Goal: Task Accomplishment & Management: Manage account settings

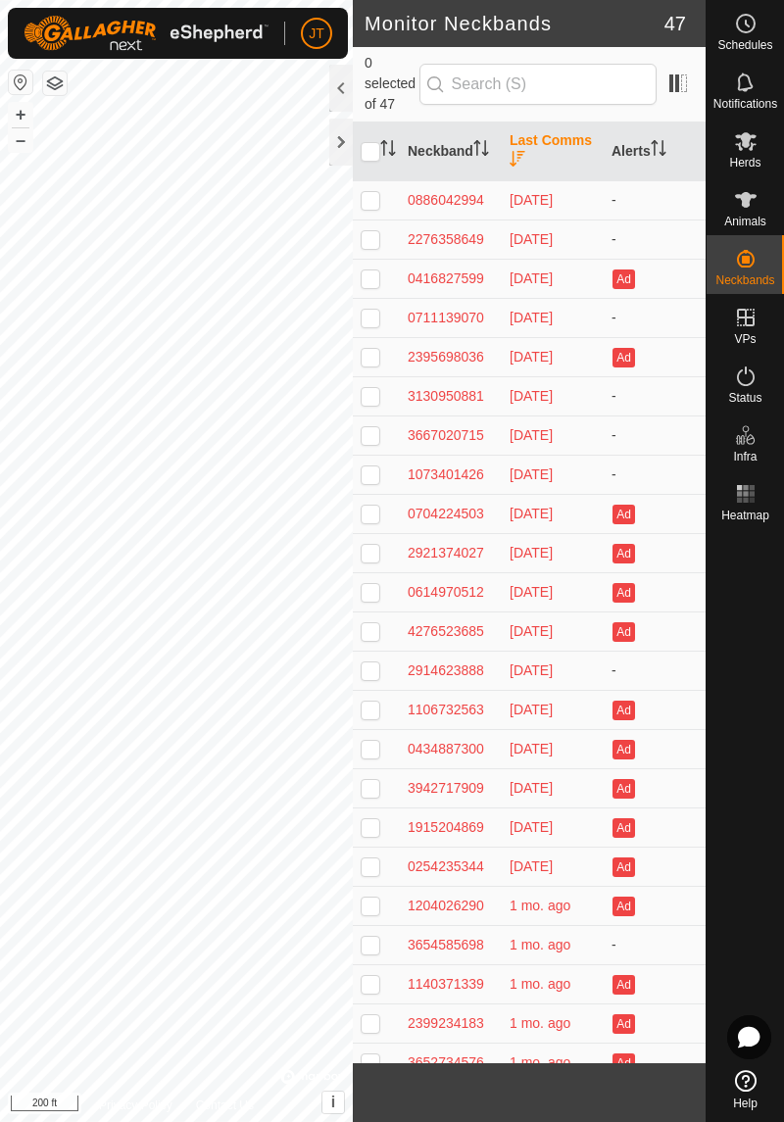
click at [473, 156] on icon "Activate to sort" at bounding box center [481, 148] width 16 height 16
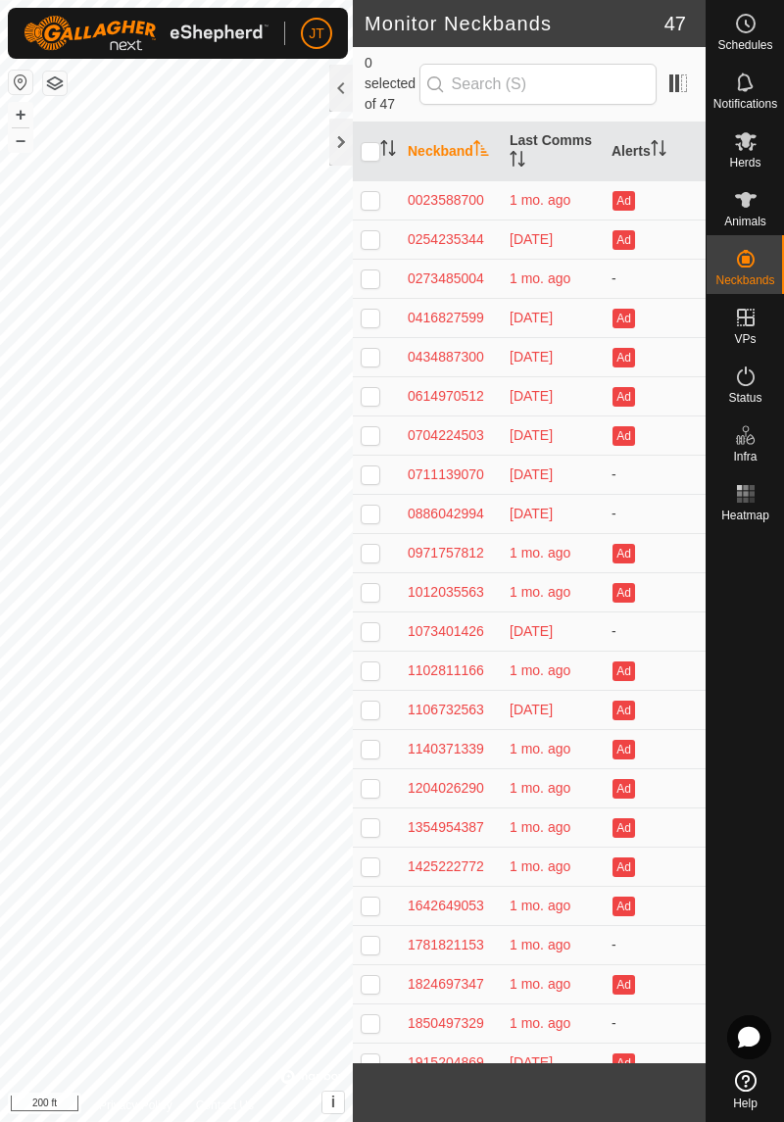
click at [473, 156] on icon "Activate to sort" at bounding box center [481, 148] width 16 height 16
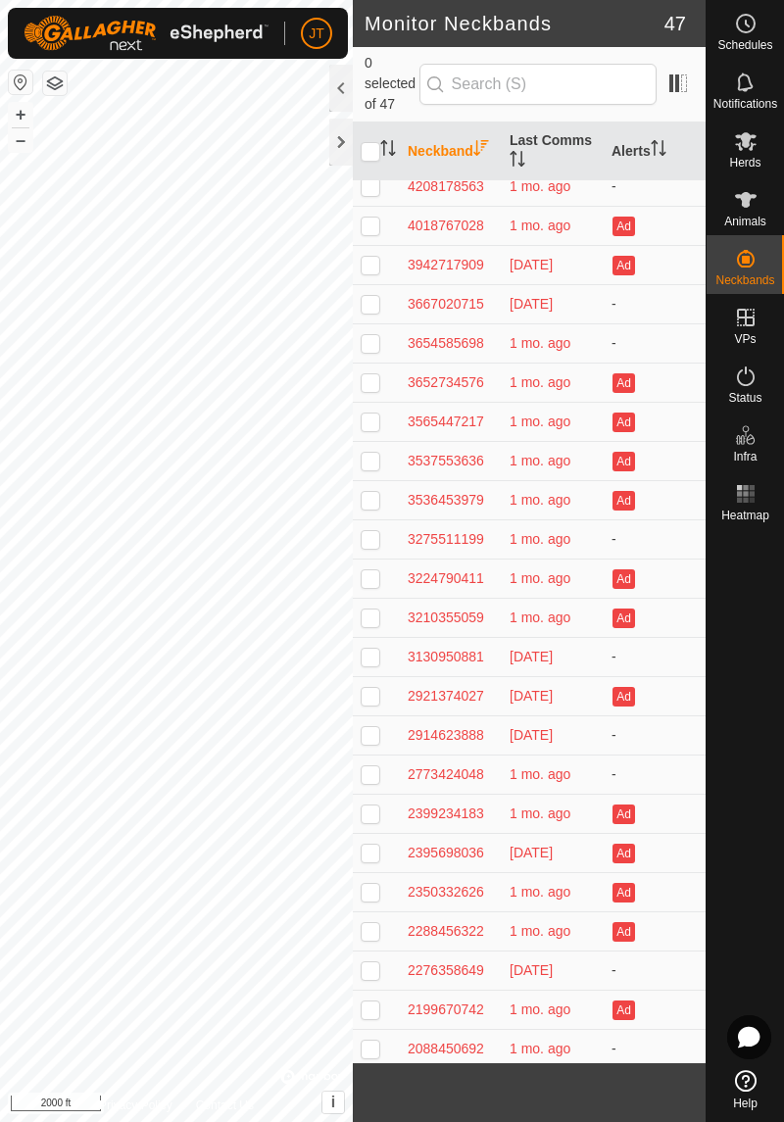
scroll to position [68, 0]
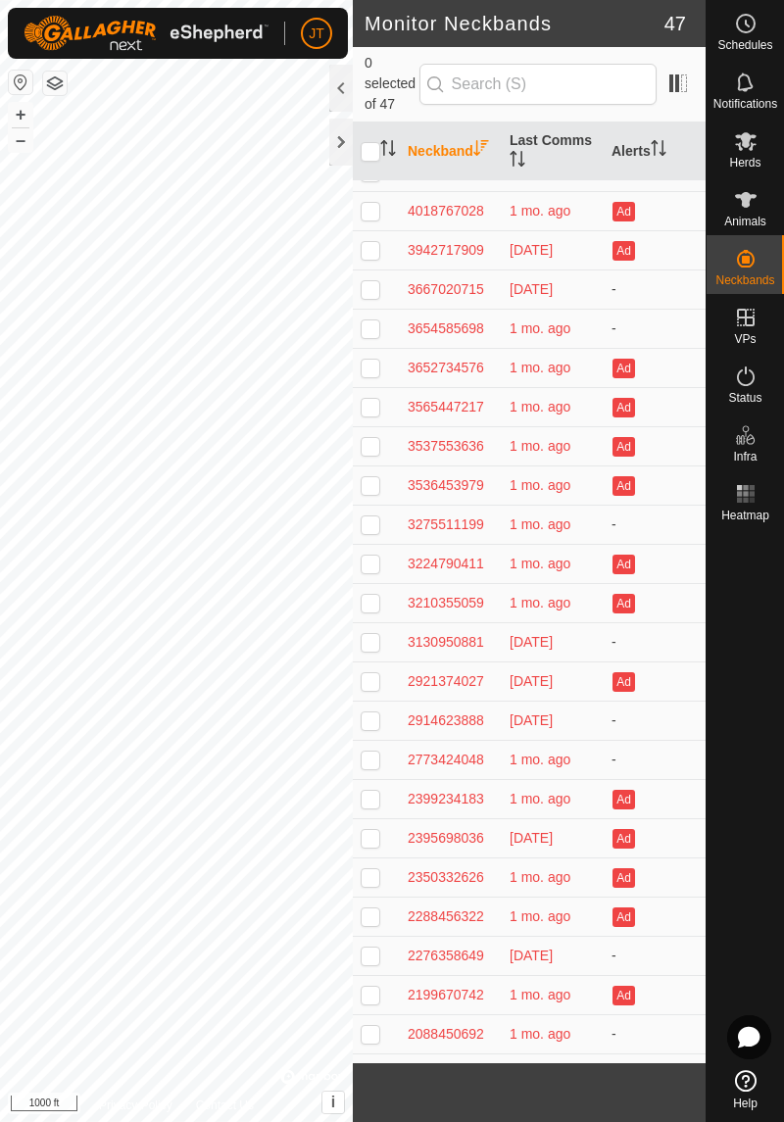
click at [435, 171] on th "Neckband" at bounding box center [451, 152] width 102 height 59
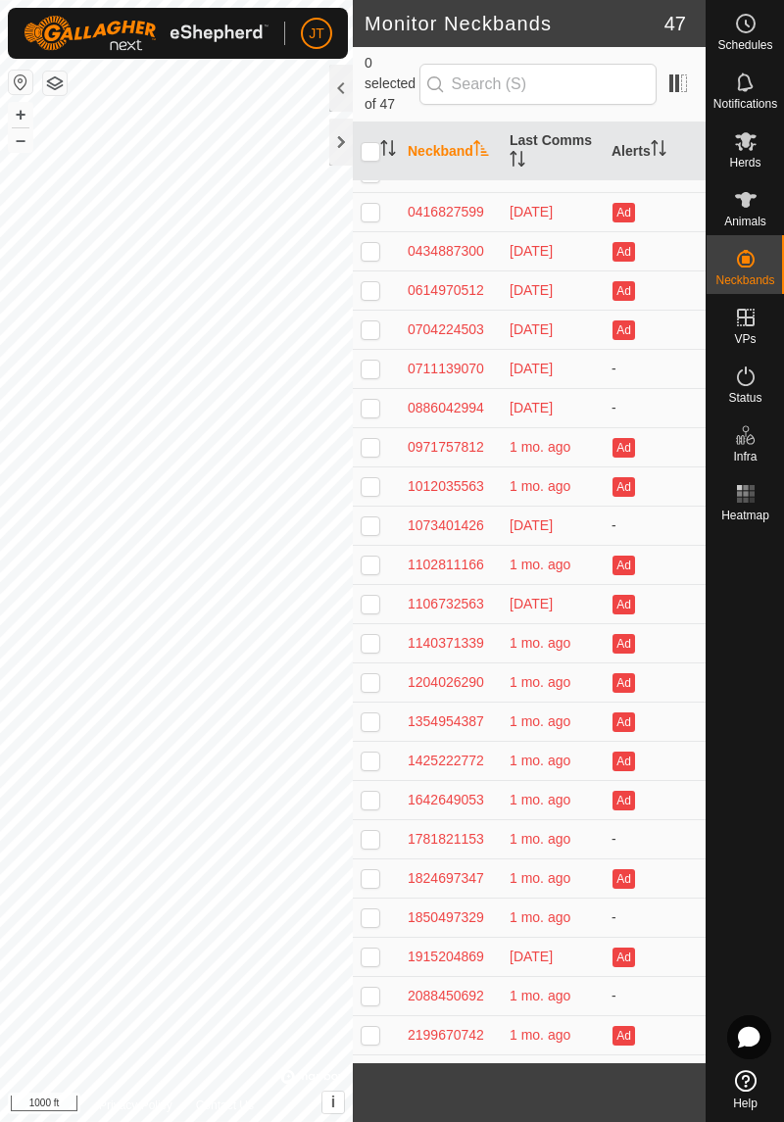
scroll to position [0, 0]
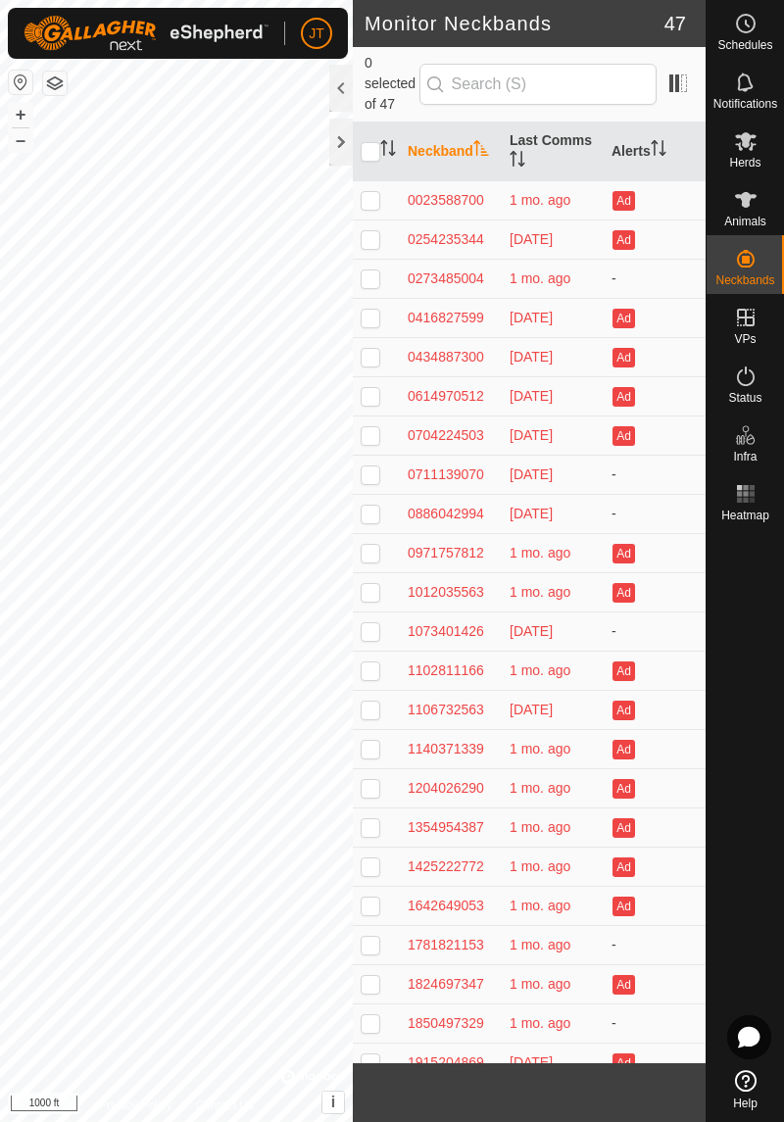
click at [343, 153] on div at bounding box center [341, 142] width 24 height 47
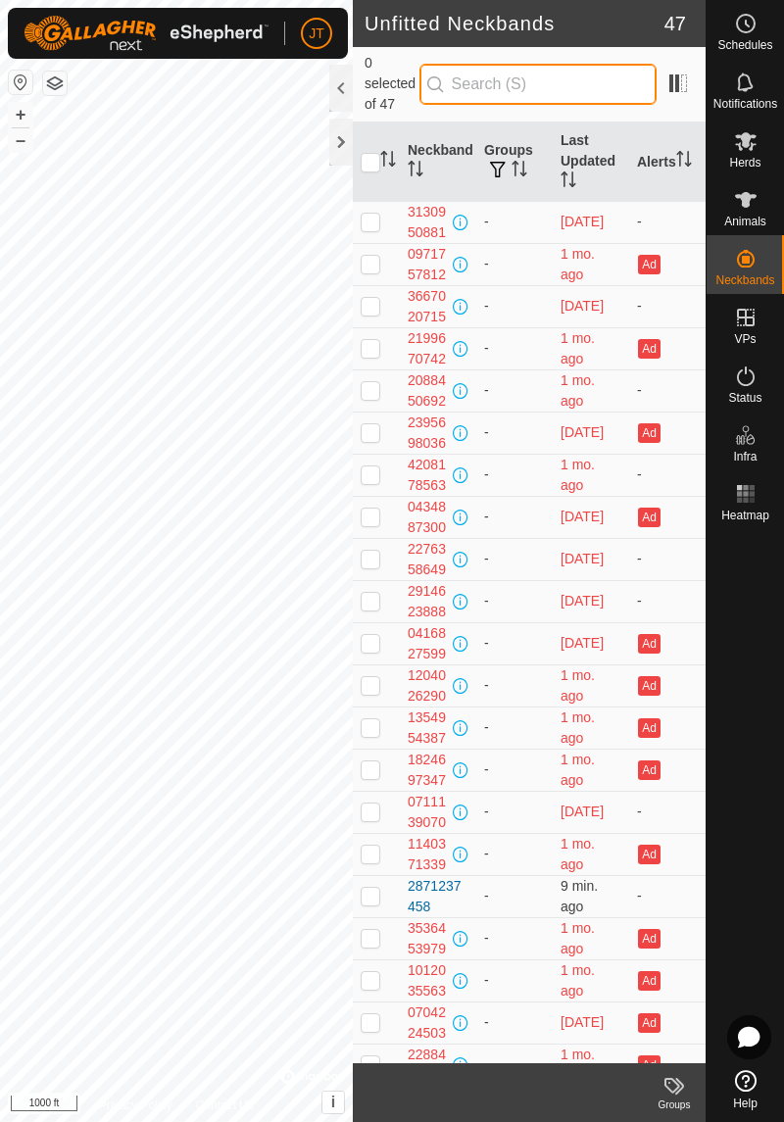
click at [492, 93] on input "text" at bounding box center [537, 84] width 237 height 41
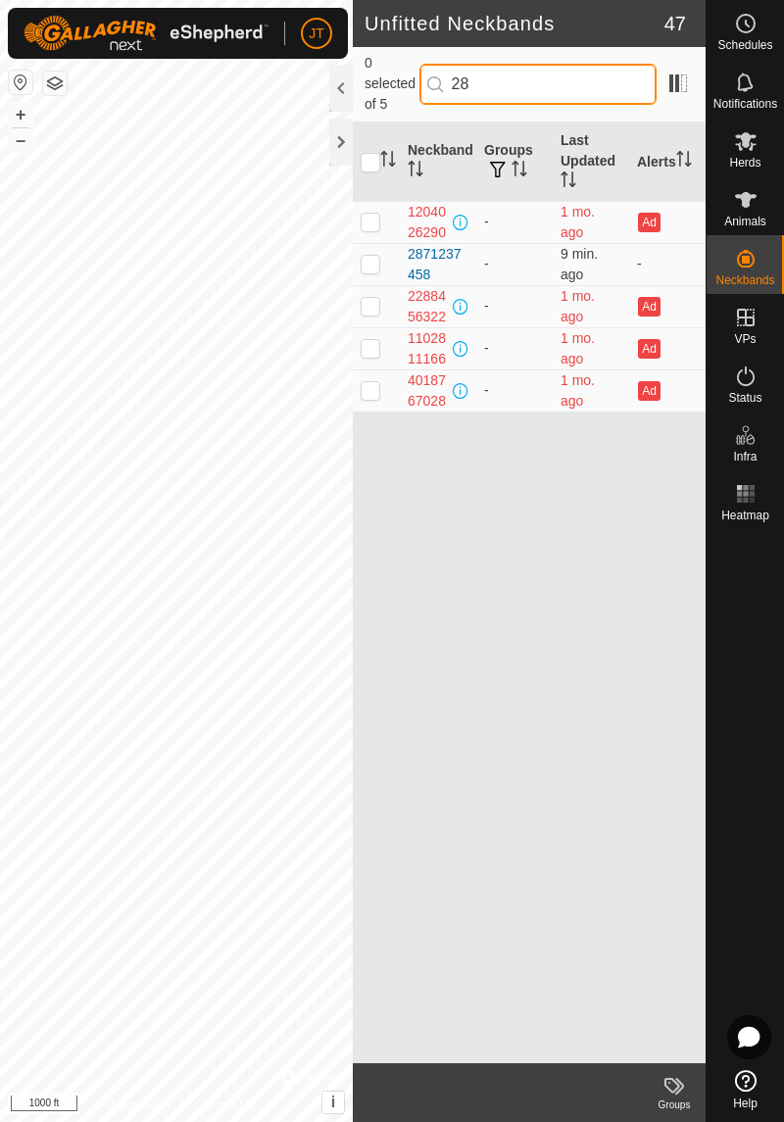
type input "287"
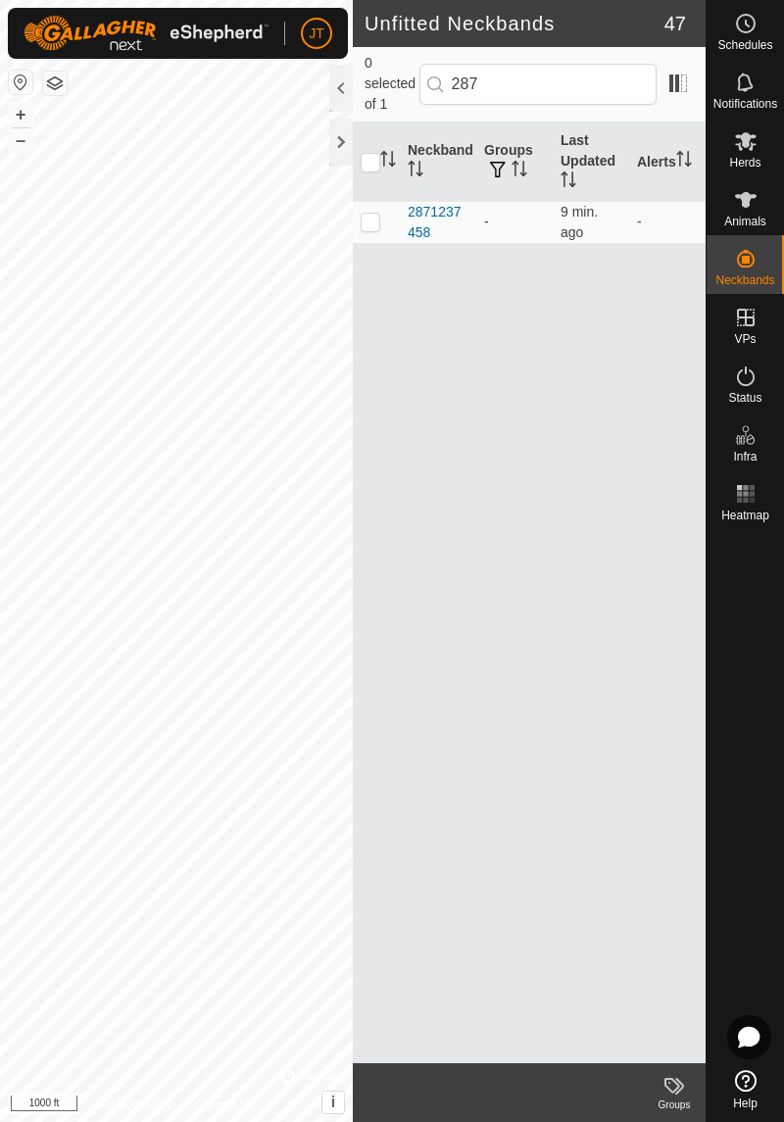
click at [423, 229] on div "2871237458" at bounding box center [438, 222] width 61 height 41
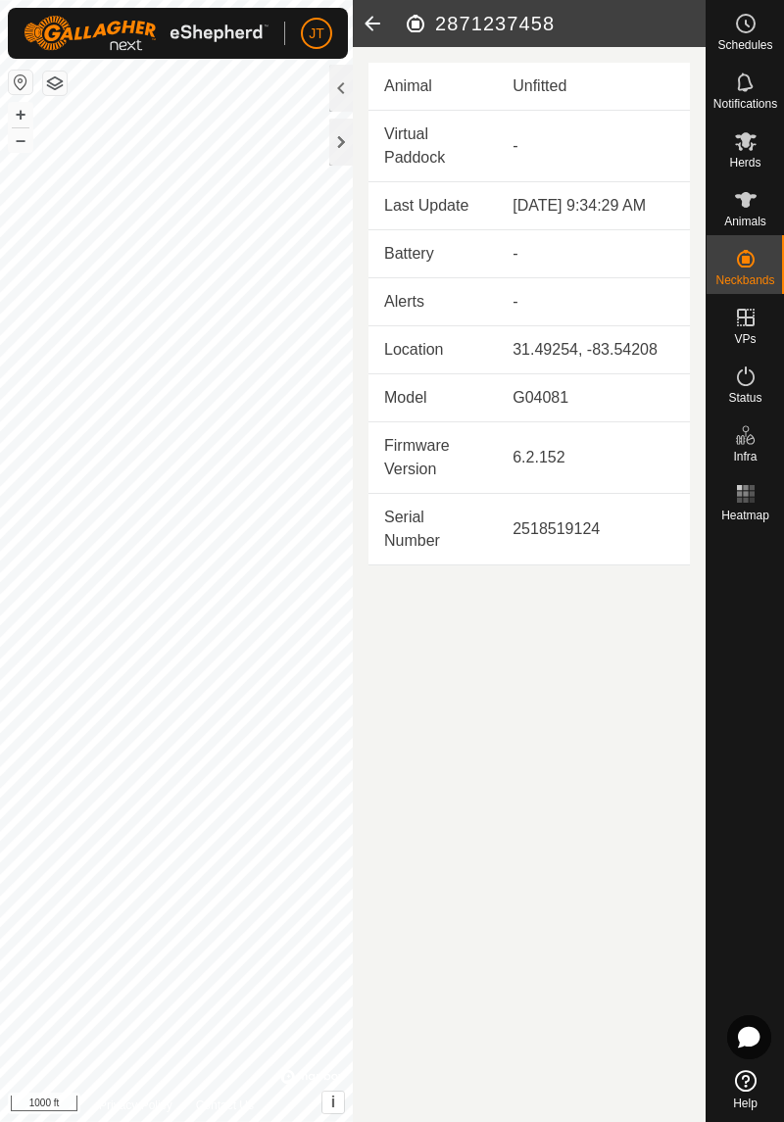
click at [373, 24] on icon at bounding box center [372, 23] width 39 height 47
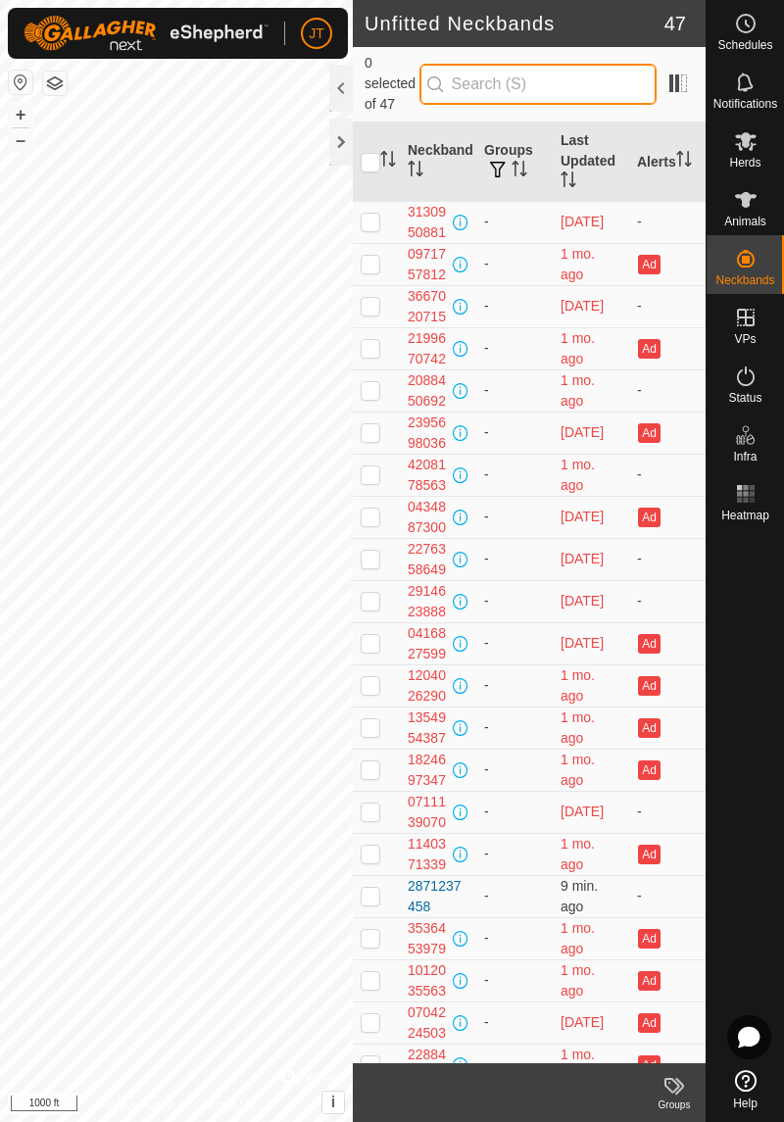
click at [510, 76] on input "text" at bounding box center [537, 84] width 237 height 41
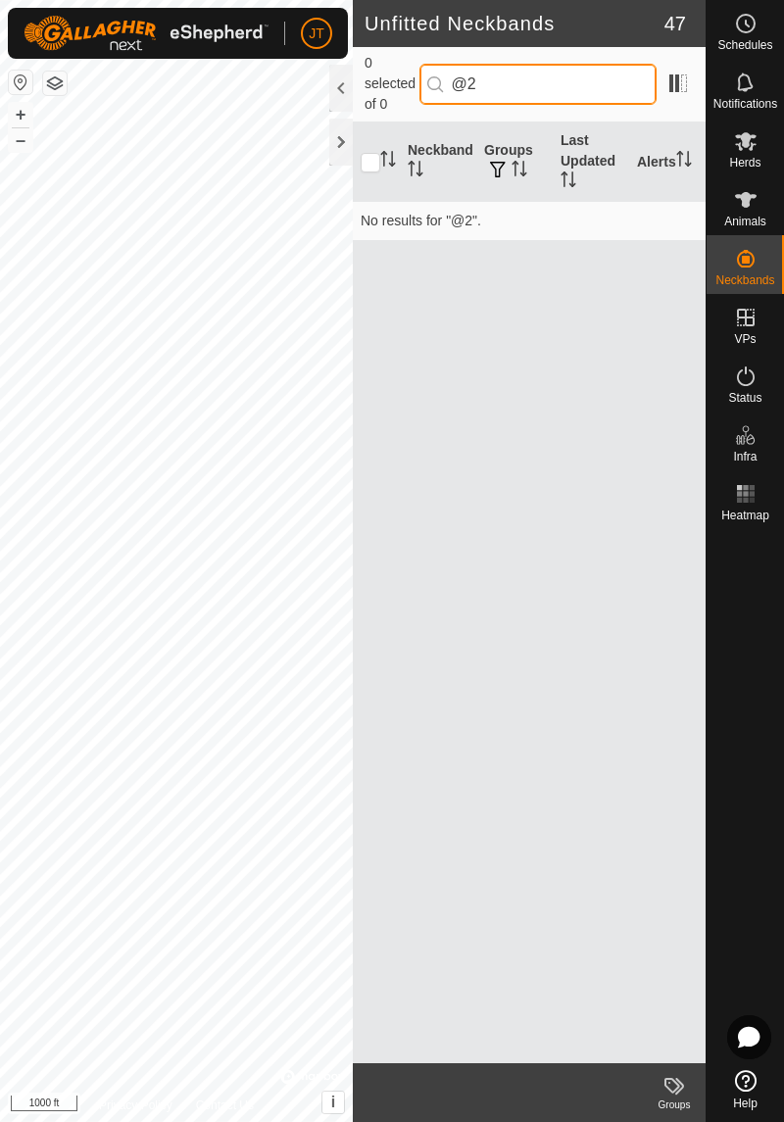
click at [511, 91] on input "@2" at bounding box center [537, 84] width 237 height 41
click at [512, 85] on input "@2" at bounding box center [537, 84] width 237 height 41
type input "@"
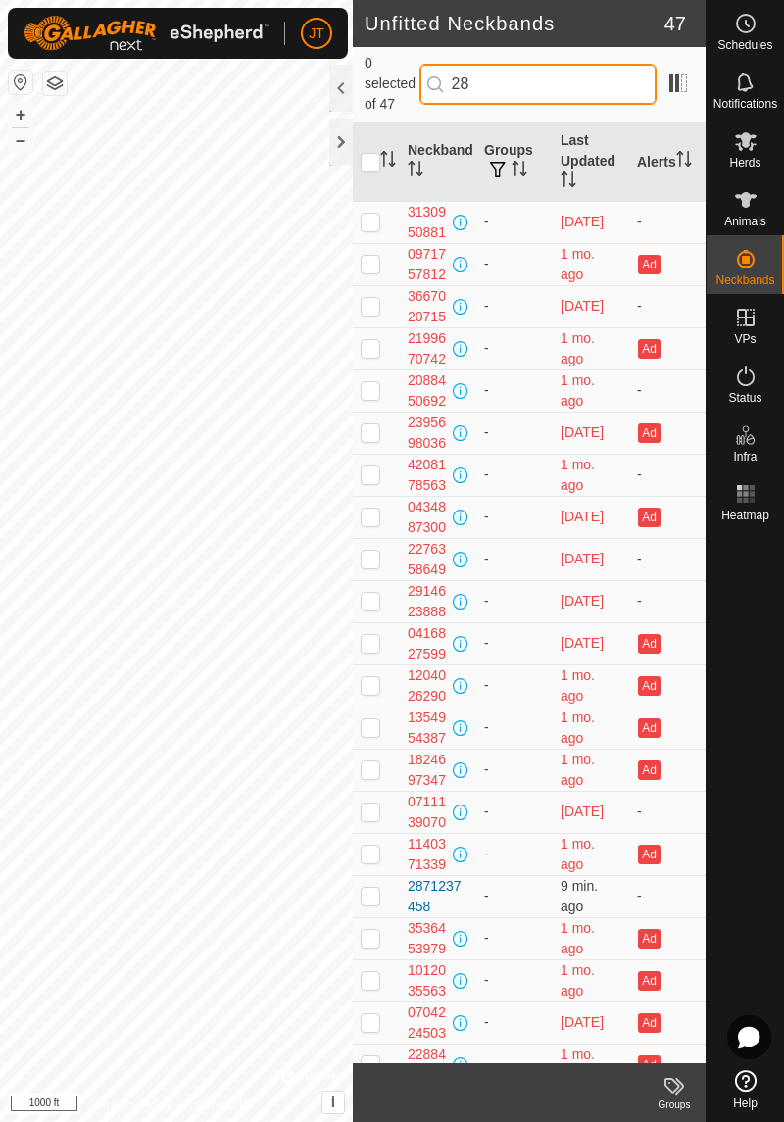
type input "287"
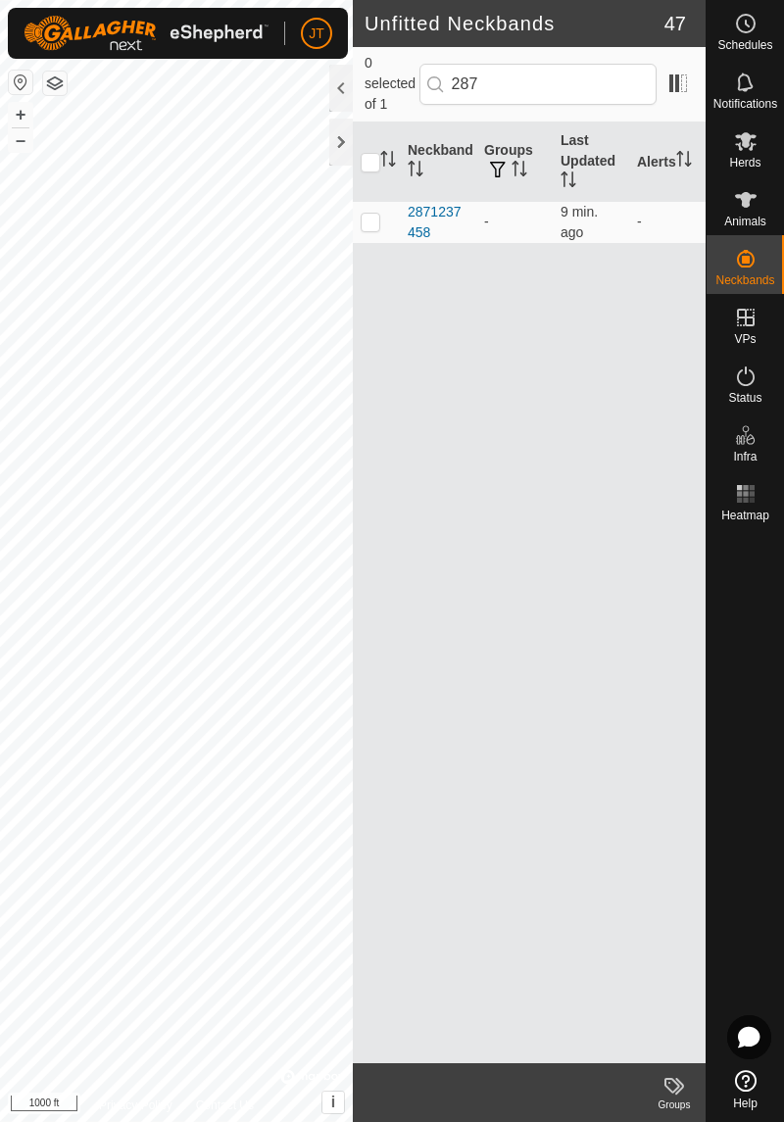
click at [439, 225] on div "2871237458" at bounding box center [438, 222] width 61 height 41
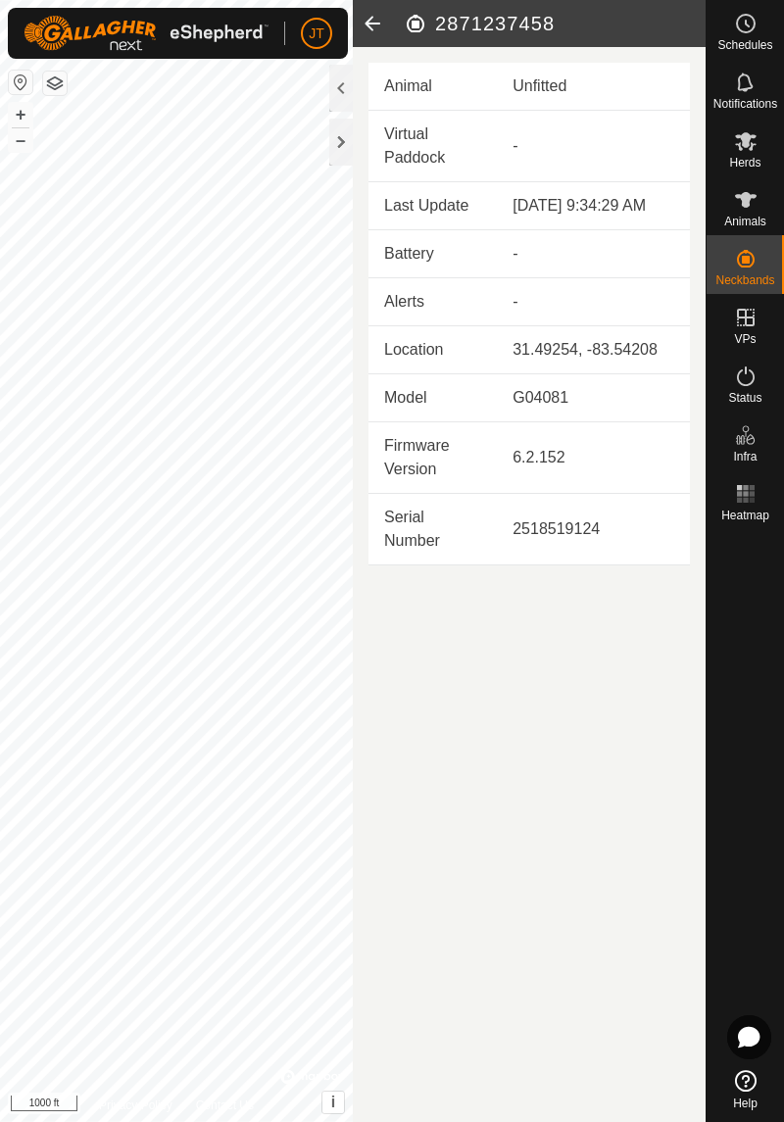
click at [431, 33] on h2 "2871237458" at bounding box center [555, 24] width 302 height 24
click at [409, 24] on h2 "2871237458" at bounding box center [555, 24] width 302 height 24
click at [340, 84] on div at bounding box center [341, 88] width 24 height 47
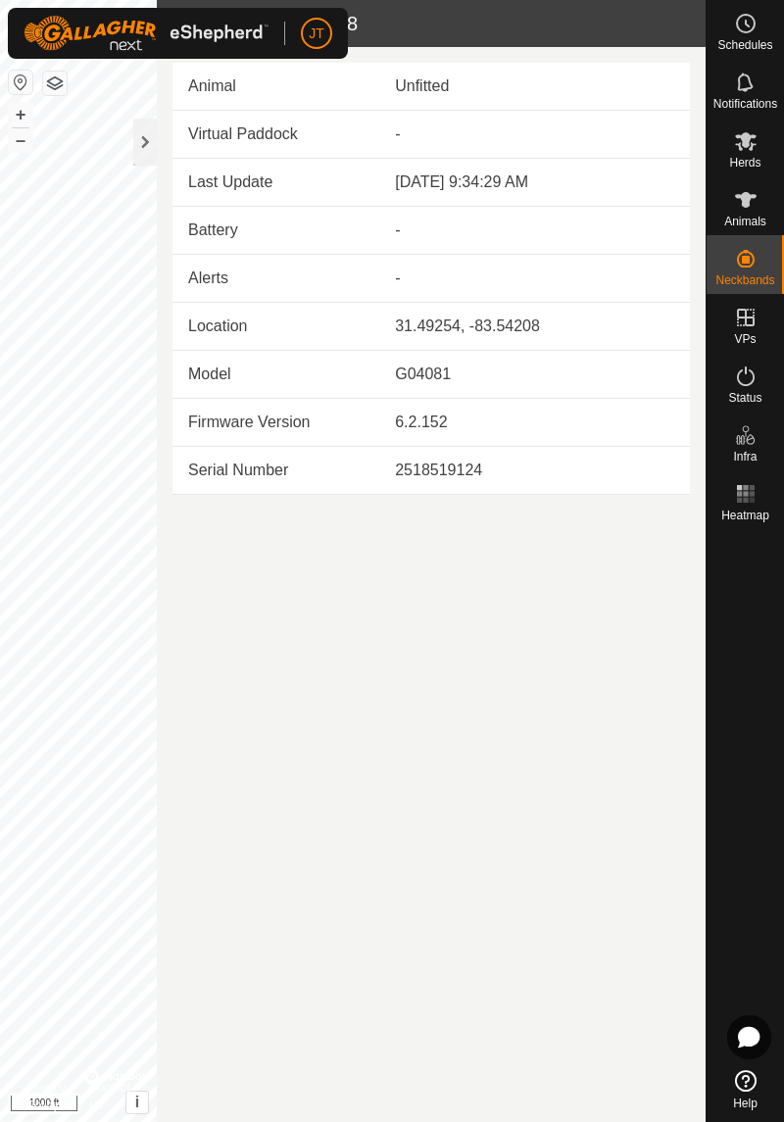
click at [364, 172] on td "Last Update" at bounding box center [275, 183] width 207 height 48
click at [143, 149] on div at bounding box center [145, 142] width 24 height 47
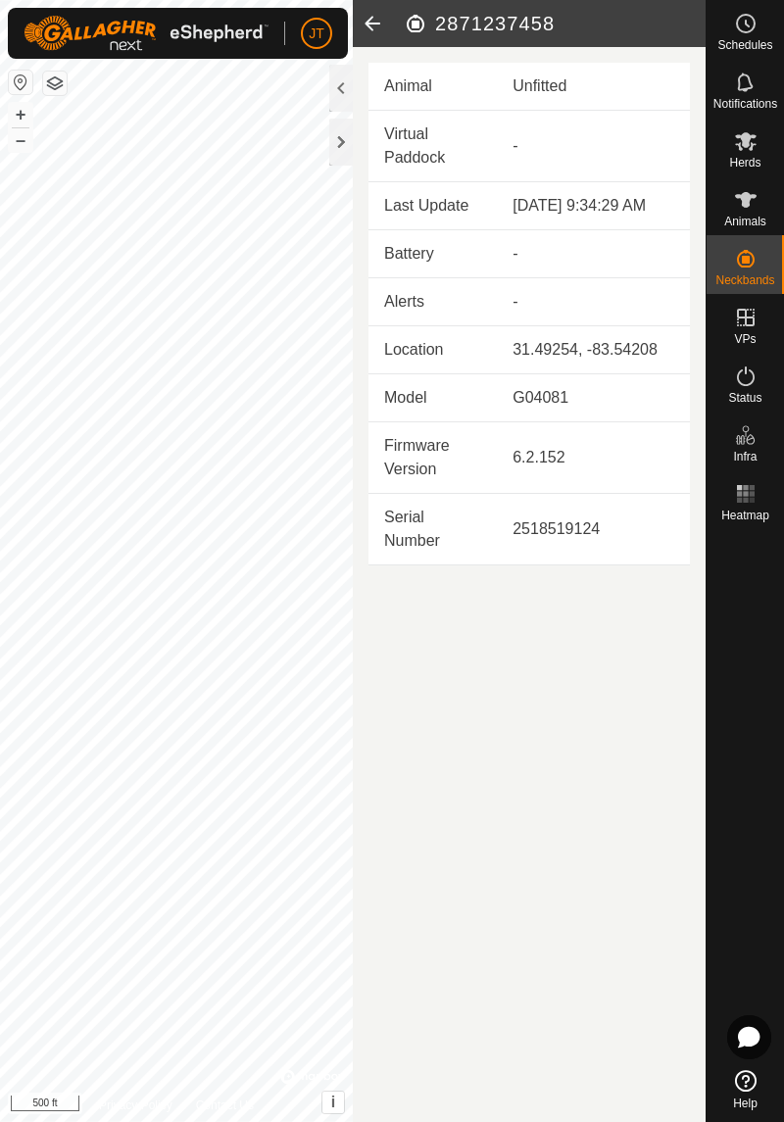
click at [339, 155] on div at bounding box center [341, 142] width 24 height 47
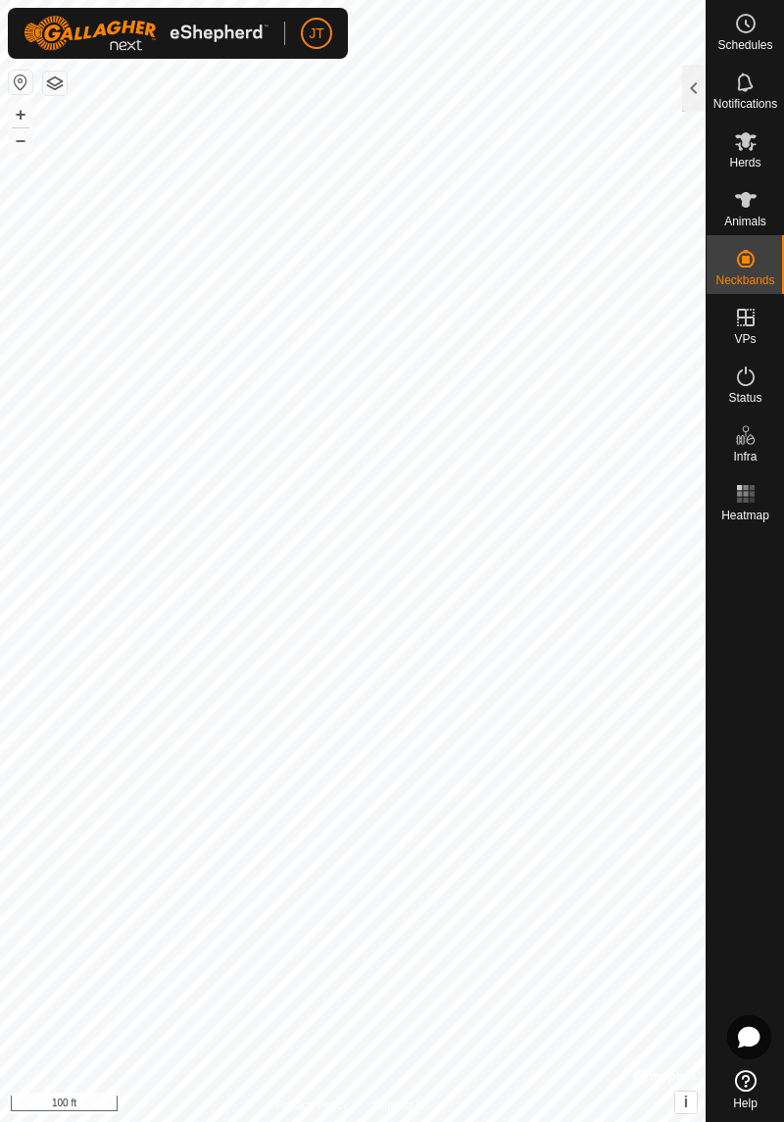
click at [689, 86] on div at bounding box center [694, 88] width 24 height 47
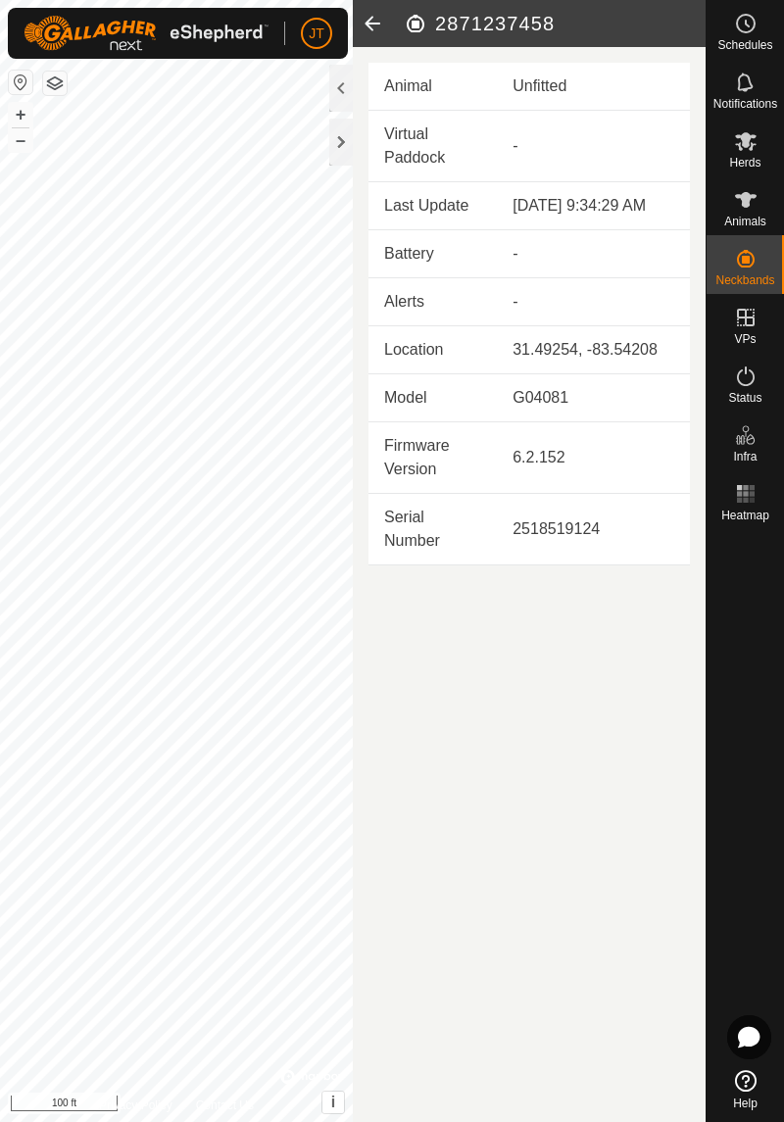
click at [345, 146] on div at bounding box center [341, 142] width 24 height 47
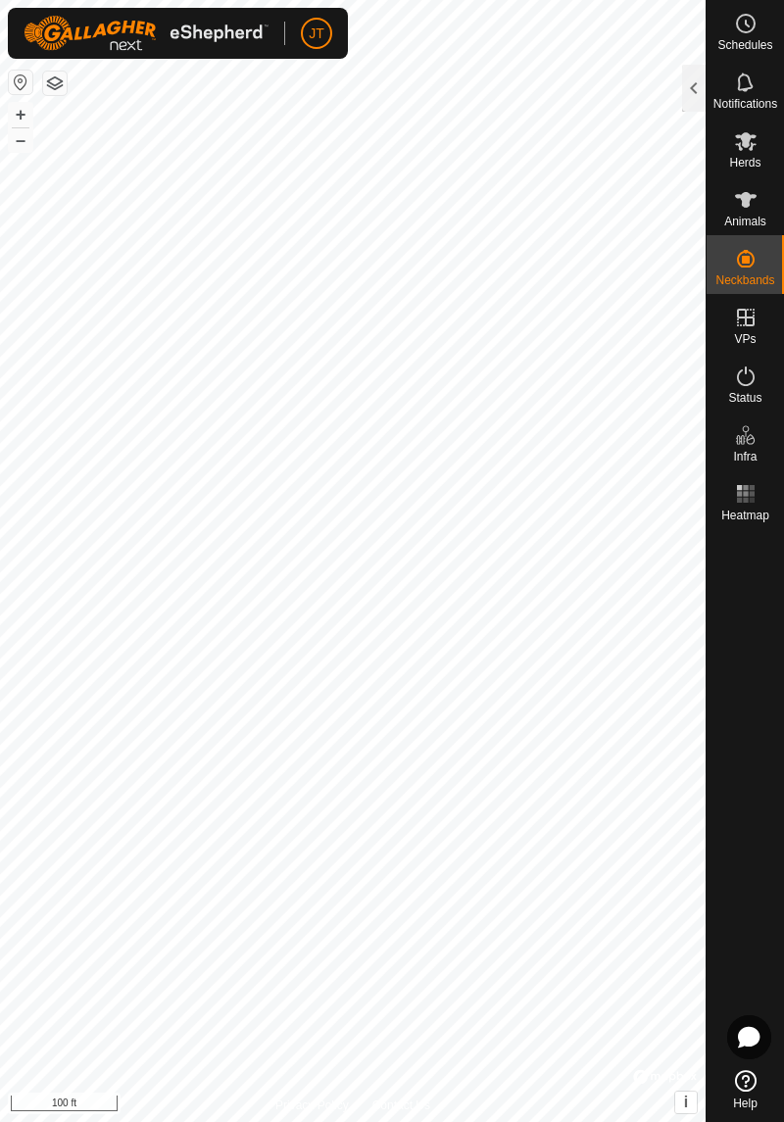
click at [743, 163] on span "Herds" at bounding box center [744, 163] width 31 height 12
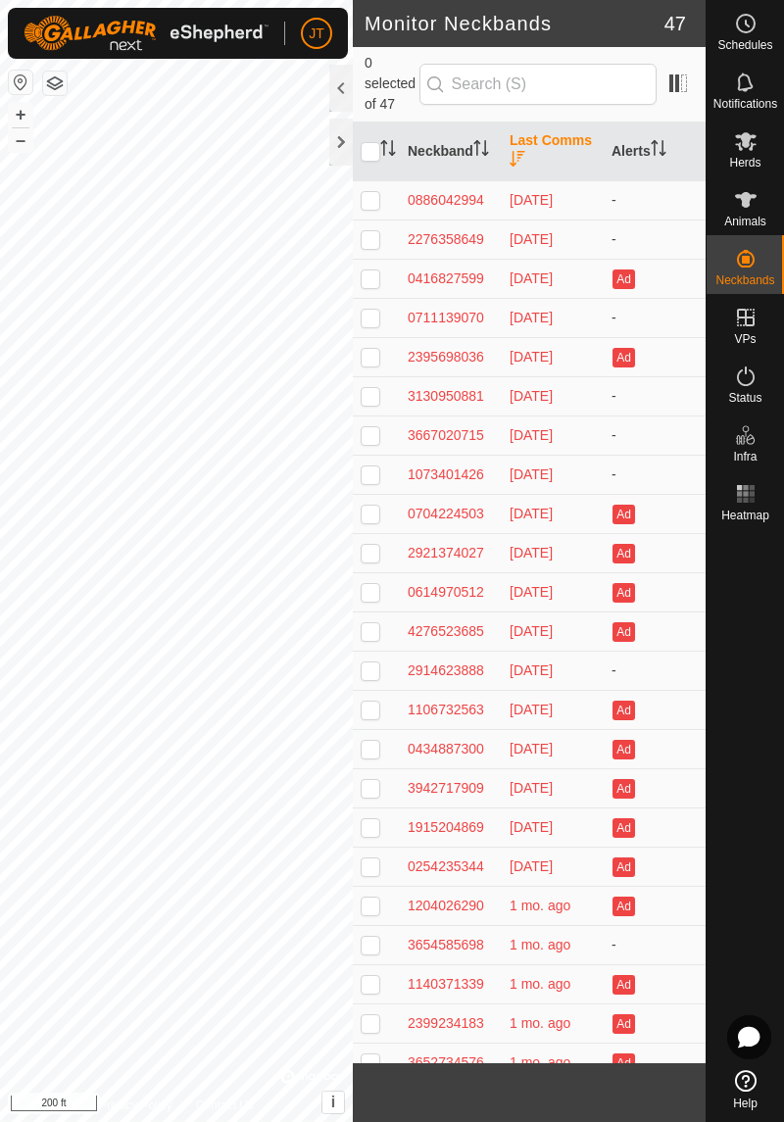
click at [473, 156] on icon "Activate to sort" at bounding box center [481, 148] width 16 height 16
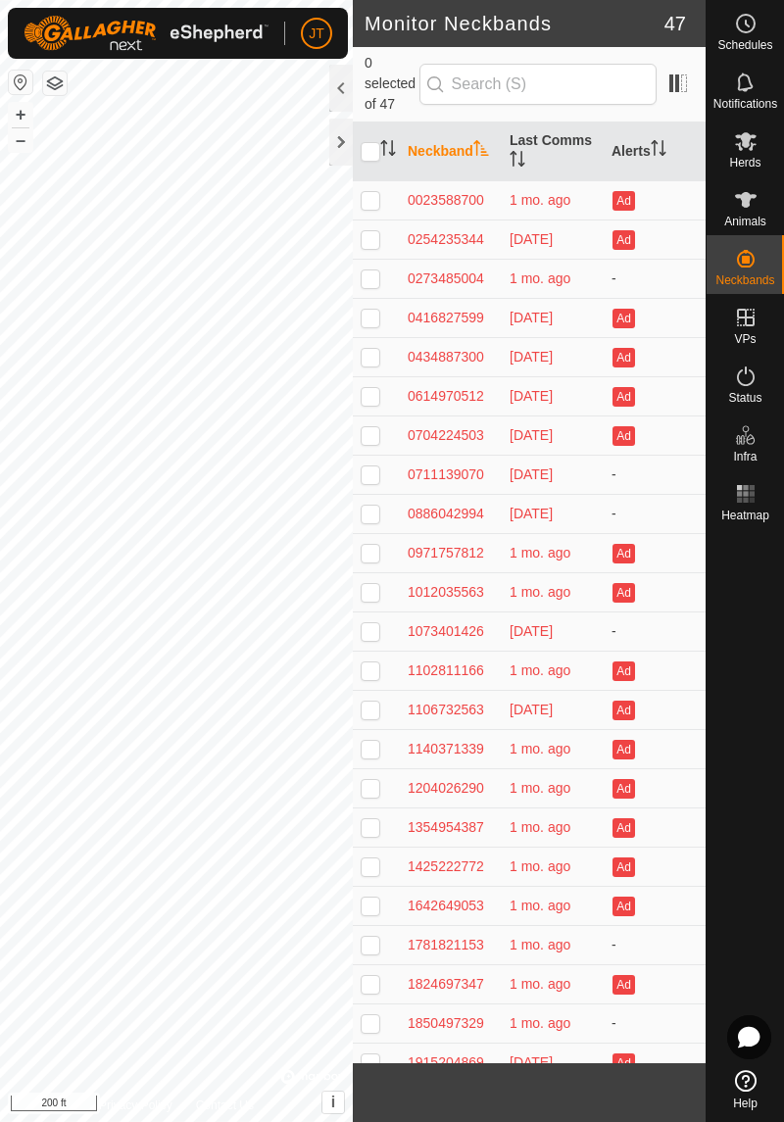
click at [440, 165] on th "Neckband" at bounding box center [451, 152] width 102 height 59
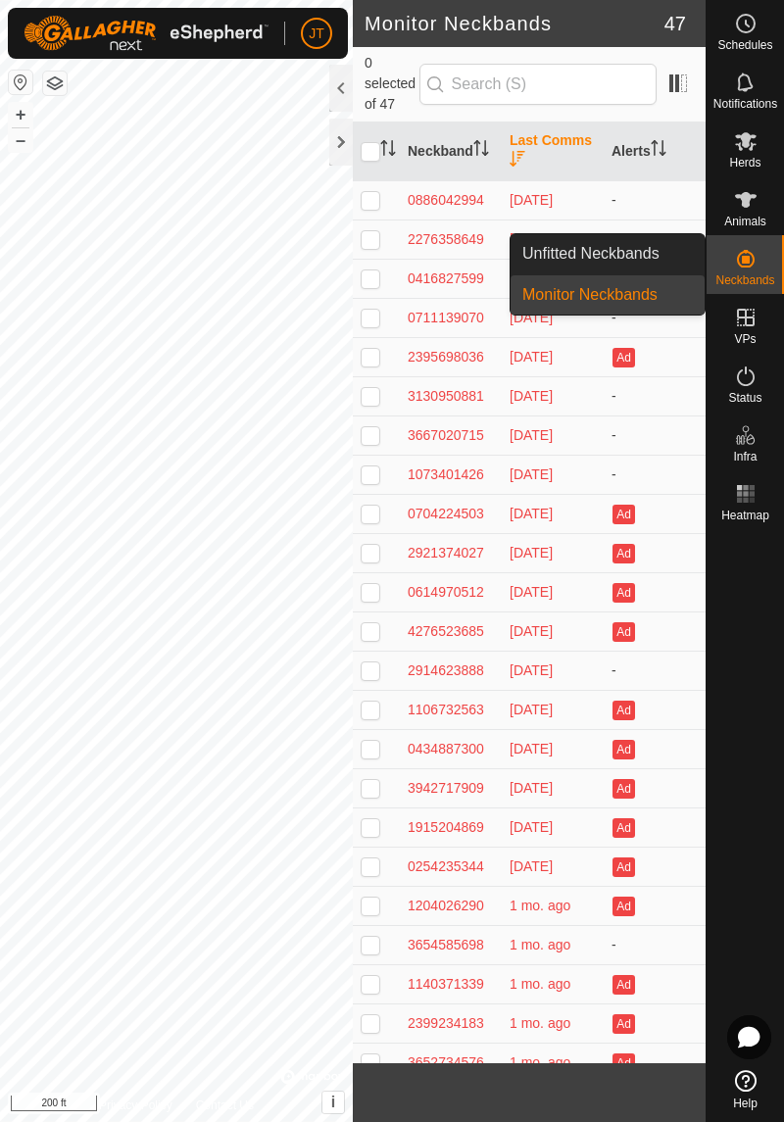
click at [602, 309] on link "Monitor Neckbands" at bounding box center [608, 294] width 194 height 39
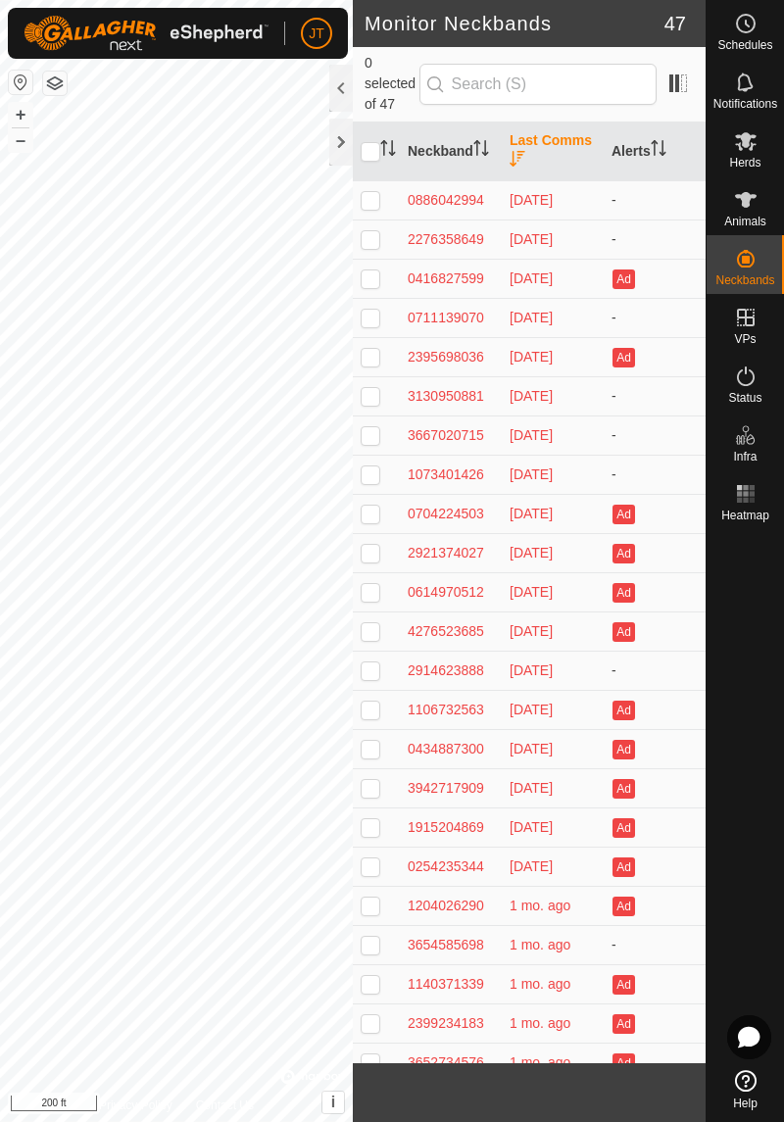
click at [735, 297] on div "VPs" at bounding box center [745, 323] width 77 height 59
click at [735, 399] on span "Status" at bounding box center [744, 398] width 33 height 12
click at [745, 398] on span "Status" at bounding box center [744, 398] width 33 height 12
click at [757, 404] on div "Status" at bounding box center [745, 382] width 77 height 59
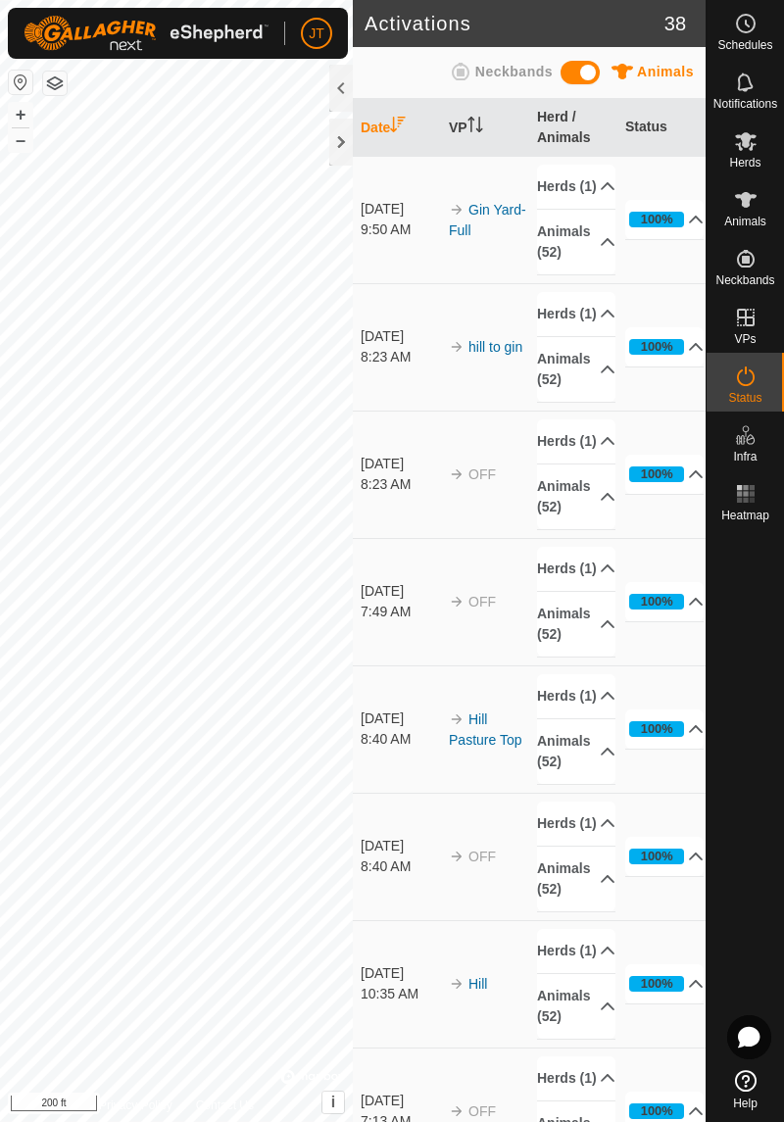
click at [338, 97] on div at bounding box center [341, 88] width 24 height 47
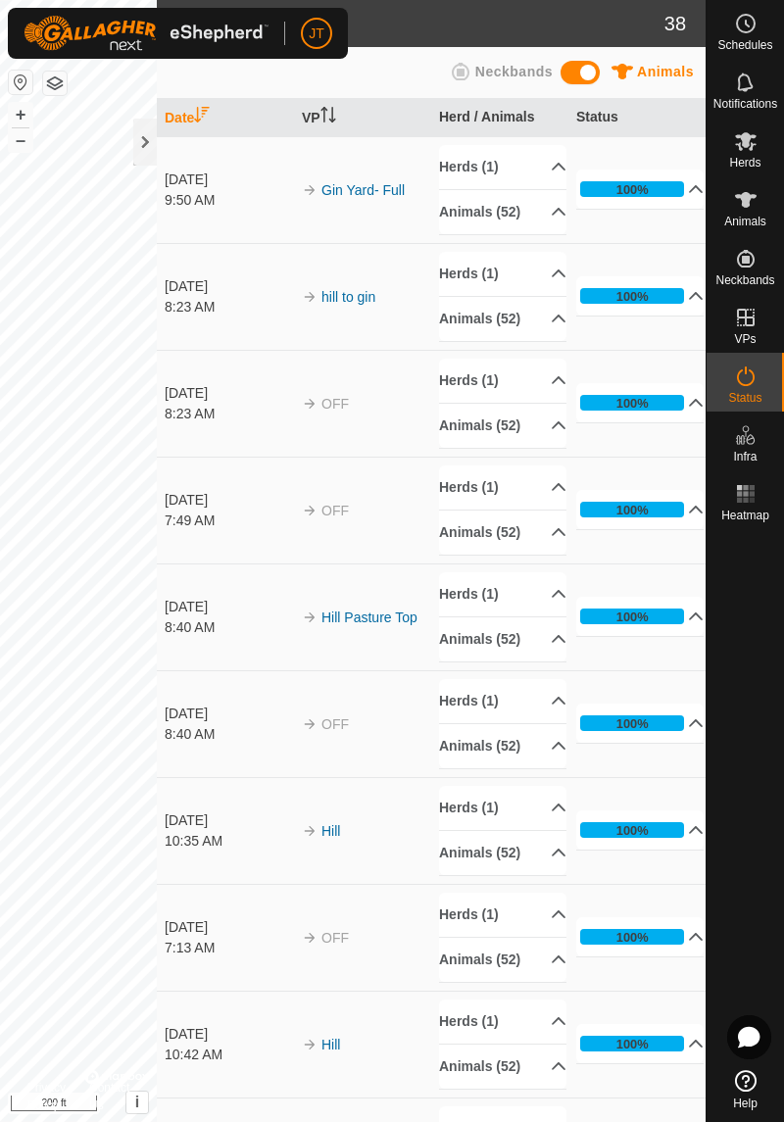
click at [751, 494] on rect at bounding box center [751, 493] width 5 height 5
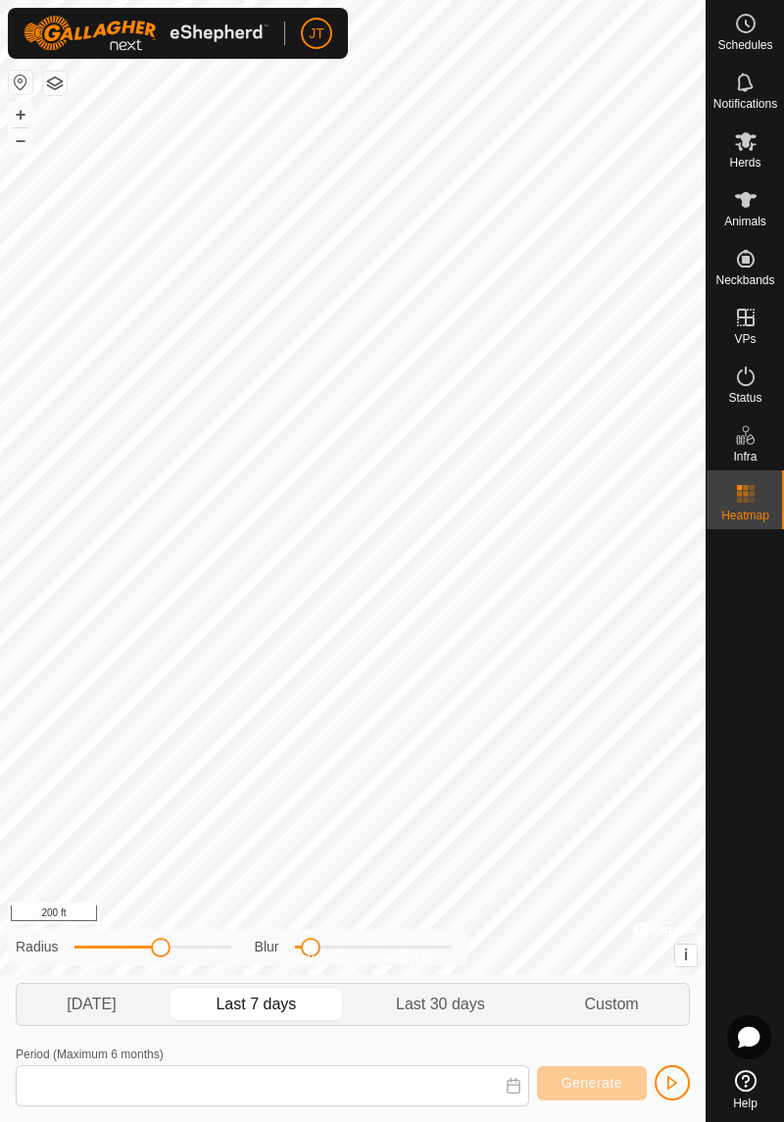
type input "Aug 14, 2025 - Aug 20, 2025"
click at [757, 159] on span "Herds" at bounding box center [744, 163] width 31 height 12
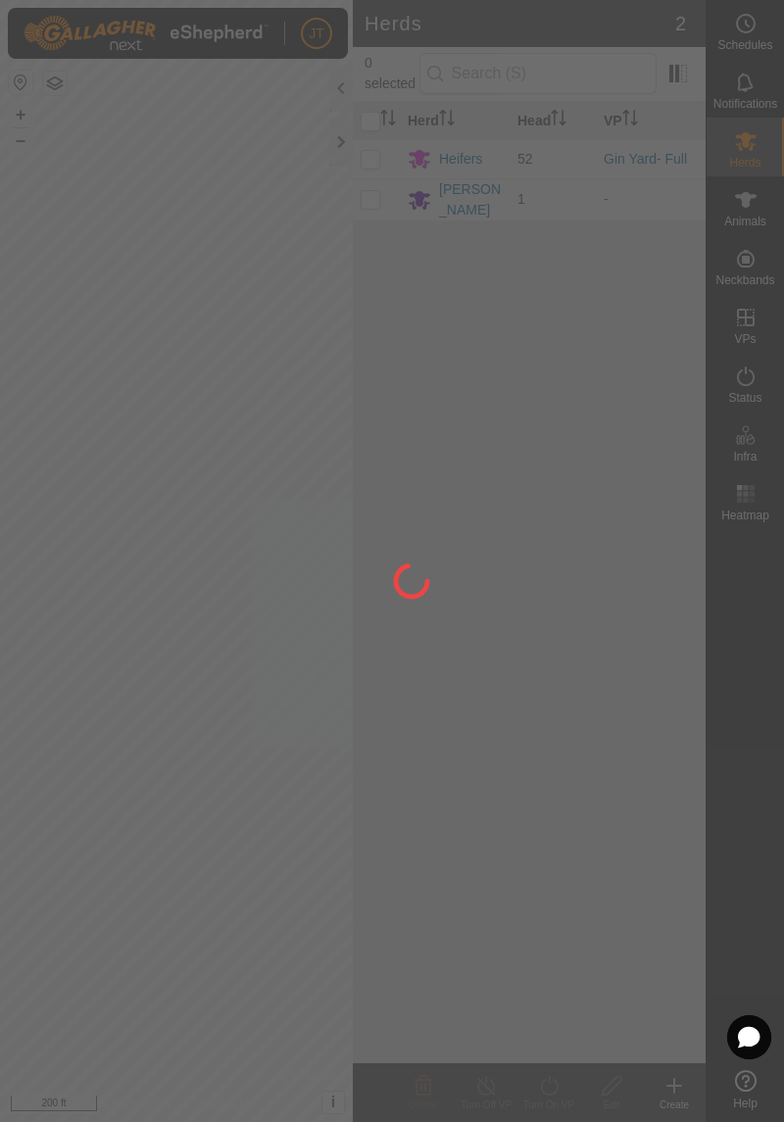
click at [749, 218] on div at bounding box center [392, 561] width 784 height 1122
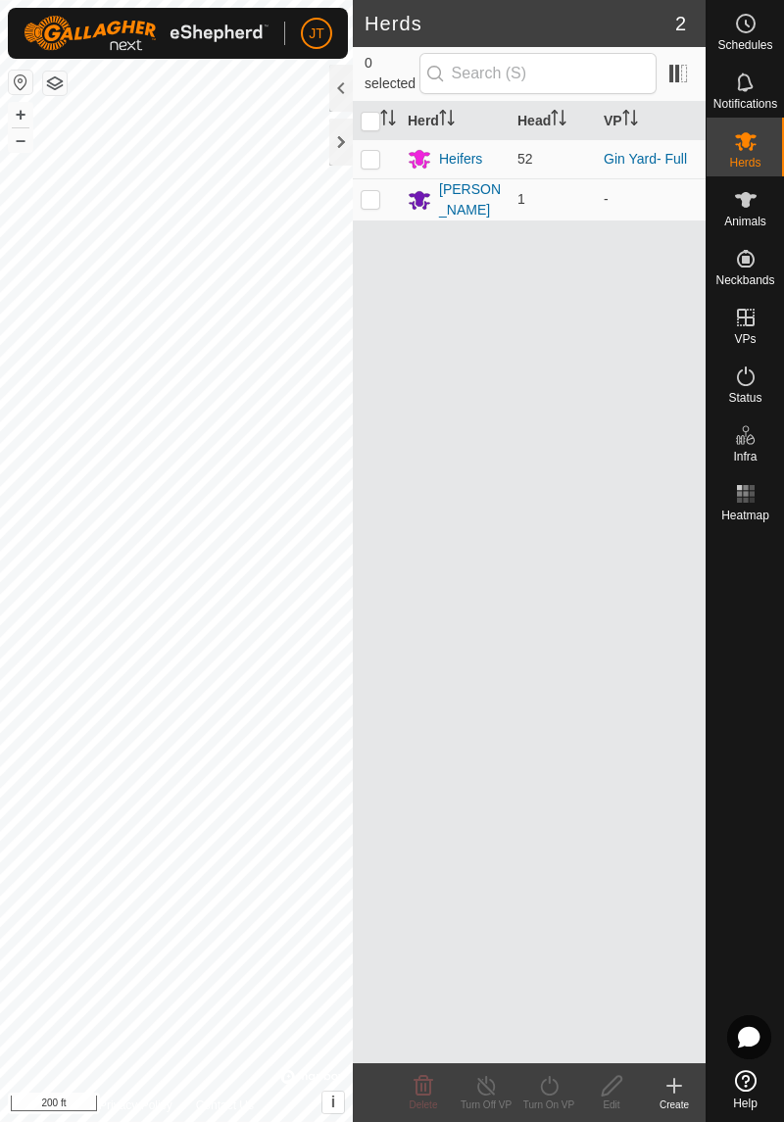
click at [747, 221] on span "Animals" at bounding box center [745, 222] width 42 height 12
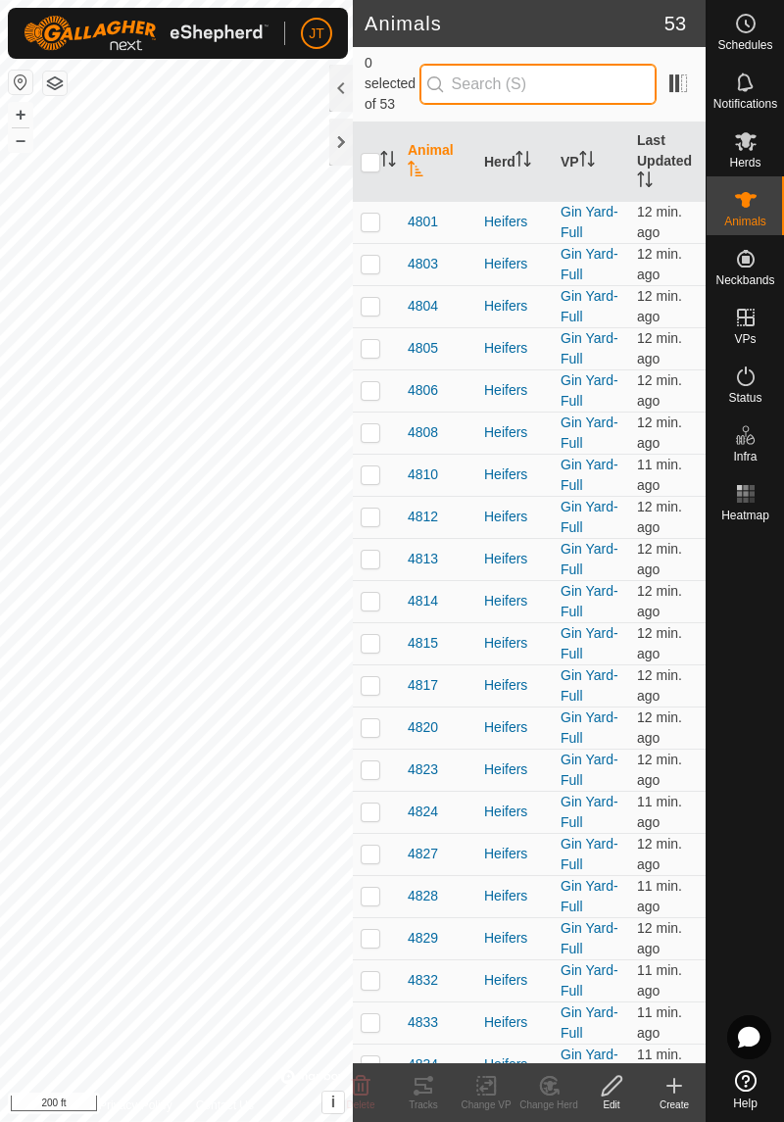
click at [555, 87] on input "text" at bounding box center [537, 84] width 237 height 41
click at [544, 89] on input "text" at bounding box center [537, 84] width 237 height 41
click at [344, 93] on div at bounding box center [341, 88] width 24 height 47
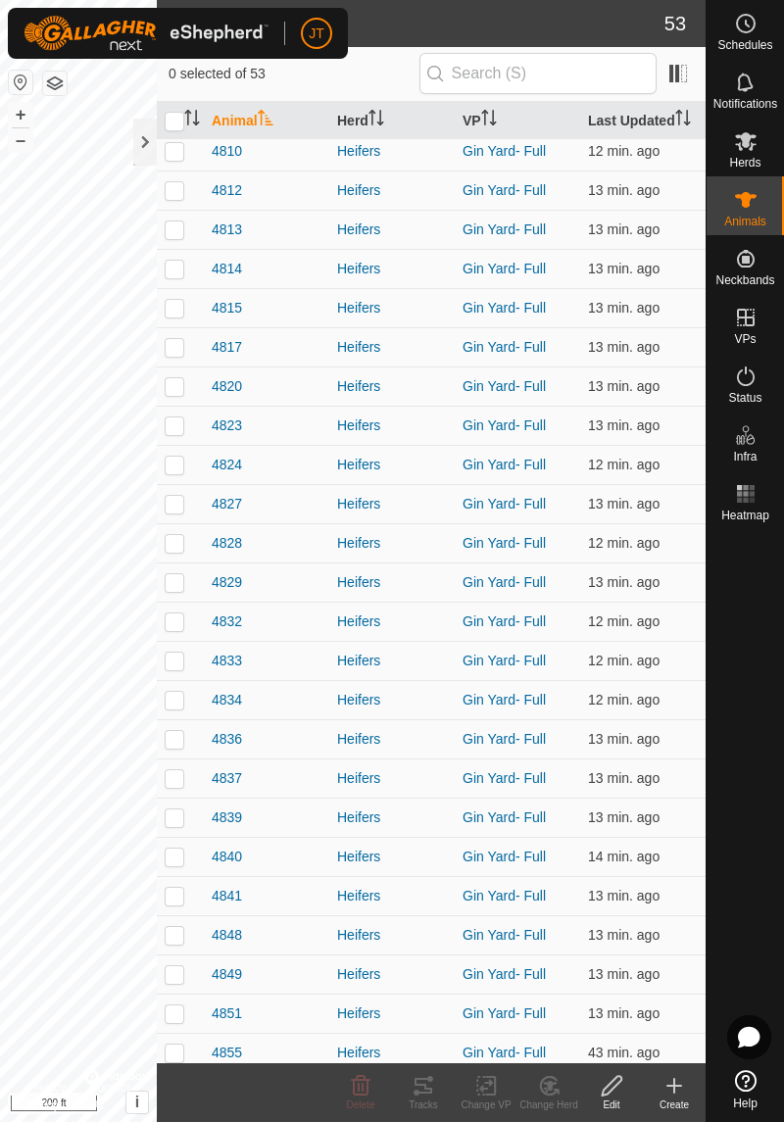
scroll to position [1172, 0]
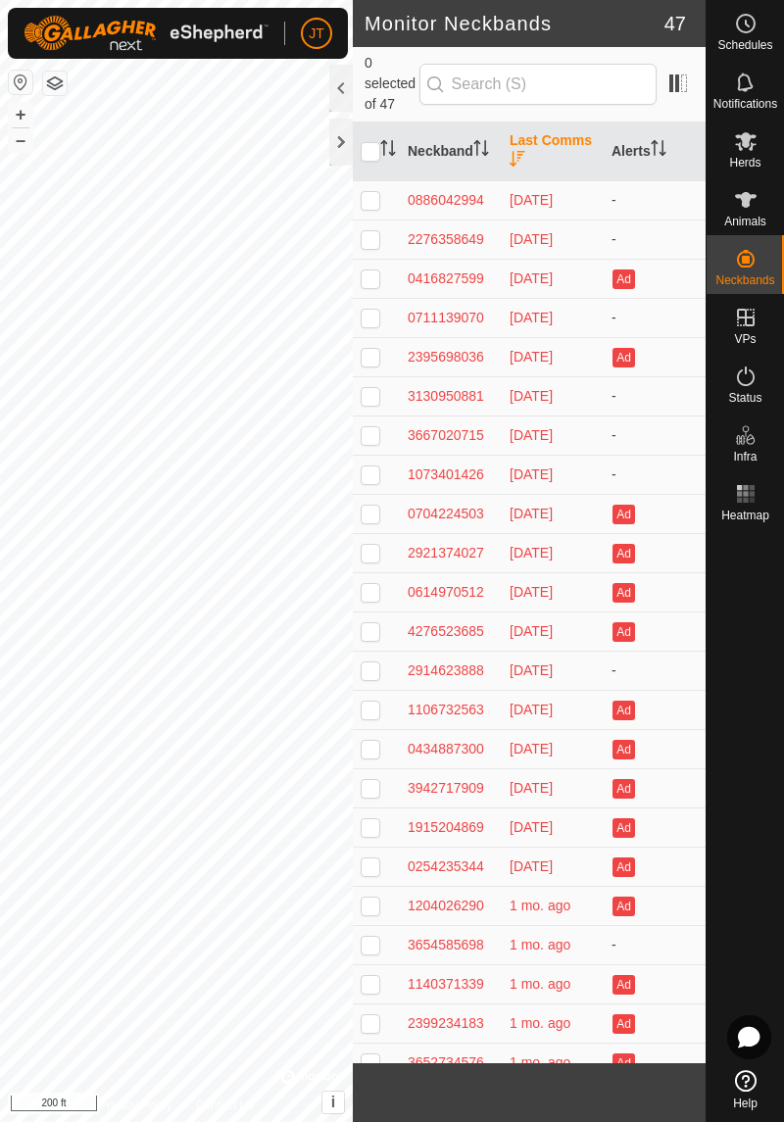
click at [738, 199] on icon at bounding box center [746, 200] width 24 height 24
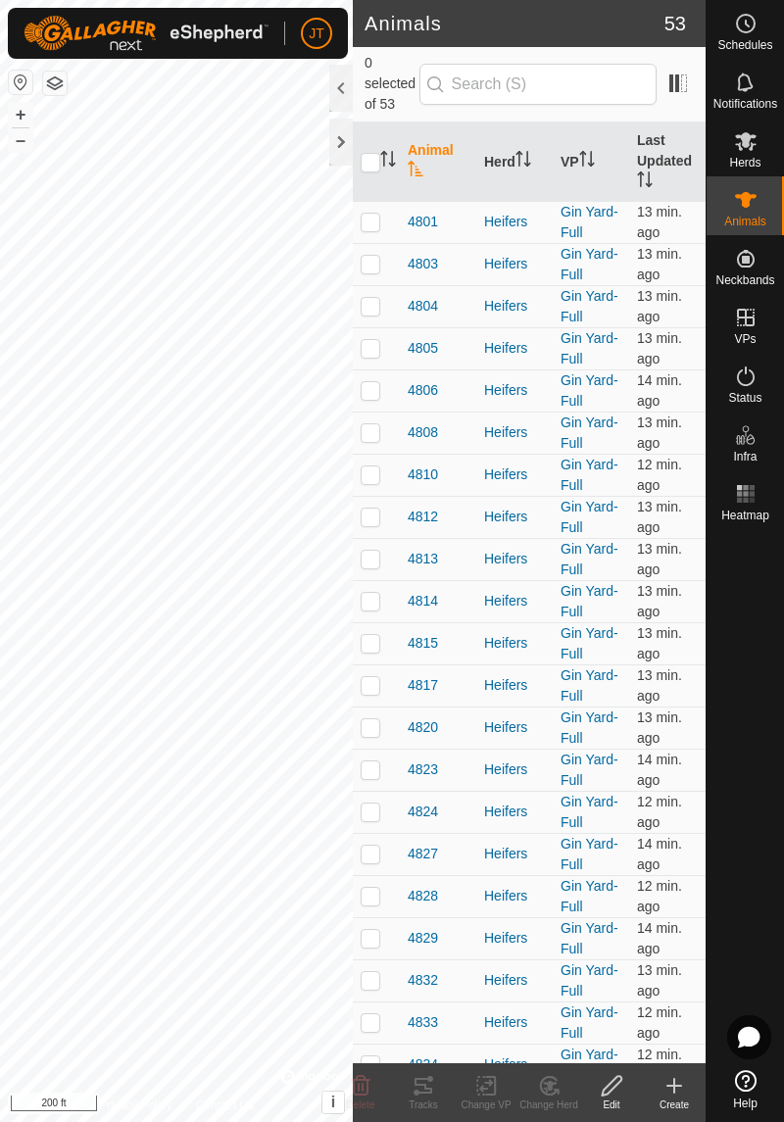
click at [678, 1102] on div "Create" at bounding box center [674, 1105] width 63 height 15
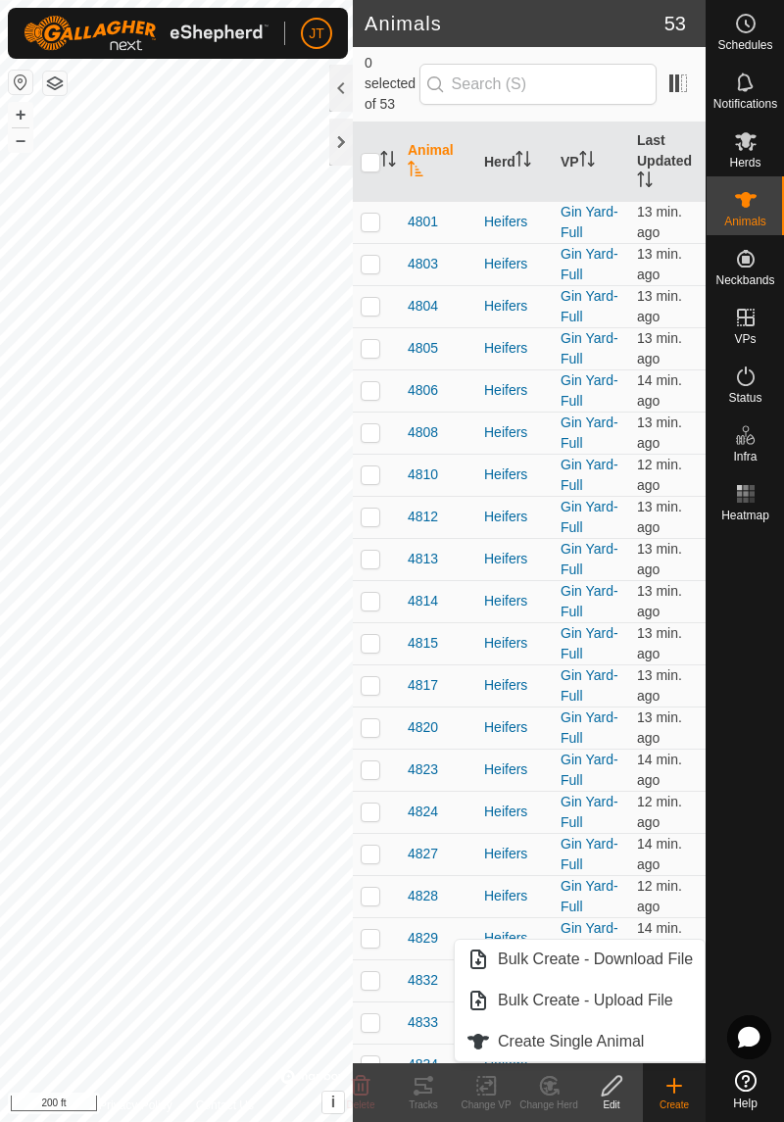
click at [549, 1043] on span "Create Single Animal" at bounding box center [571, 1042] width 146 height 24
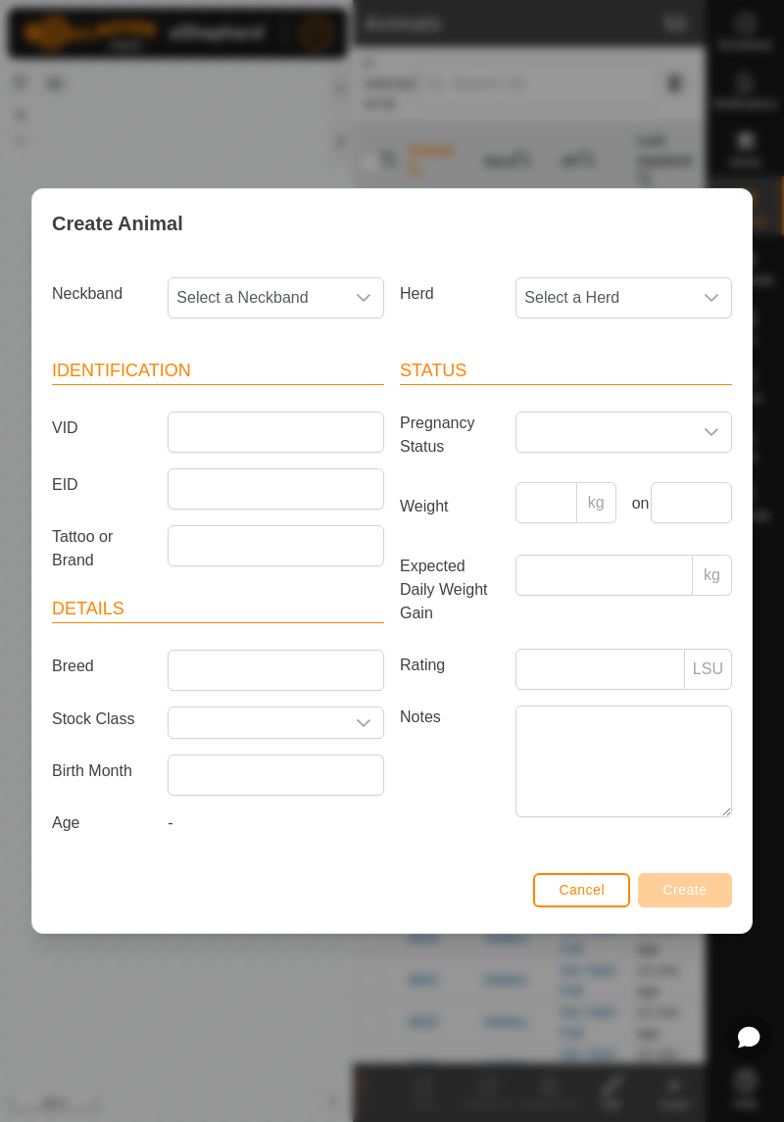
click at [290, 305] on span "Select a Neckband" at bounding box center [256, 297] width 175 height 39
type input "287"
click at [286, 403] on li "2871237458" at bounding box center [277, 397] width 215 height 39
click at [637, 315] on span "Select a Herd" at bounding box center [603, 297] width 175 height 39
click at [611, 478] on li "[PERSON_NAME]" at bounding box center [624, 480] width 215 height 39
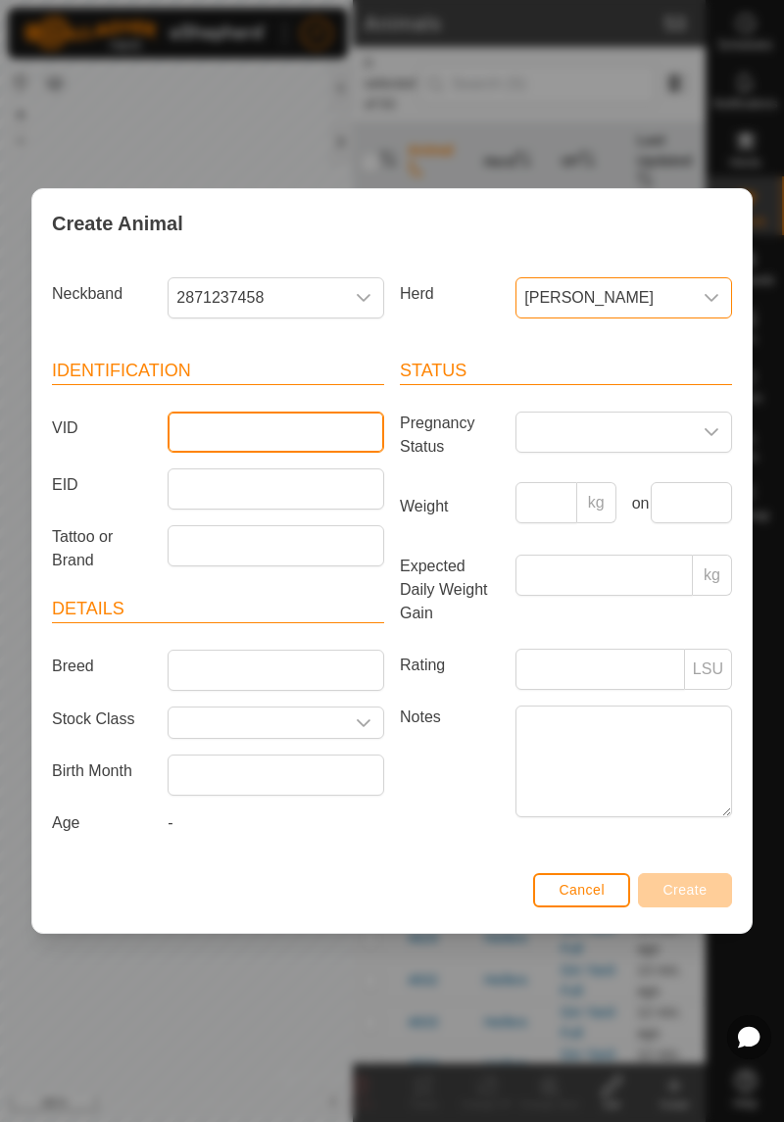
click at [275, 442] on input "VID" at bounding box center [276, 432] width 217 height 41
click at [626, 302] on span "[PERSON_NAME]" at bounding box center [603, 297] width 175 height 39
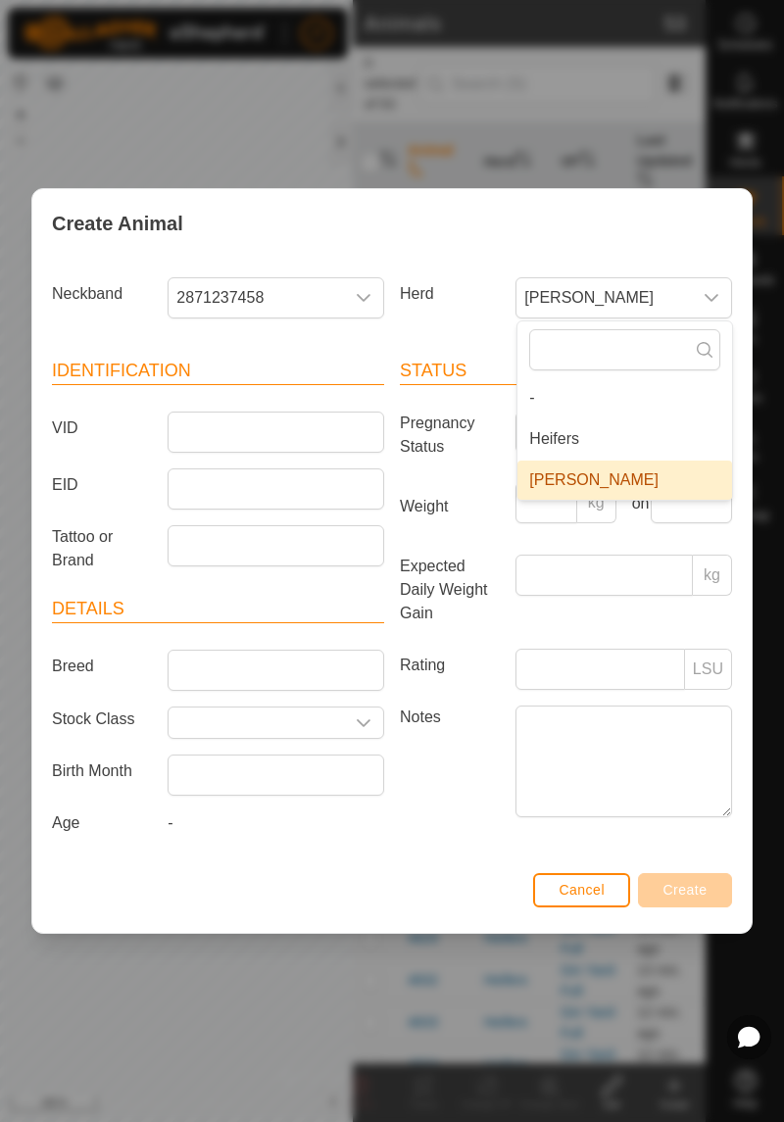
click at [564, 406] on li "-" at bounding box center [624, 397] width 215 height 39
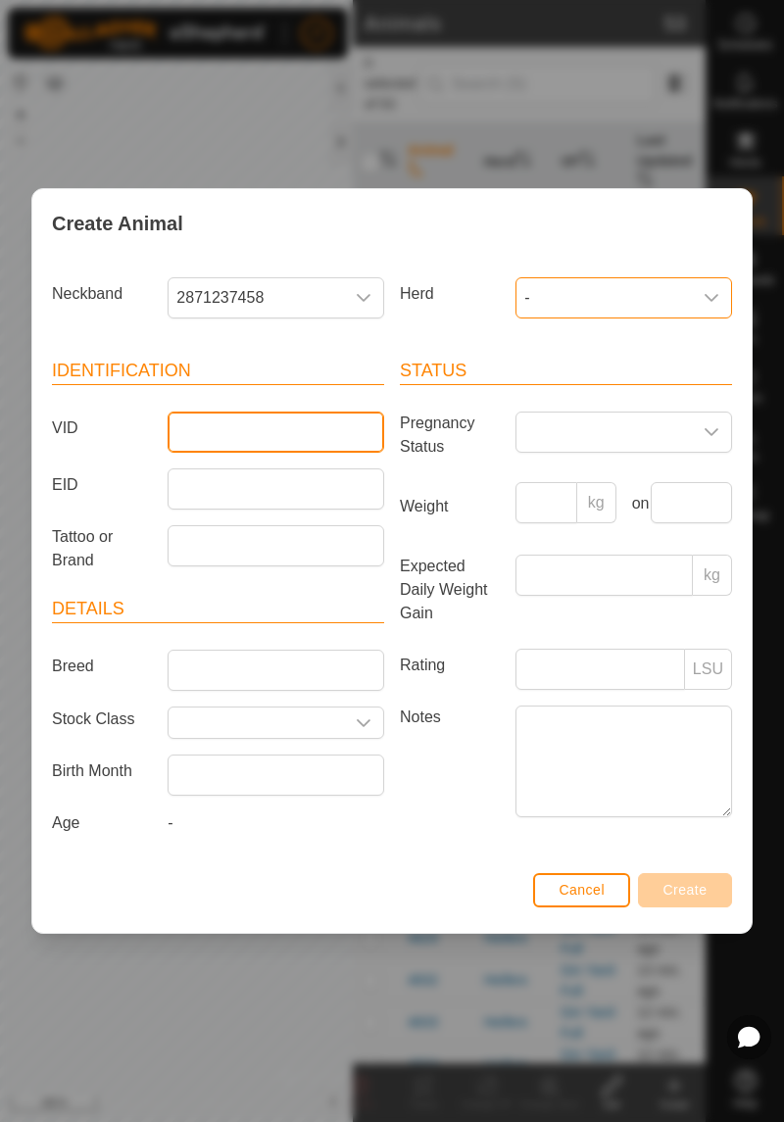
click at [325, 437] on input "VID" at bounding box center [276, 432] width 217 height 41
type input "JJT"
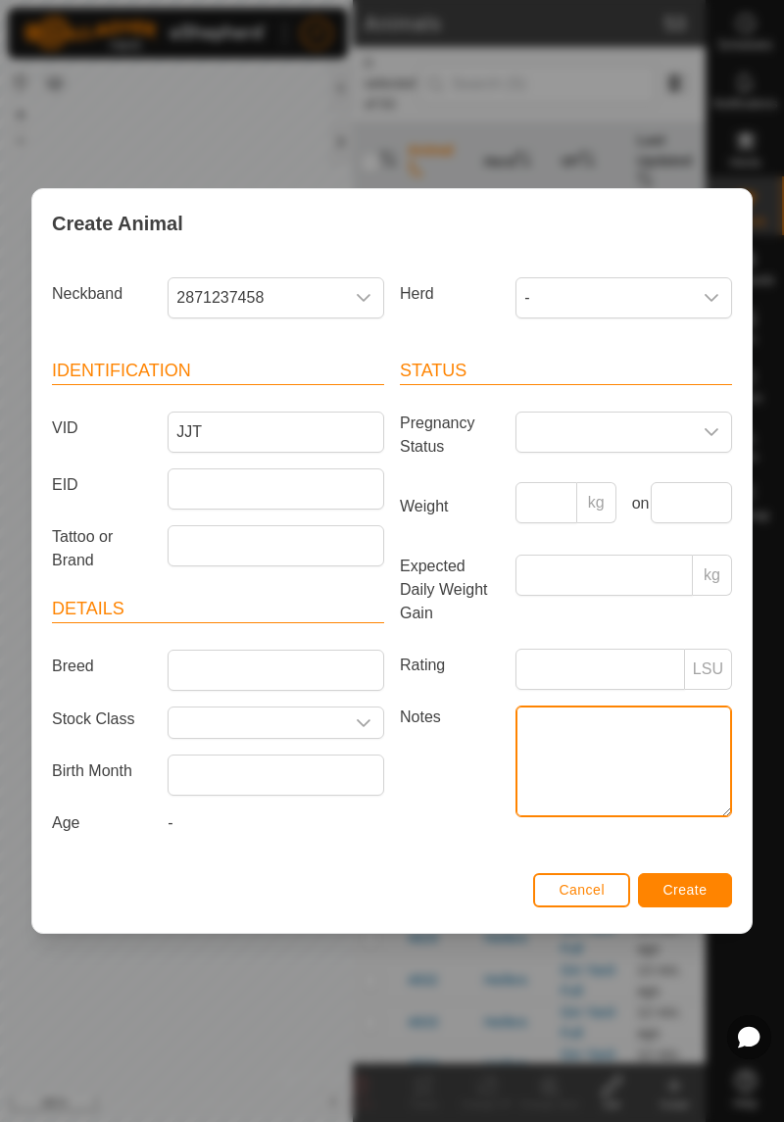
click at [661, 768] on textarea "Notes" at bounding box center [624, 762] width 217 height 112
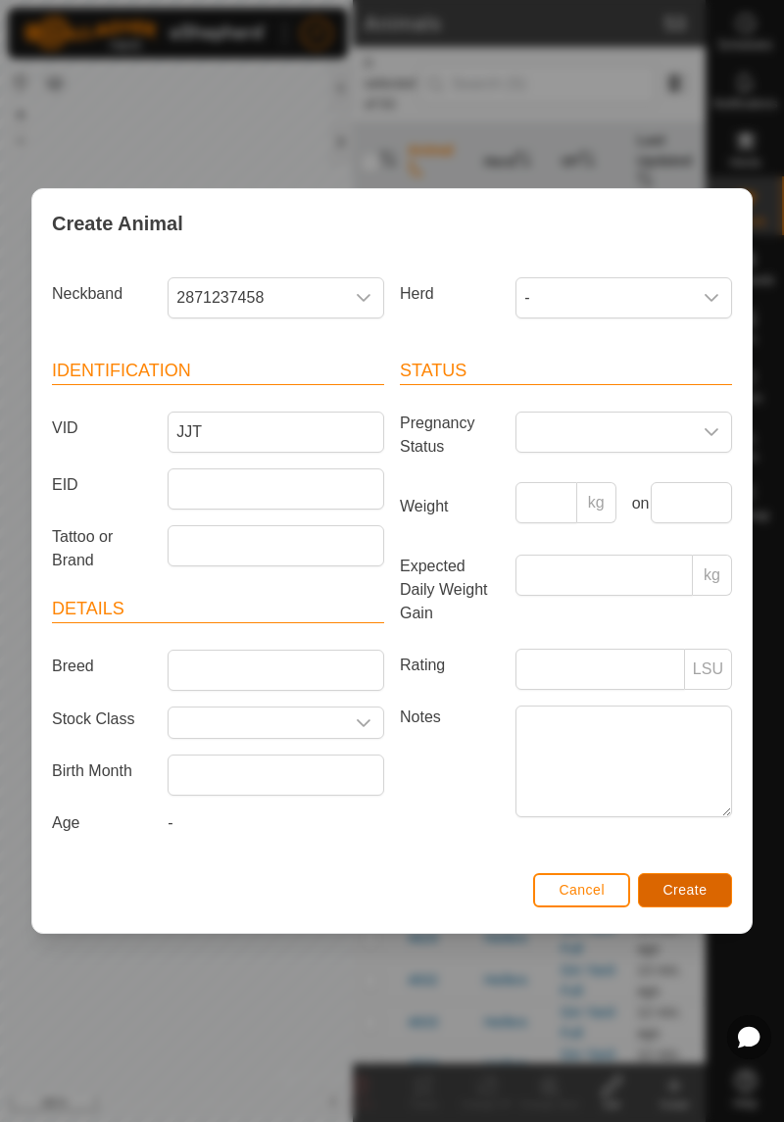
click at [690, 882] on span "Create" at bounding box center [685, 890] width 44 height 16
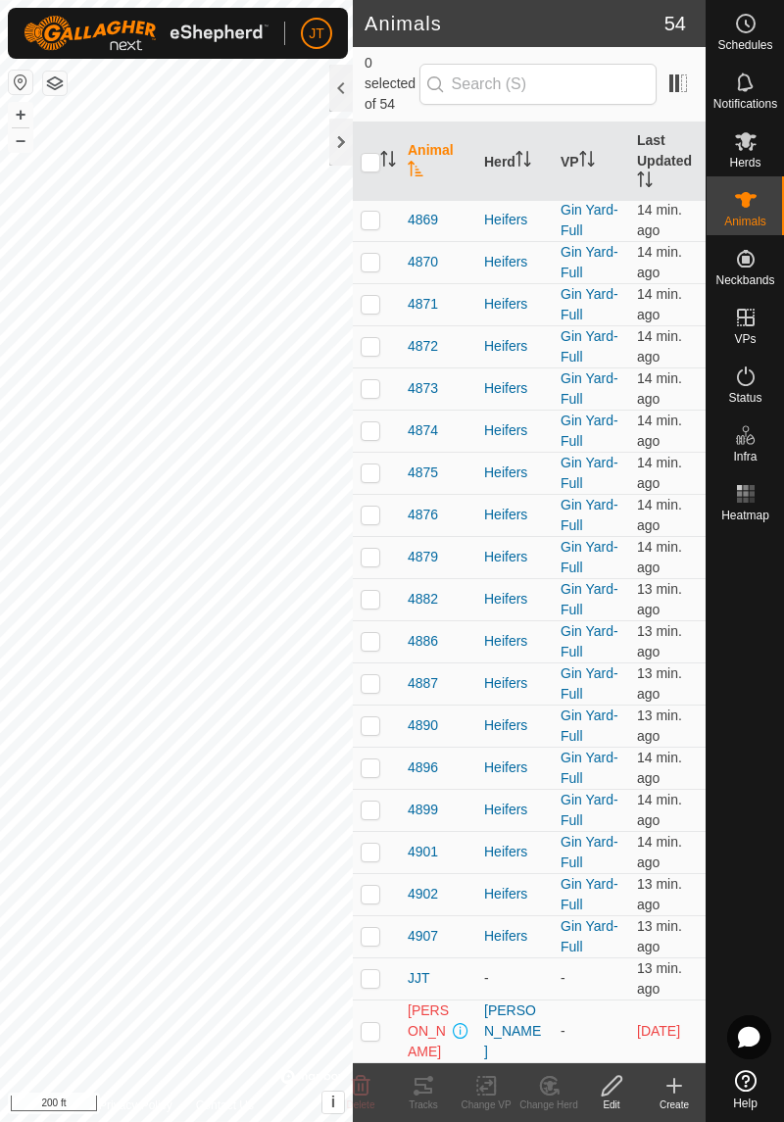
scroll to position [2465, 0]
click at [421, 989] on span "JJT" at bounding box center [419, 978] width 23 height 21
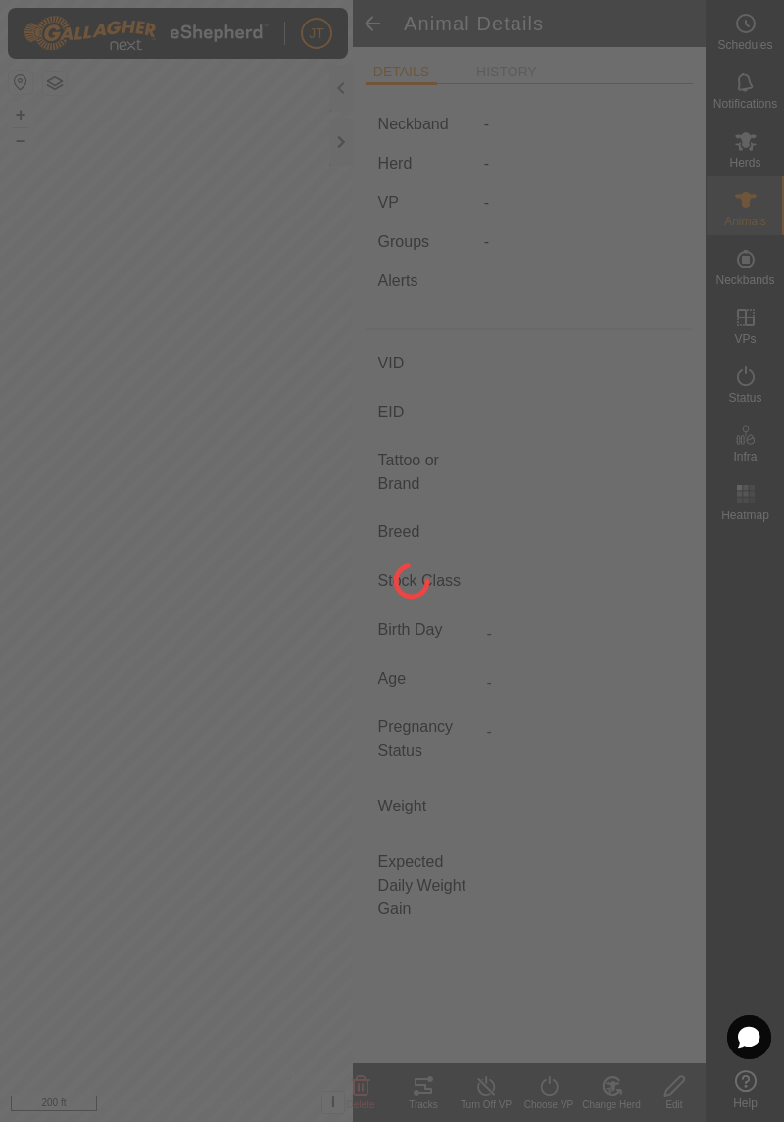
type input "JJT"
type input "-"
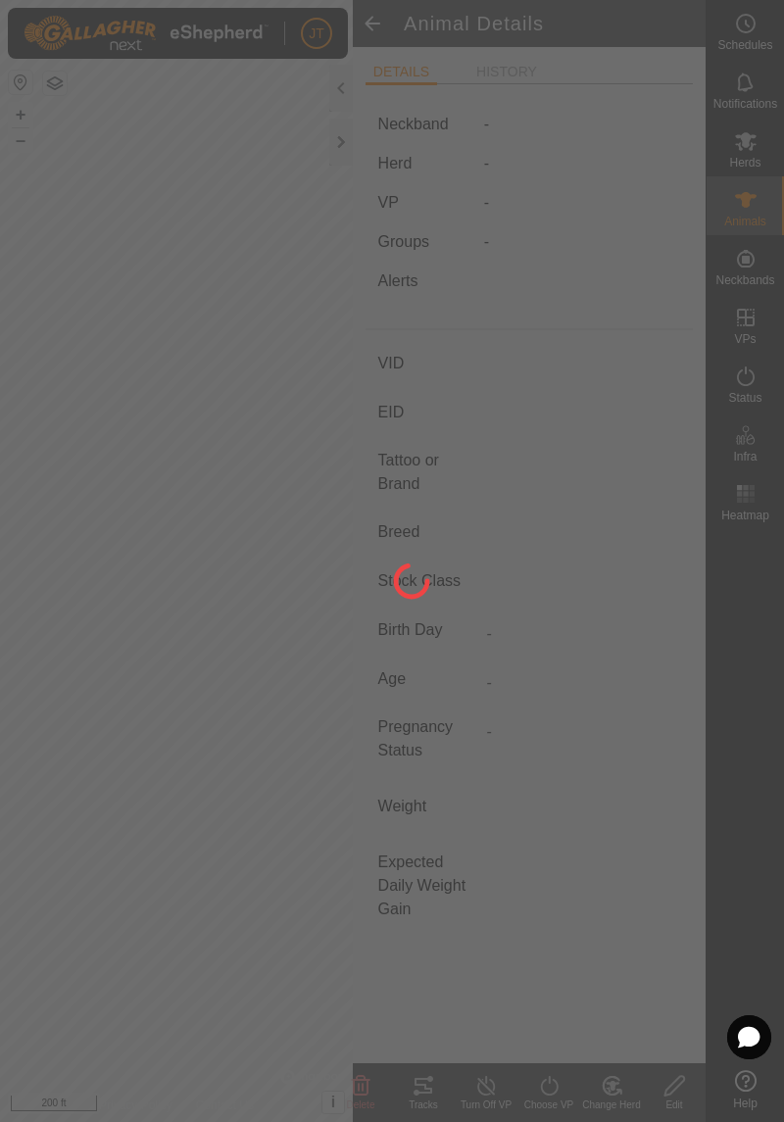
type input "0 kg"
type input "-"
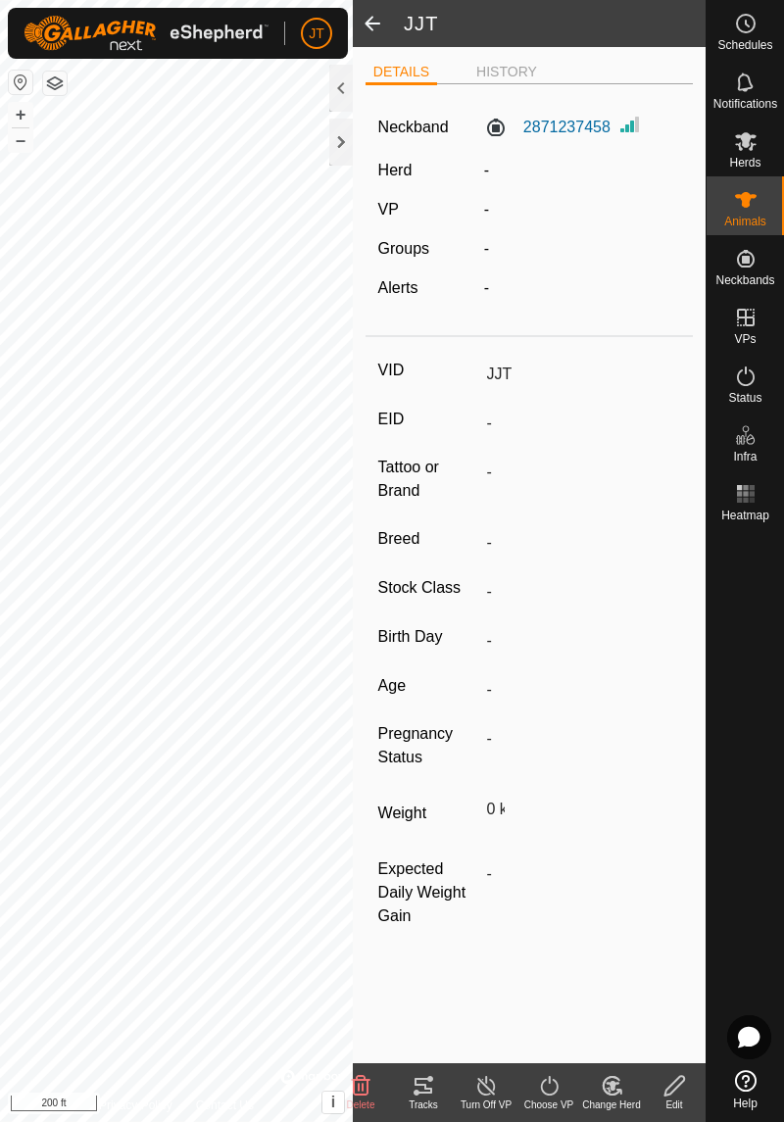
click at [671, 1088] on icon at bounding box center [675, 1086] width 25 height 24
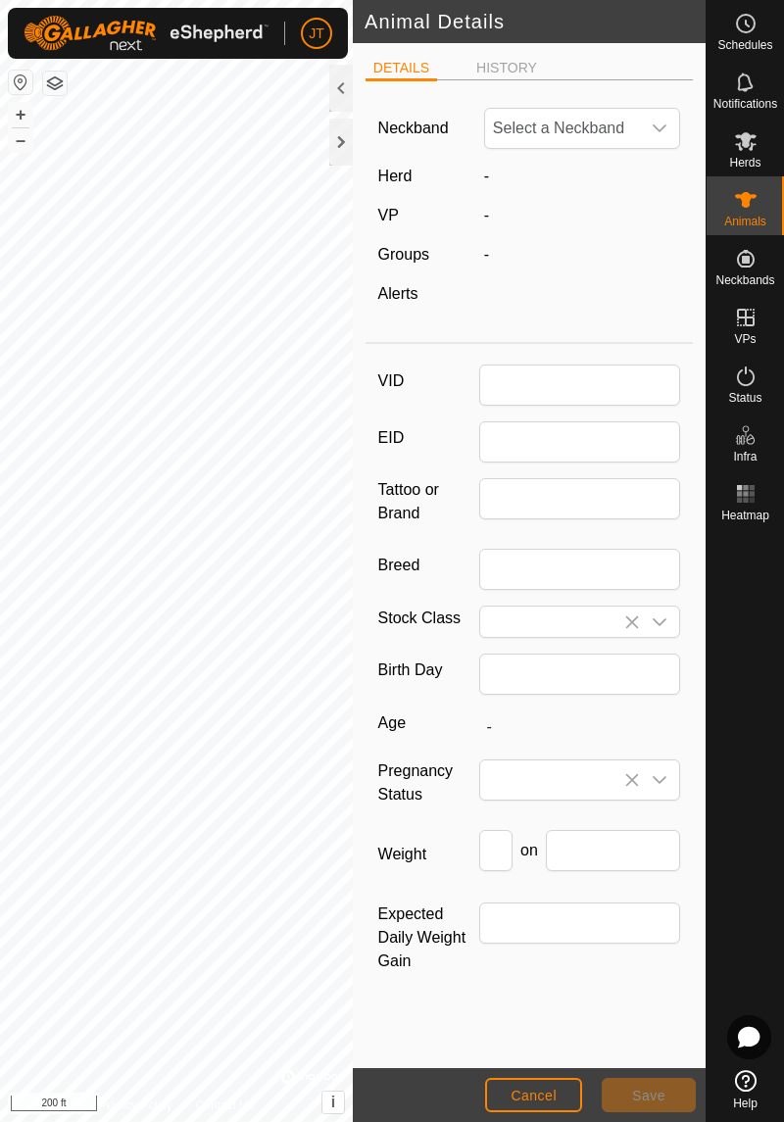
type input "JJT"
type input "0"
click at [539, 1088] on span "Cancel" at bounding box center [534, 1096] width 46 height 16
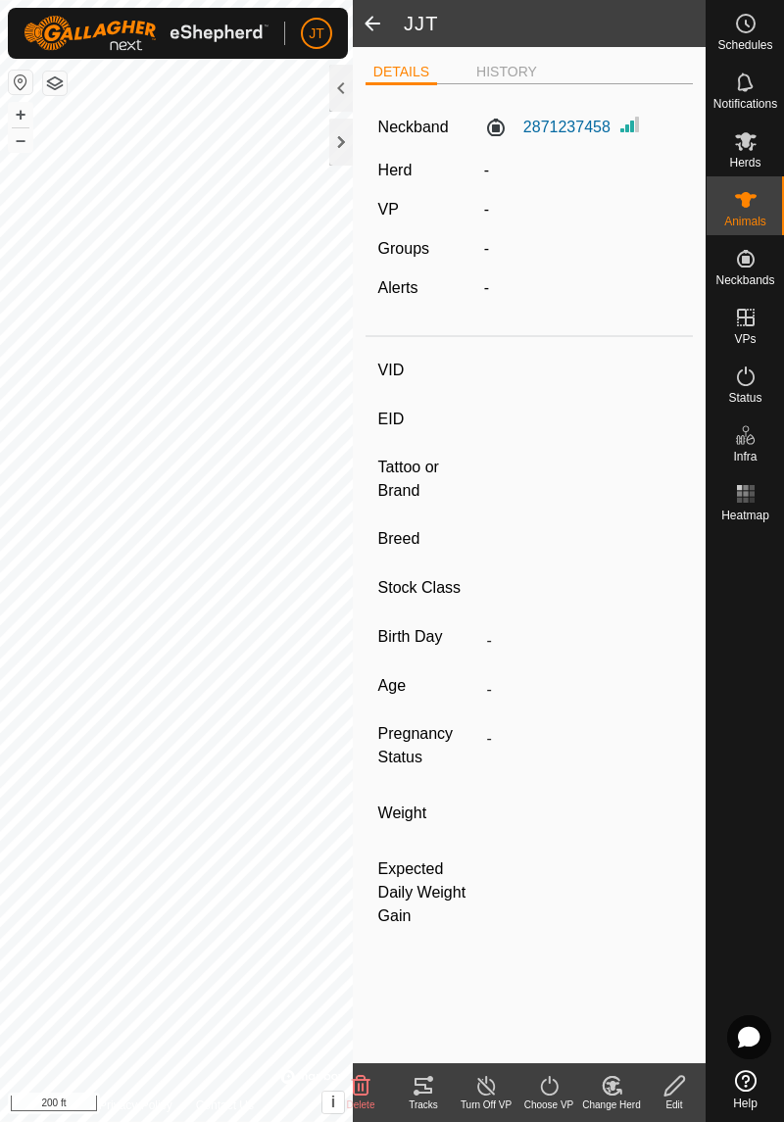
type input "JJT"
type input "-"
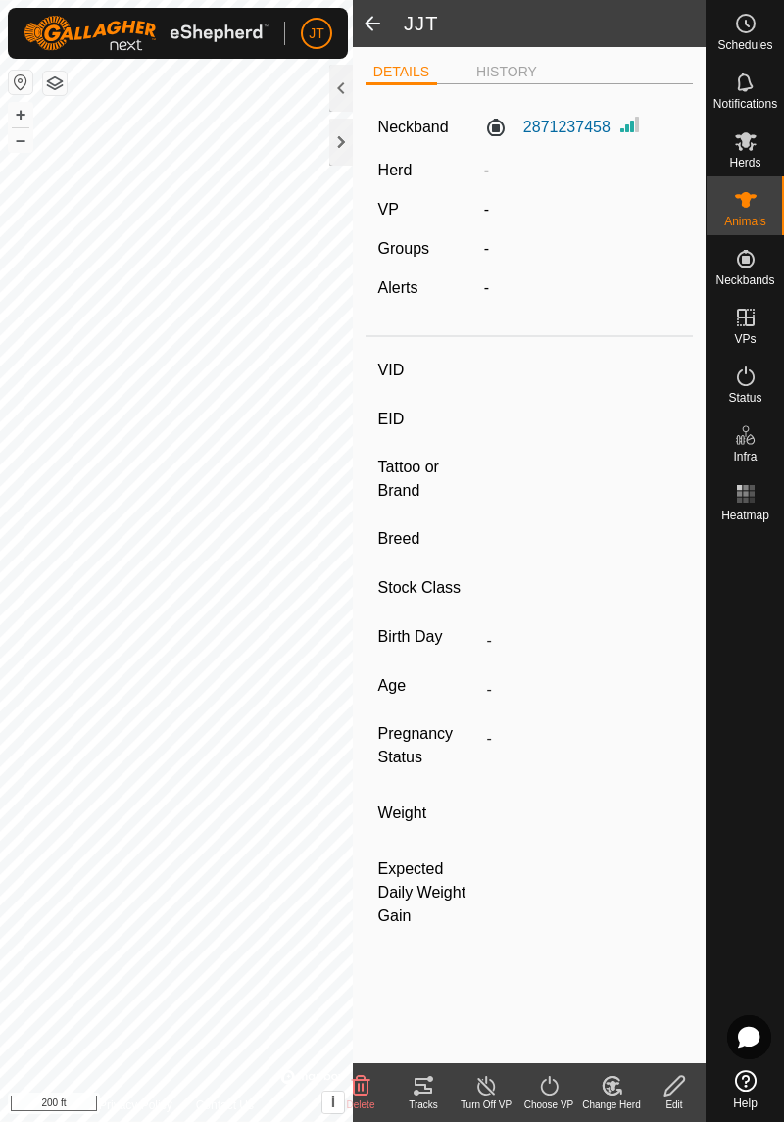
type input "0 kg"
type input "-"
click at [682, 1100] on div "Edit" at bounding box center [674, 1105] width 63 height 15
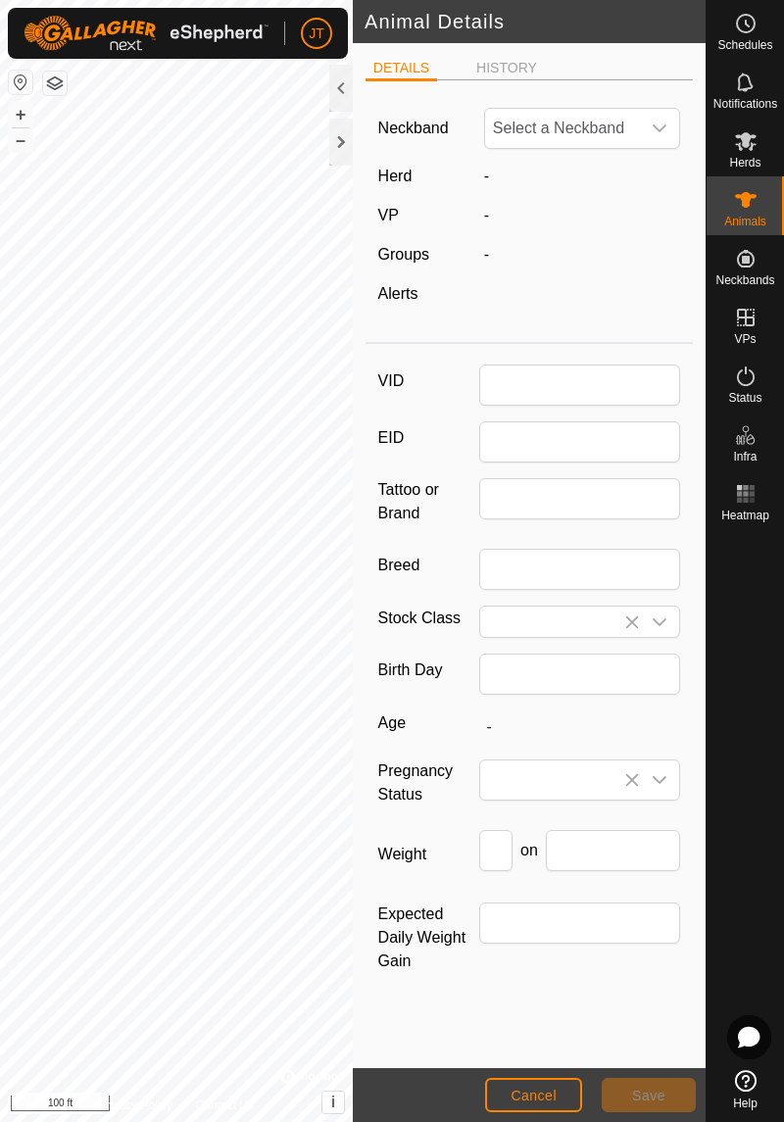
type input "JJT"
type input "0"
click at [519, 72] on li "HISTORY" at bounding box center [506, 68] width 76 height 21
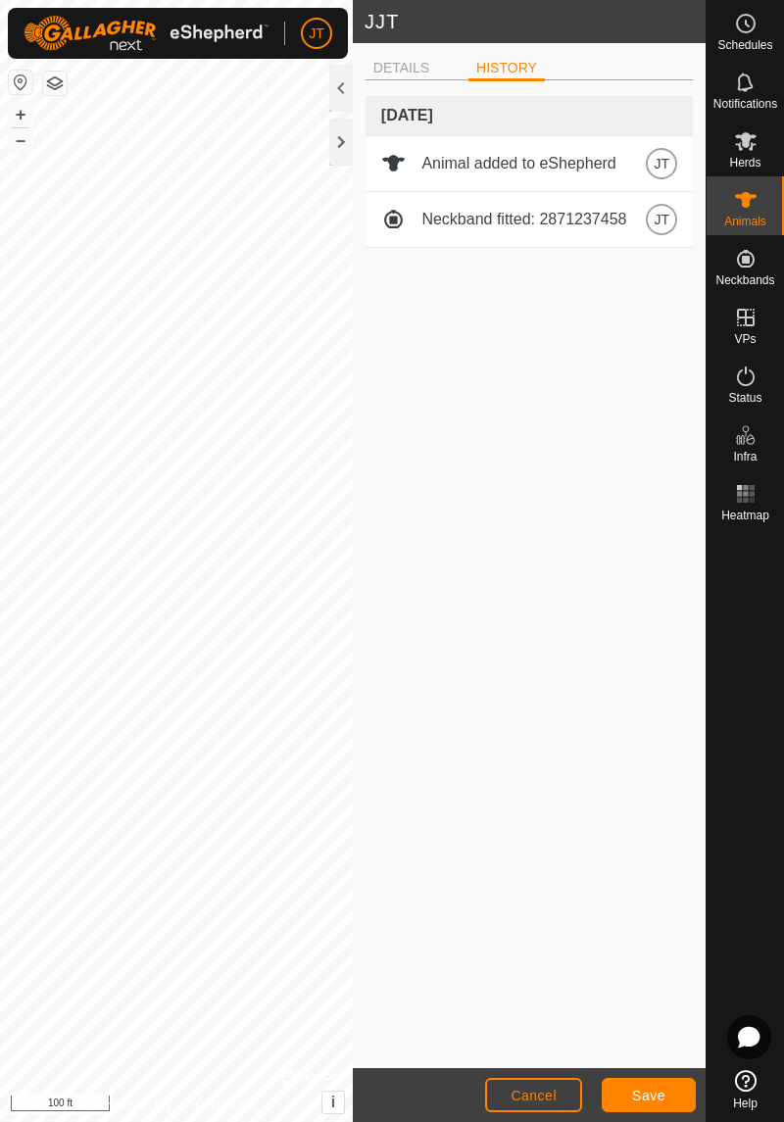
click at [416, 74] on li "DETAILS" at bounding box center [402, 68] width 72 height 21
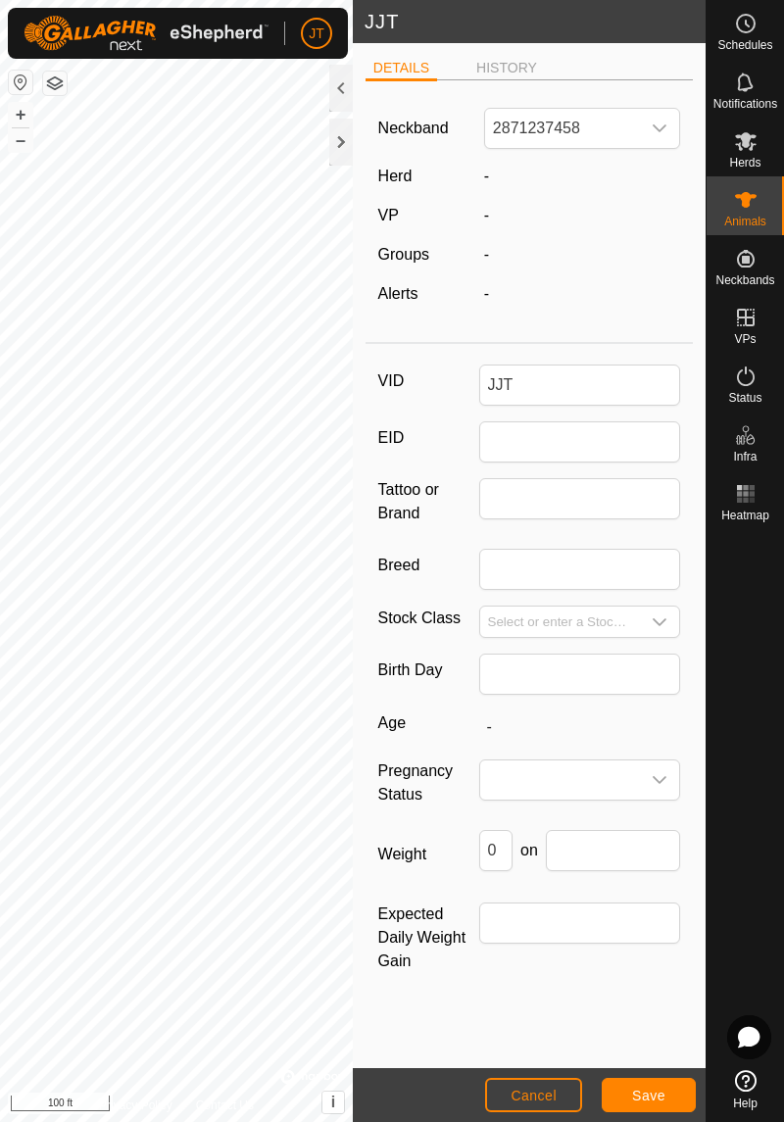
click at [337, 157] on div at bounding box center [341, 142] width 24 height 47
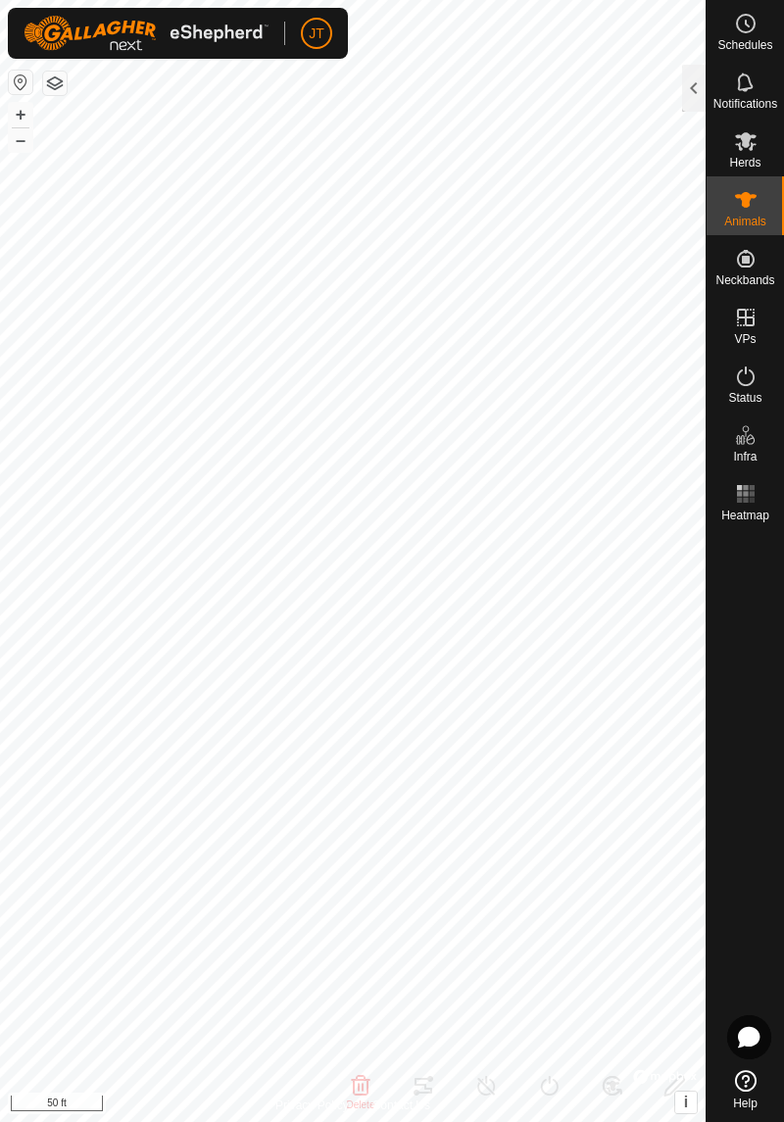
type input "JJT"
type input "-"
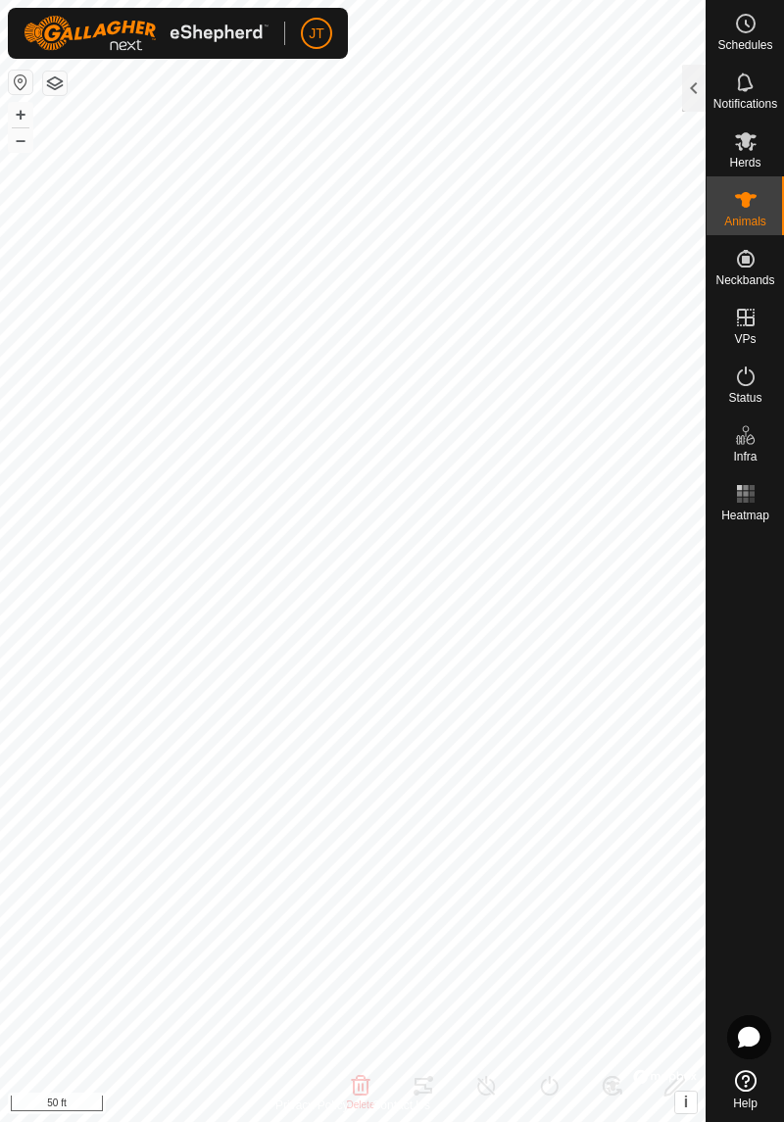
type input "0 kg"
type input "-"
click at [747, 474] on div "Heatmap" at bounding box center [745, 499] width 77 height 59
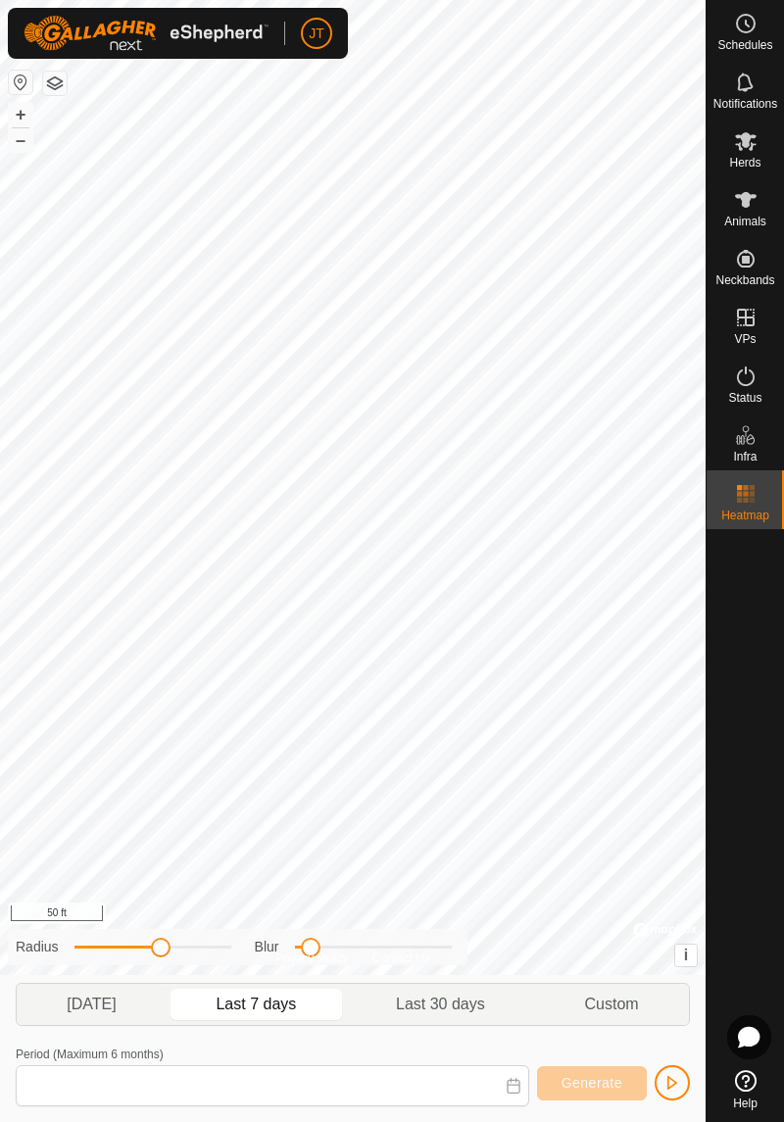
type input "Aug 14, 2025 - Aug 20, 2025"
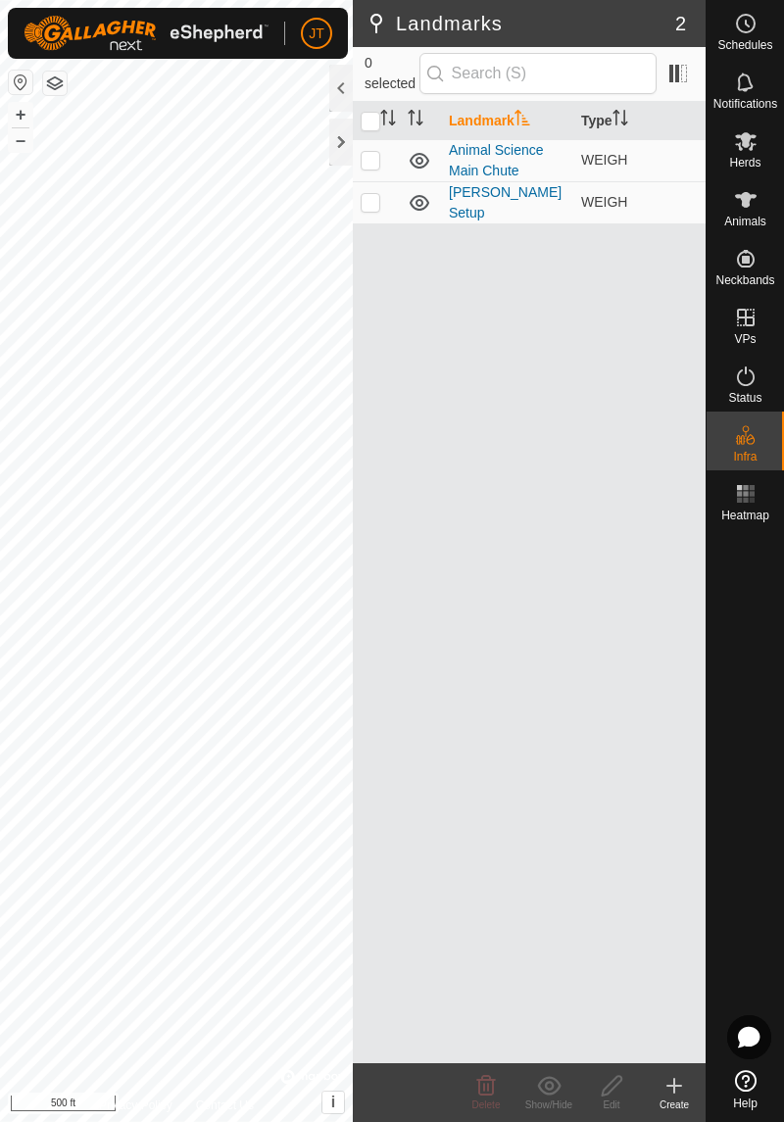
click at [339, 149] on div at bounding box center [341, 142] width 24 height 47
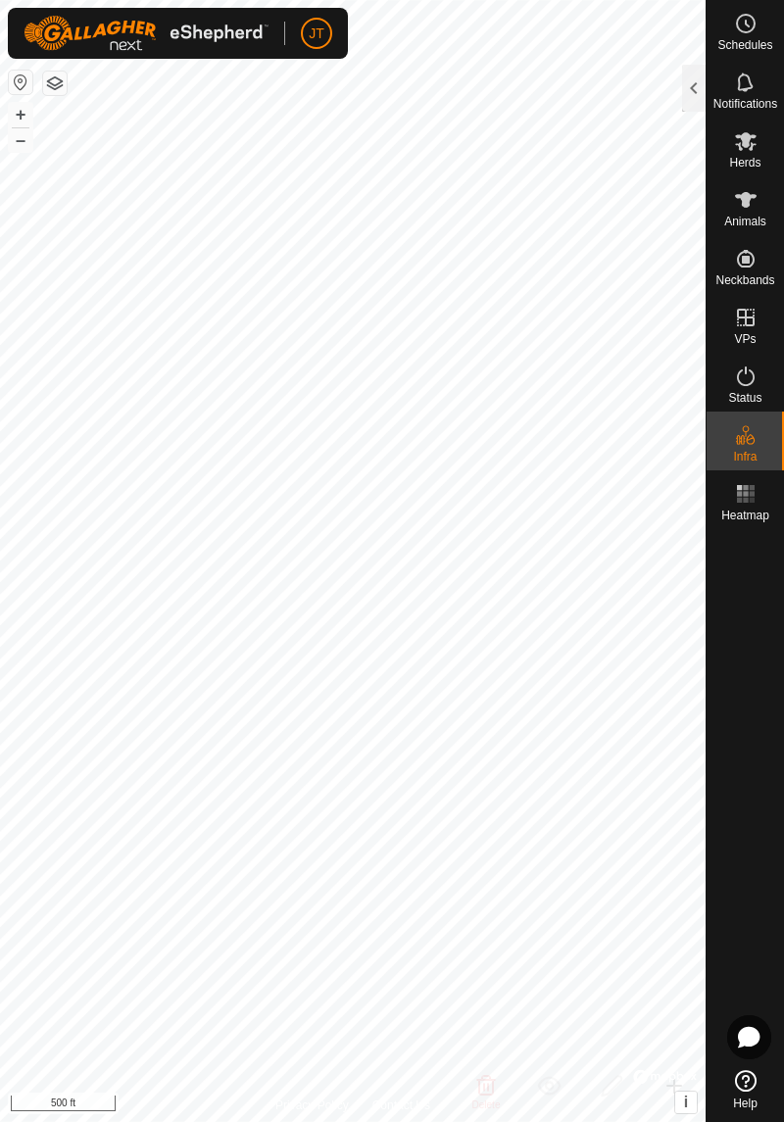
click at [689, 96] on div at bounding box center [694, 88] width 24 height 47
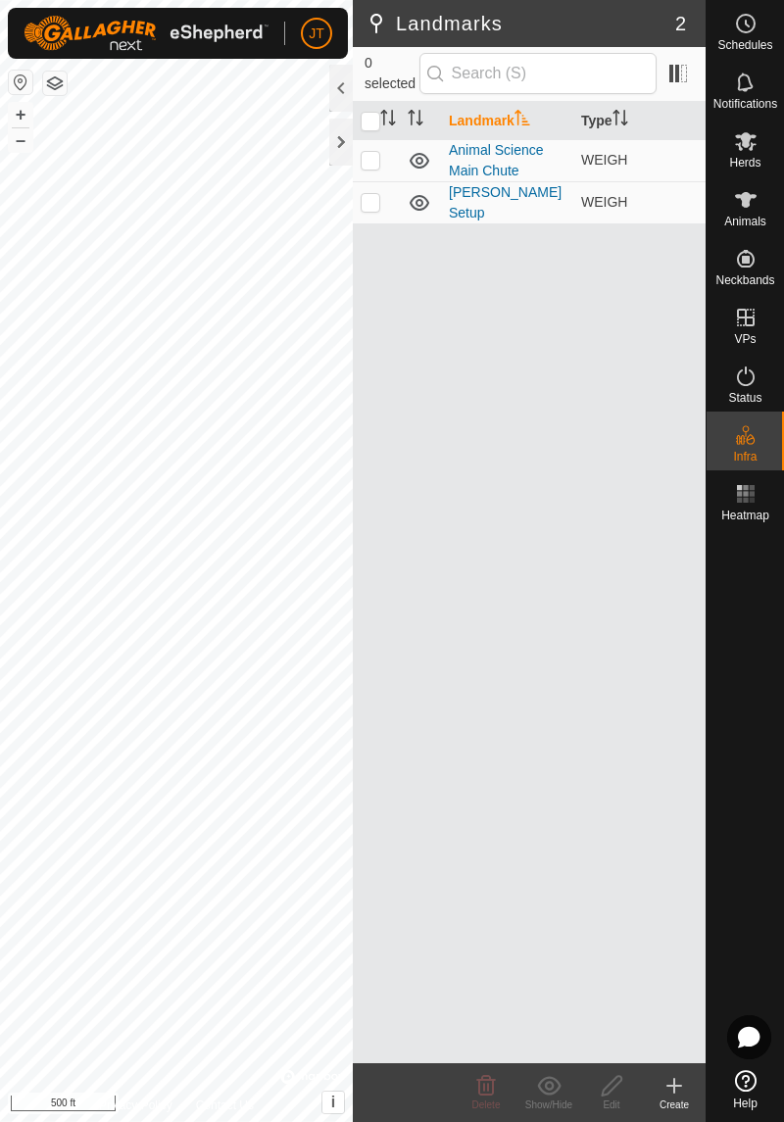
click at [747, 163] on span "Herds" at bounding box center [744, 163] width 31 height 12
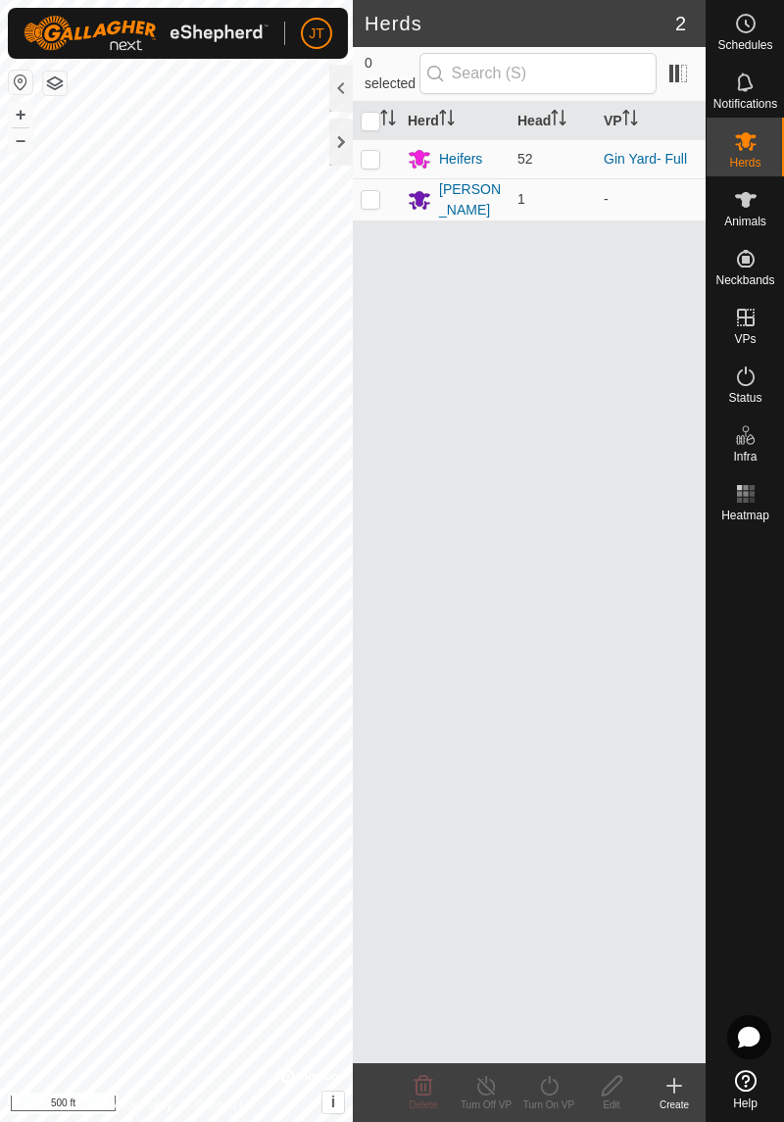
click at [737, 224] on span "Animals" at bounding box center [745, 222] width 42 height 12
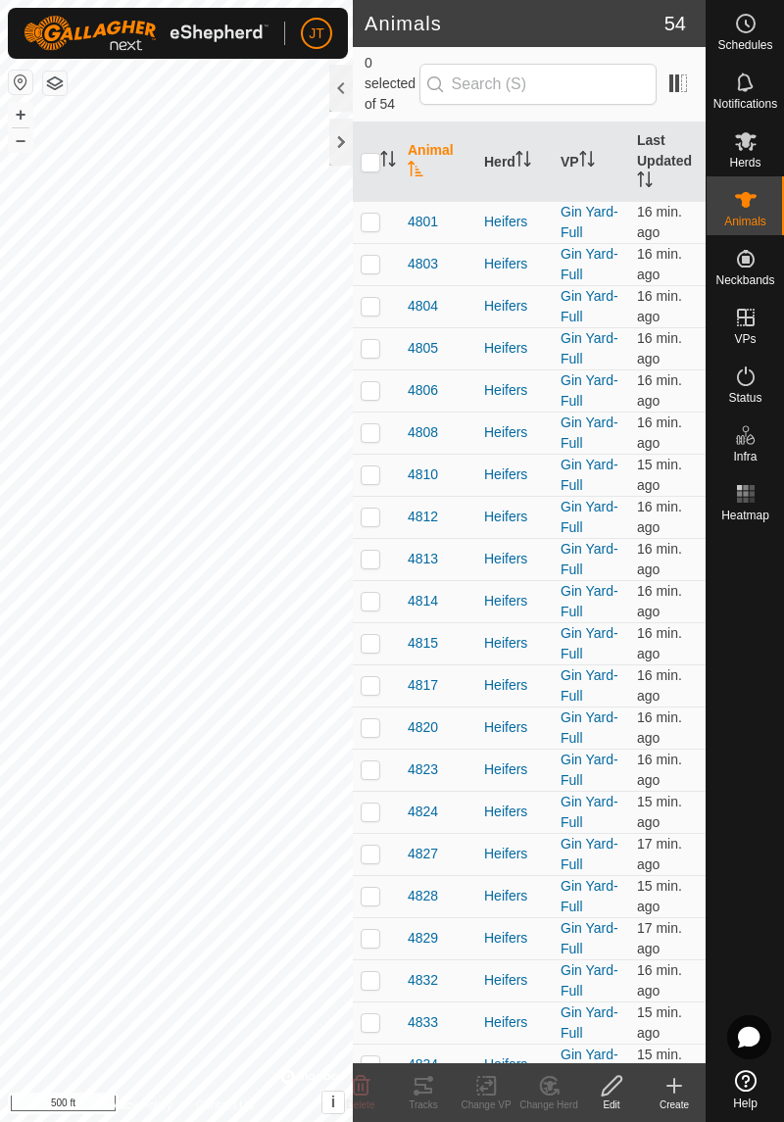
click at [506, 176] on th "Herd" at bounding box center [514, 162] width 76 height 79
click at [418, 225] on span "JJT" at bounding box center [419, 222] width 23 height 21
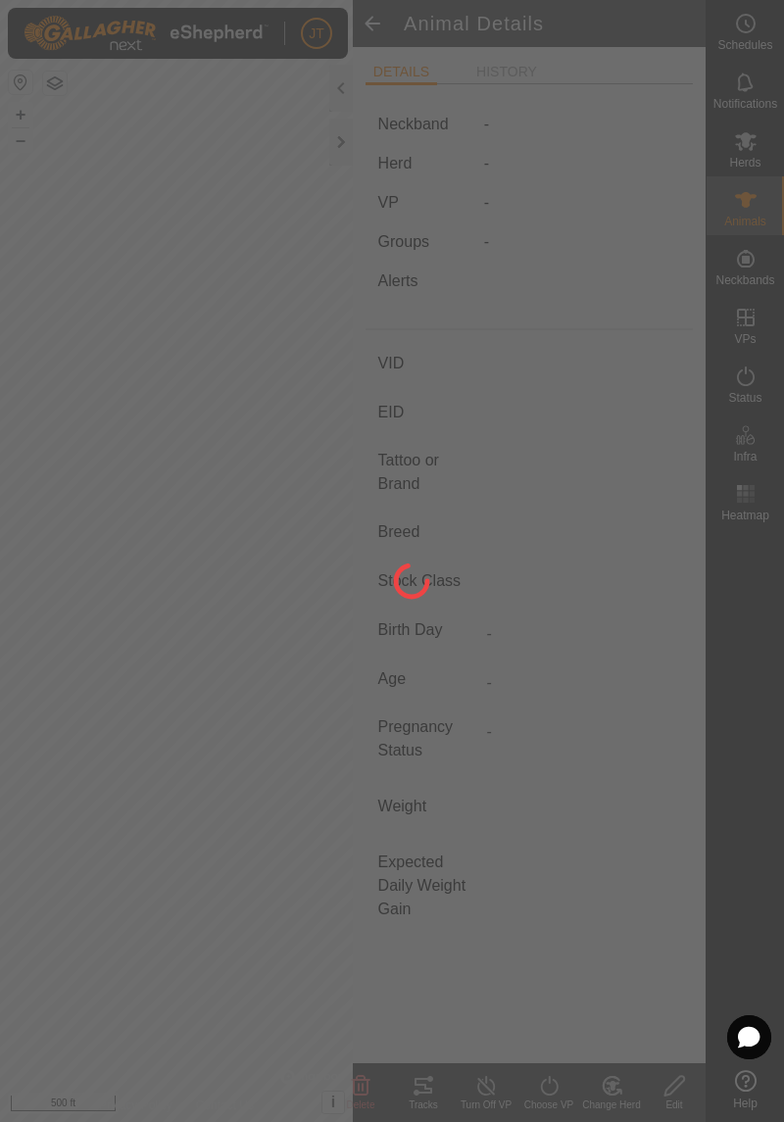
type input "JJT"
type input "-"
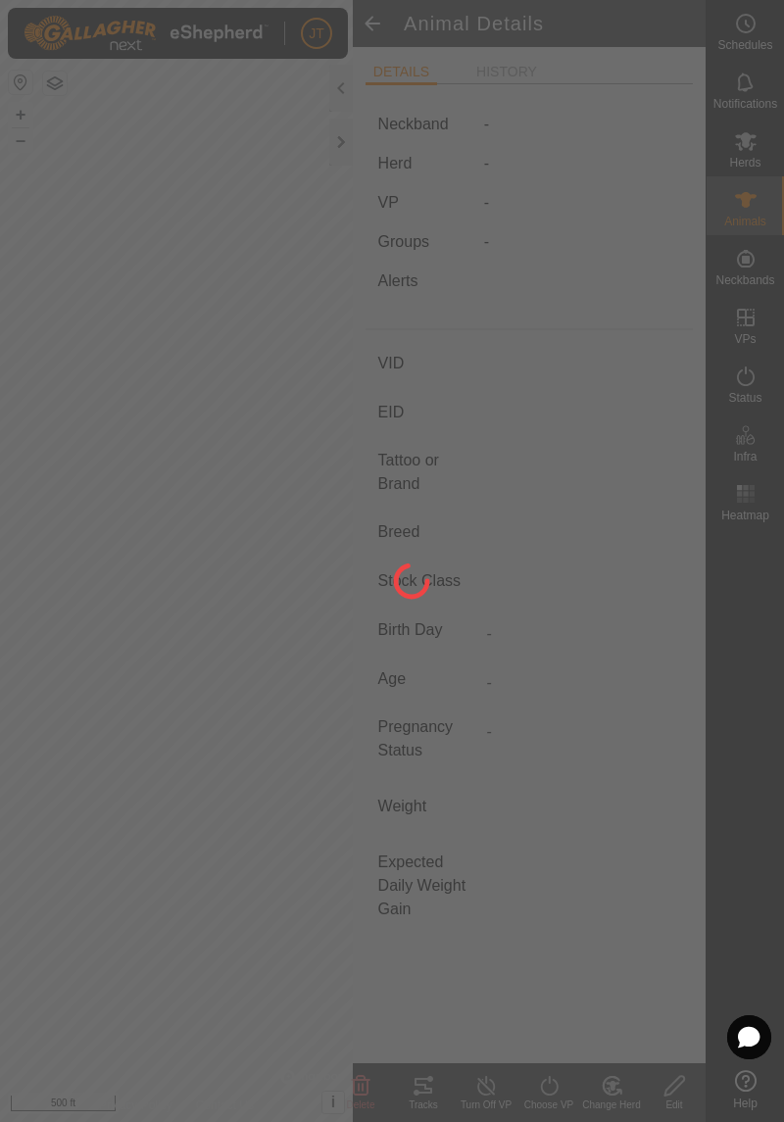
type input "0 kg"
type input "-"
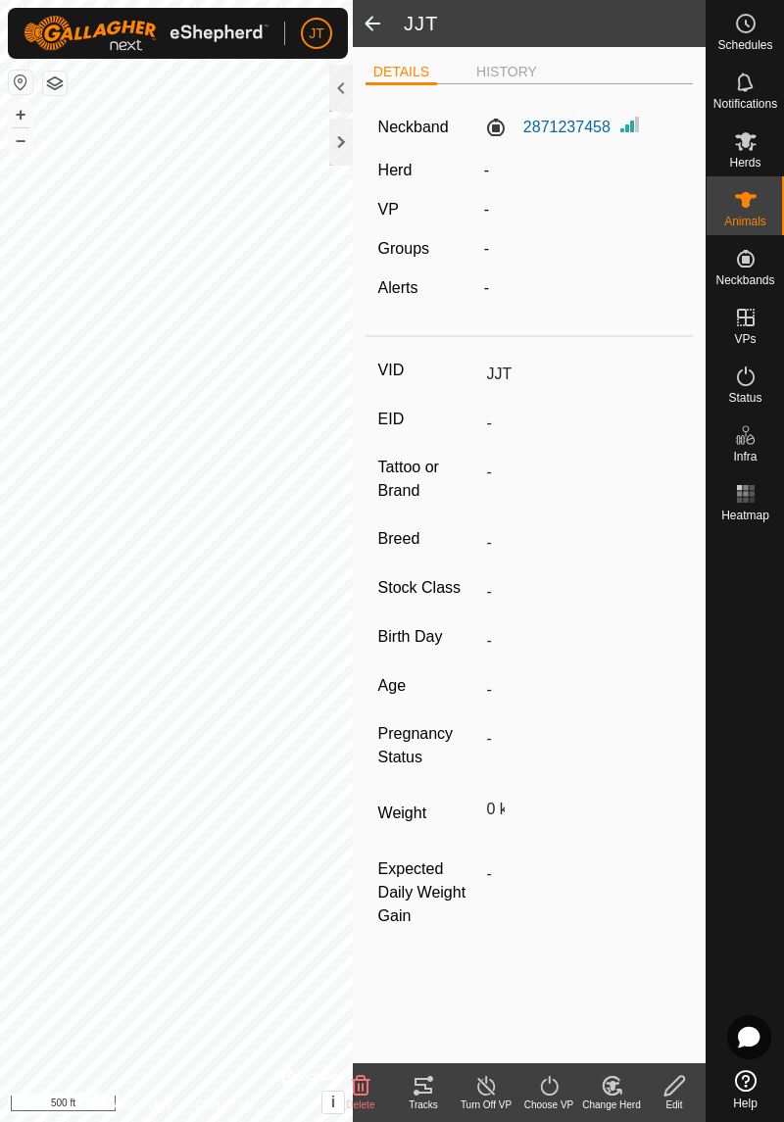
click at [746, 162] on span "Herds" at bounding box center [744, 163] width 31 height 12
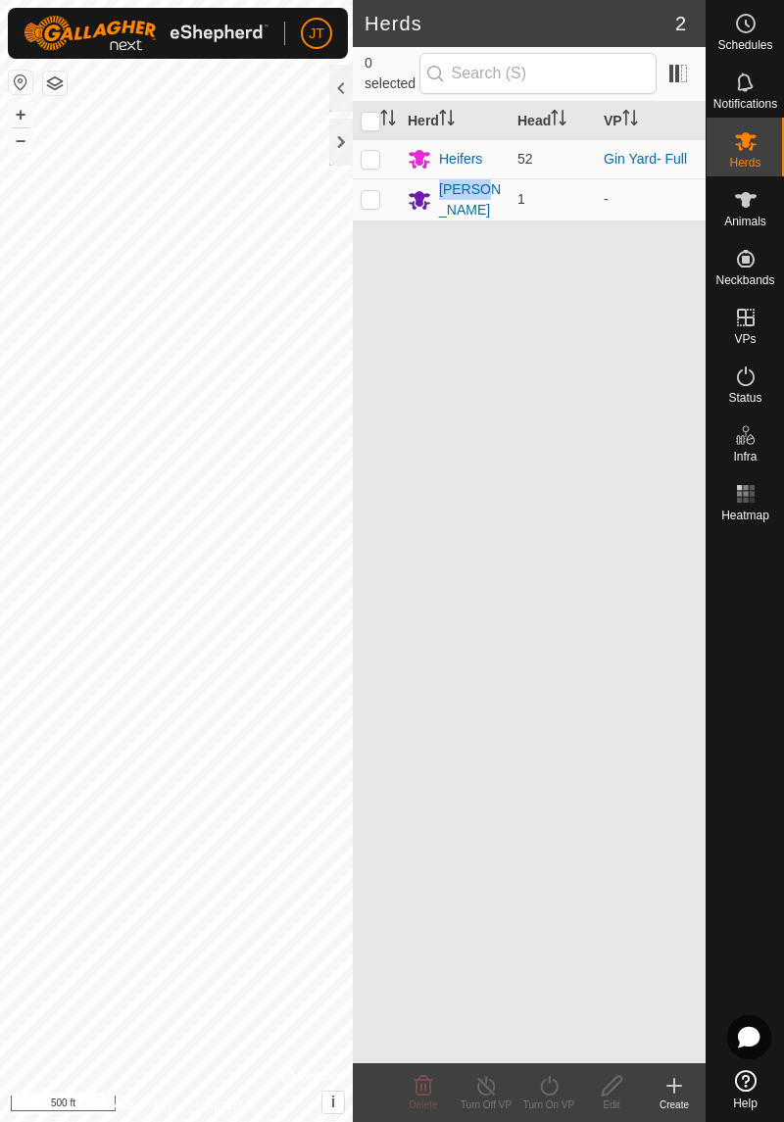
click at [457, 199] on div "[PERSON_NAME]" at bounding box center [470, 199] width 63 height 41
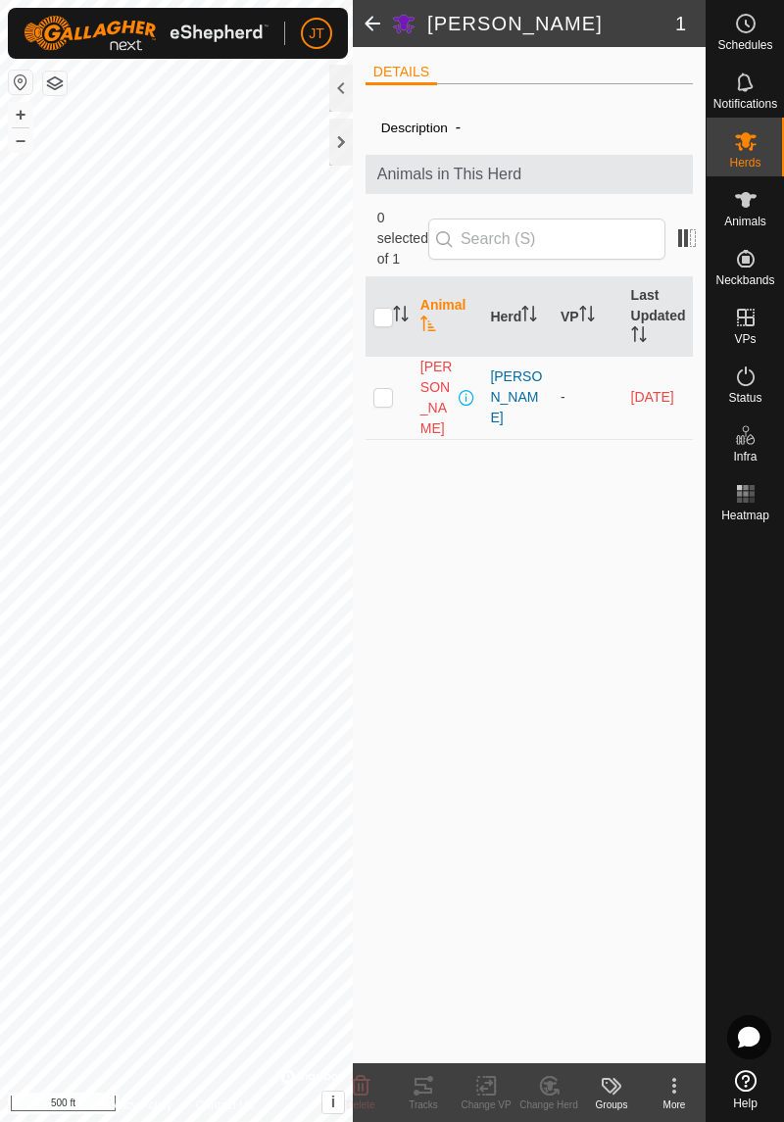
click at [459, 390] on span at bounding box center [467, 398] width 16 height 16
click at [510, 380] on div "[PERSON_NAME]" at bounding box center [517, 398] width 55 height 62
click at [521, 381] on div "[PERSON_NAME]" at bounding box center [517, 398] width 55 height 62
click at [748, 163] on span "Herds" at bounding box center [744, 163] width 31 height 12
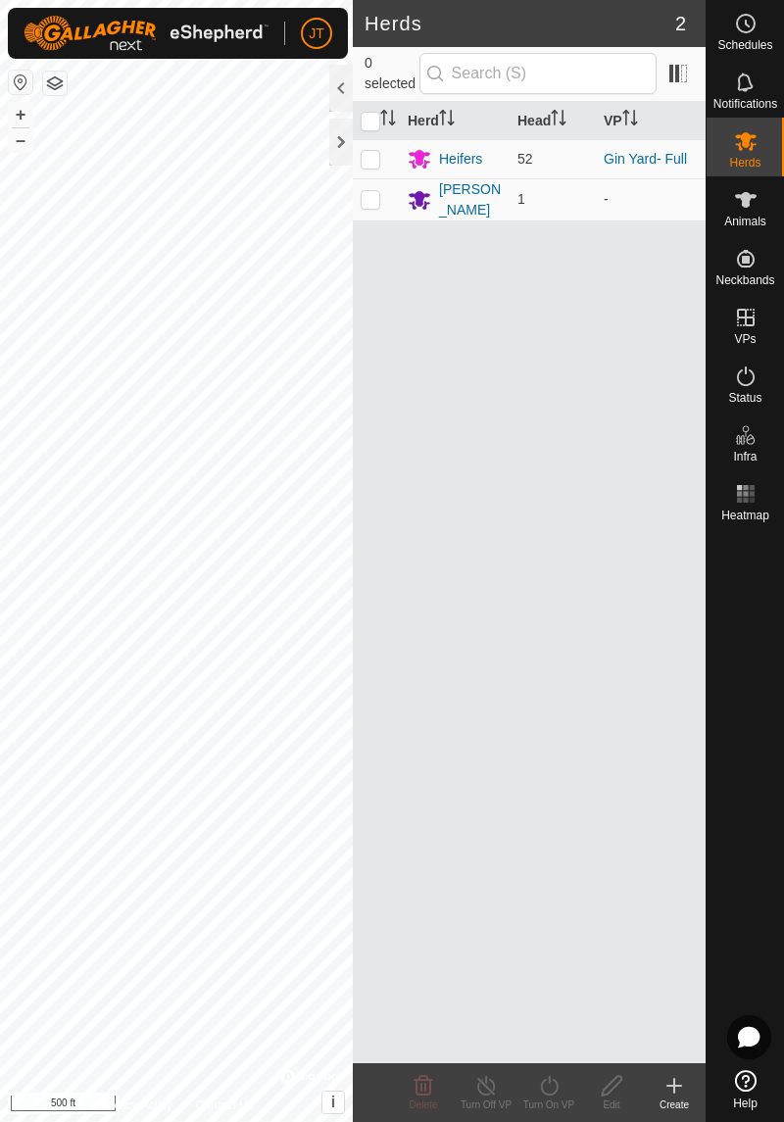
click at [737, 216] on span "Animals" at bounding box center [745, 222] width 42 height 12
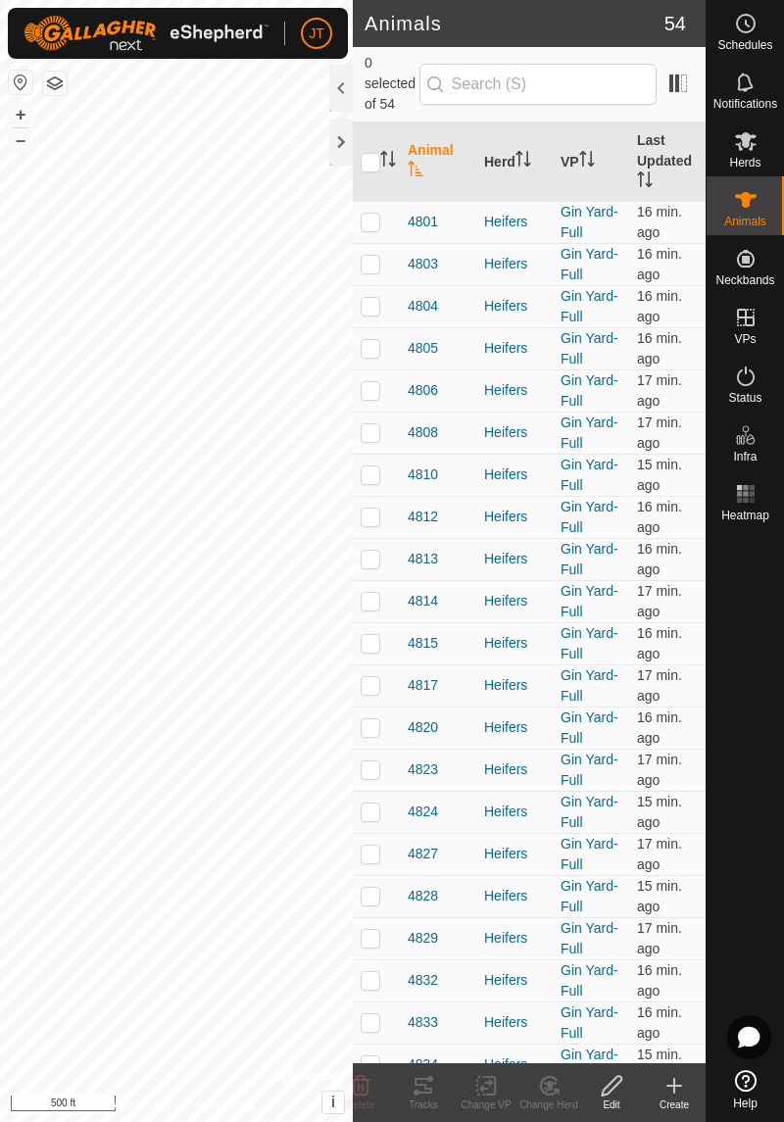
click at [506, 177] on th "Herd" at bounding box center [514, 162] width 76 height 79
click at [418, 221] on span "JJT" at bounding box center [419, 222] width 23 height 21
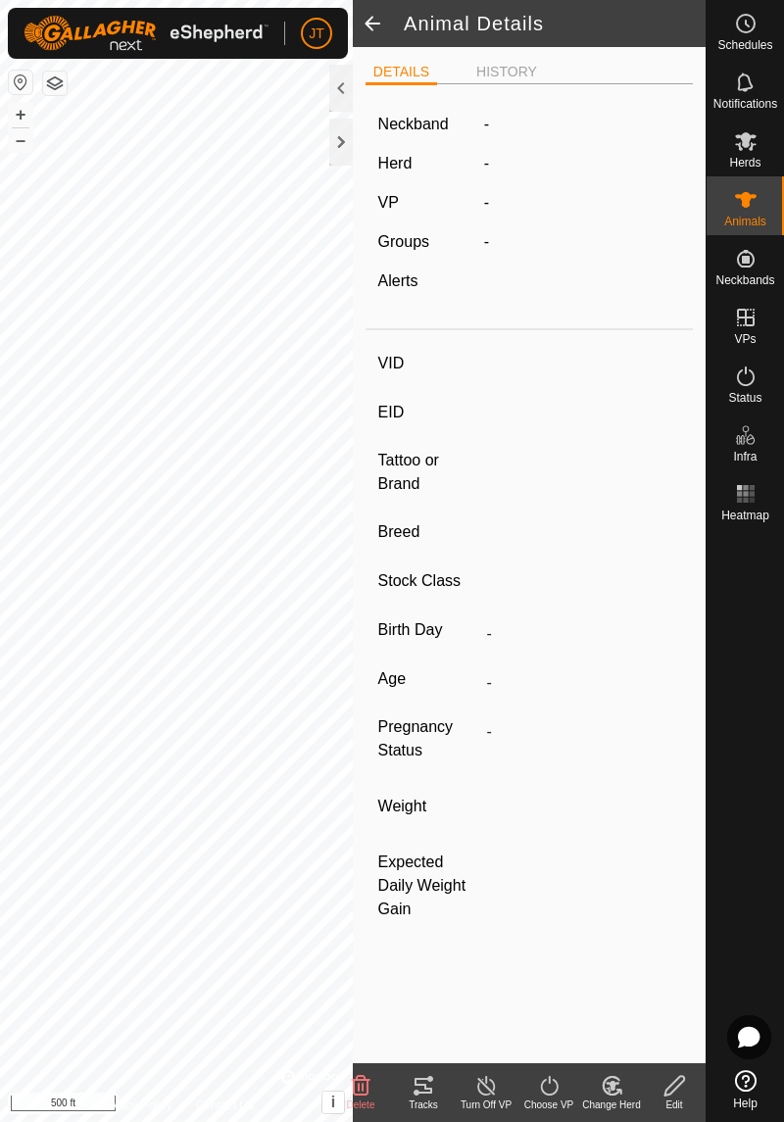
type input "JJT"
type input "-"
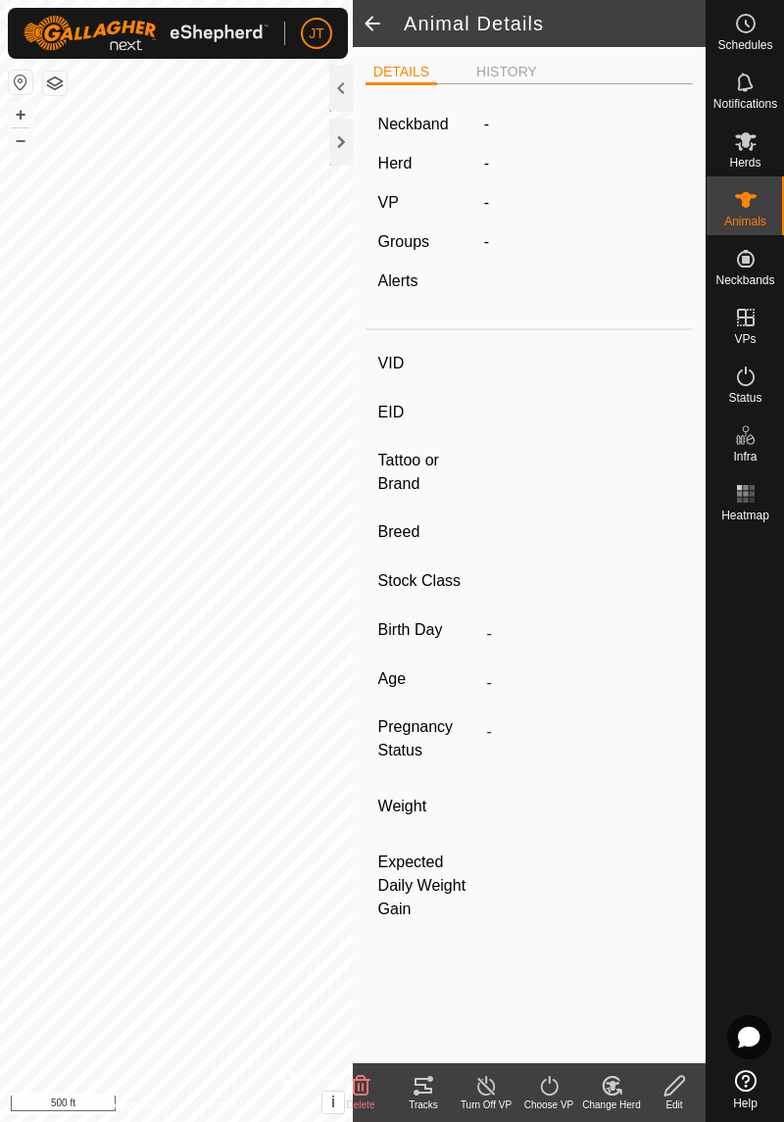
type input "0 kg"
type input "-"
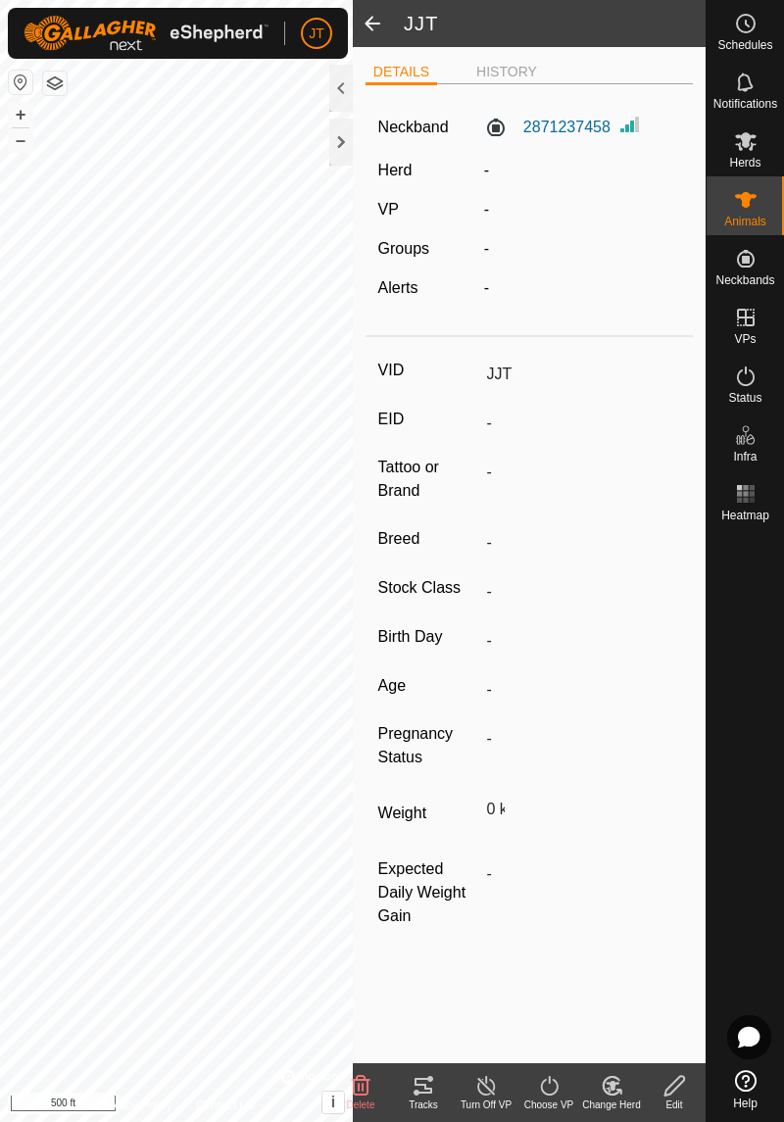
click at [614, 1106] on div "Change Herd" at bounding box center [611, 1105] width 63 height 15
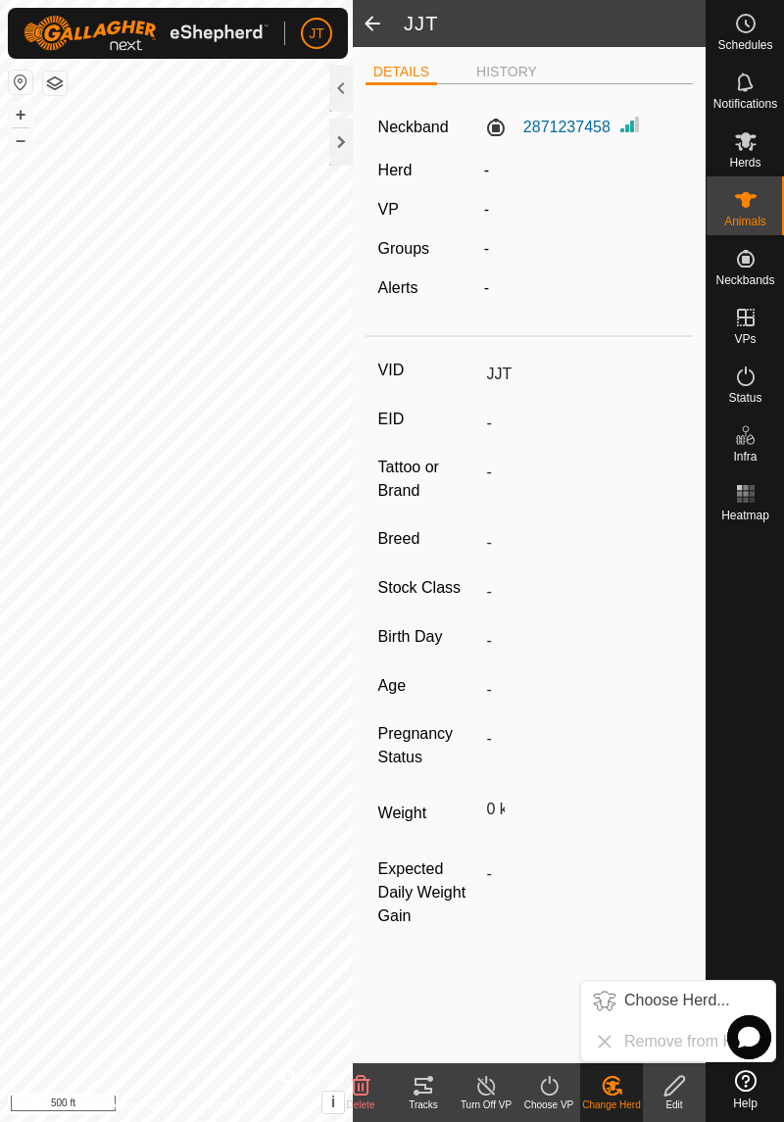
click at [654, 1002] on span "Choose Herd..." at bounding box center [677, 1001] width 106 height 24
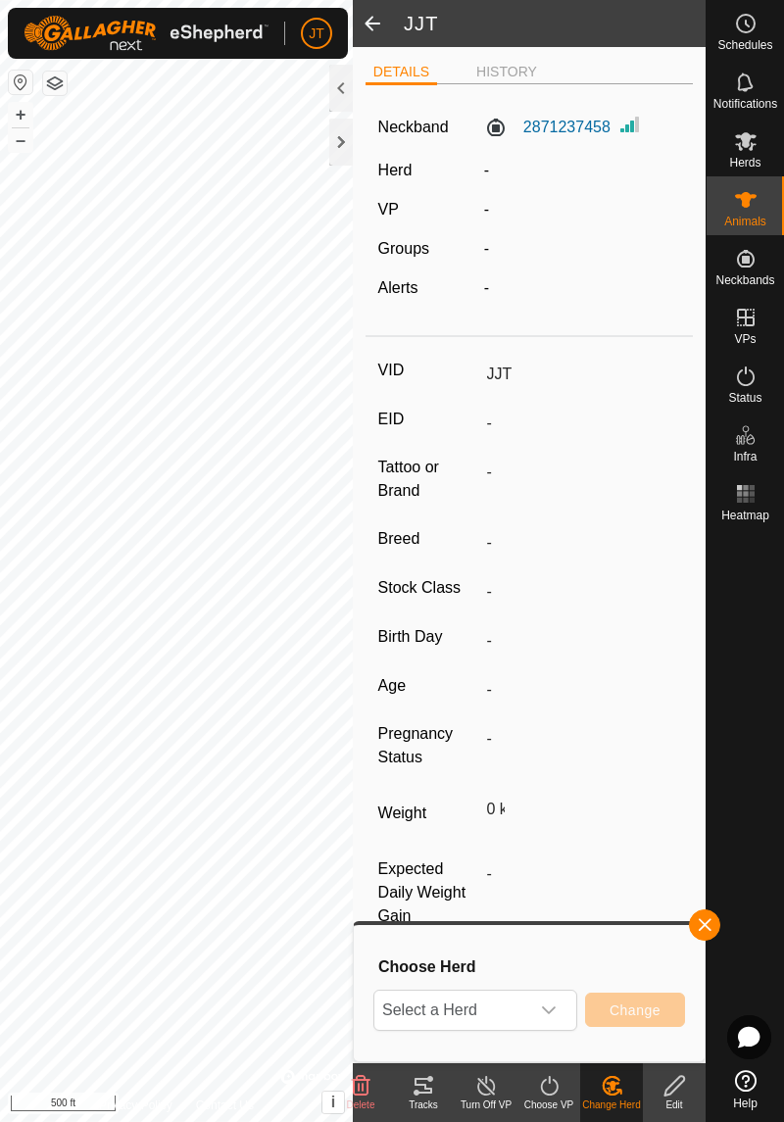
click at [555, 1015] on icon "dropdown trigger" at bounding box center [549, 1011] width 16 height 16
click at [702, 928] on span "button" at bounding box center [705, 925] width 16 height 16
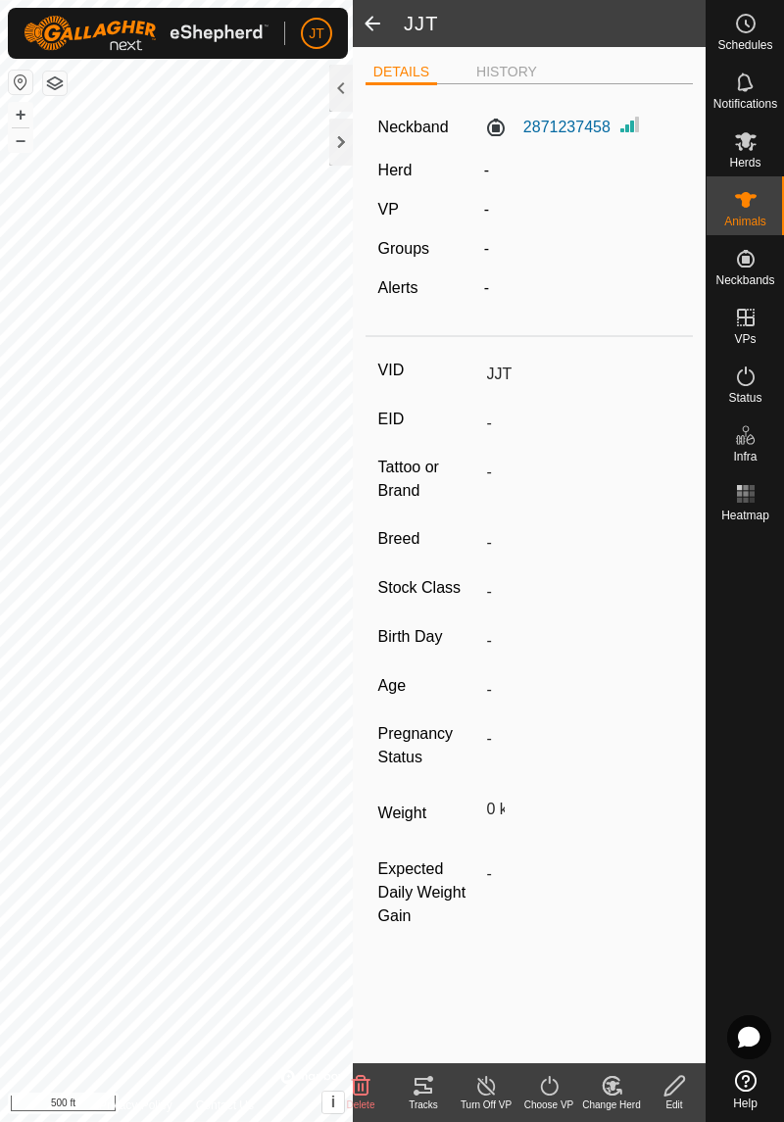
click at [747, 151] on icon at bounding box center [746, 141] width 24 height 24
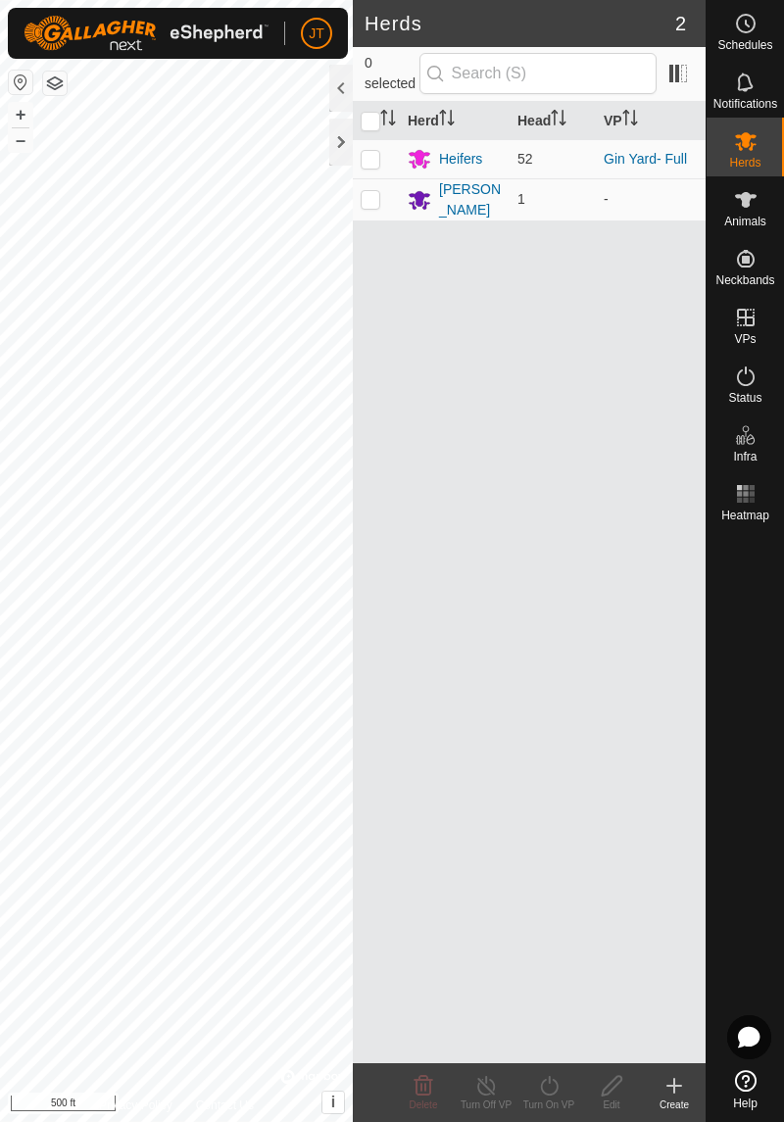
click at [663, 1102] on div "Create" at bounding box center [674, 1105] width 63 height 15
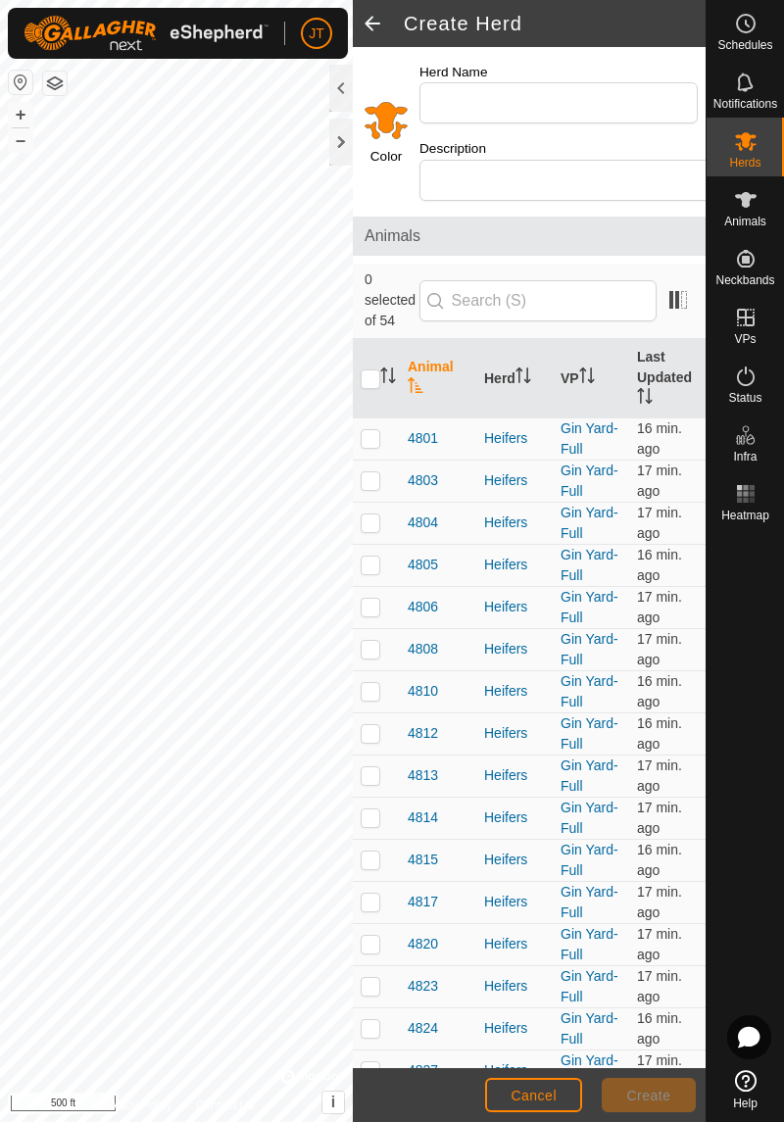
click at [377, 139] on input "Select a color" at bounding box center [386, 119] width 47 height 47
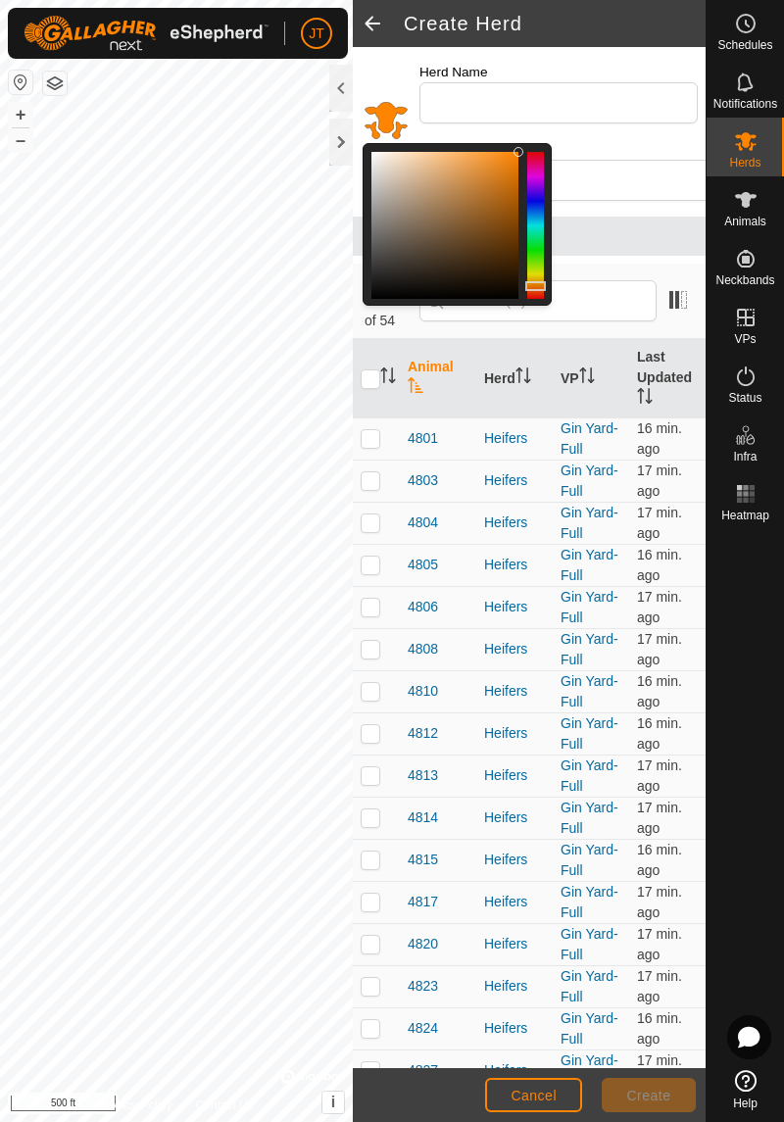
click at [533, 281] on div at bounding box center [535, 286] width 21 height 10
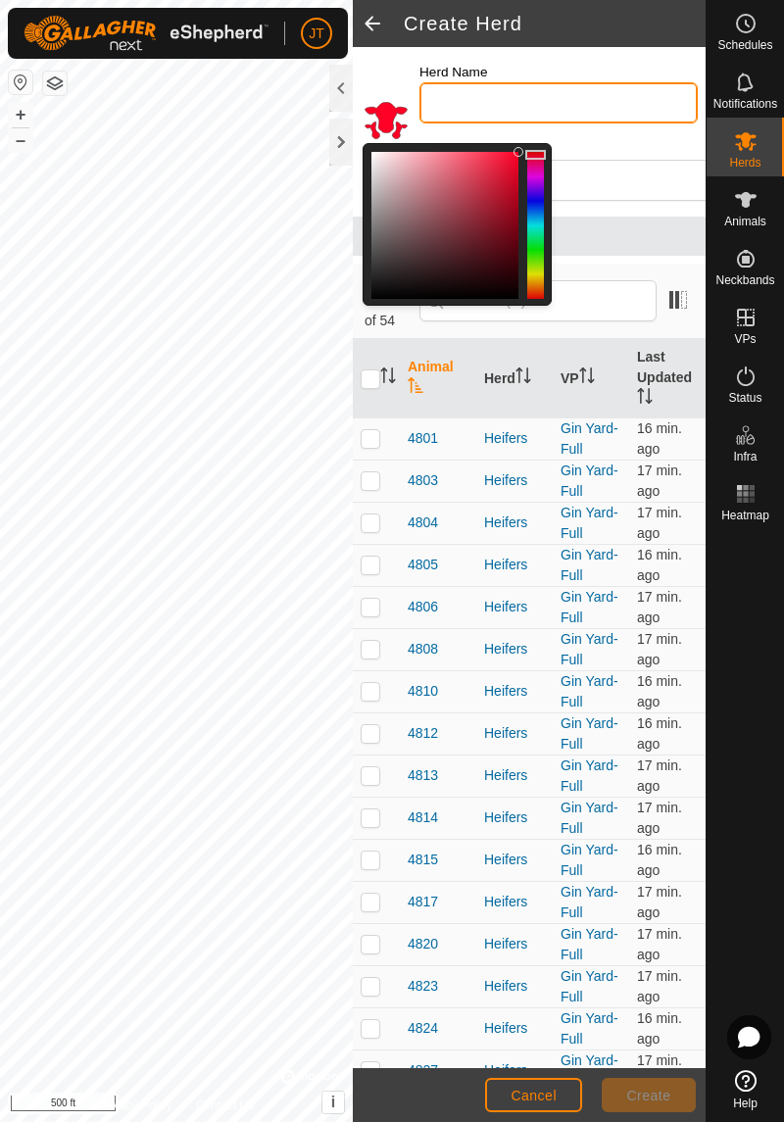
click at [580, 103] on input "Herd Name" at bounding box center [558, 102] width 278 height 41
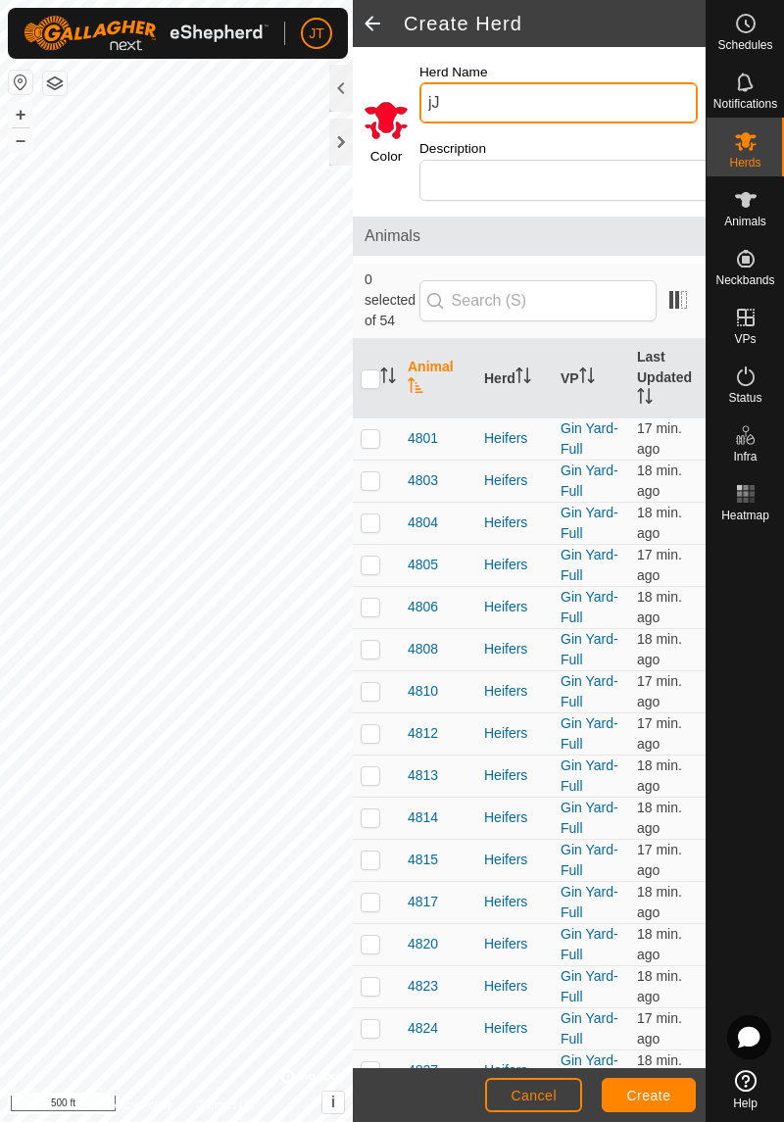
type input "j"
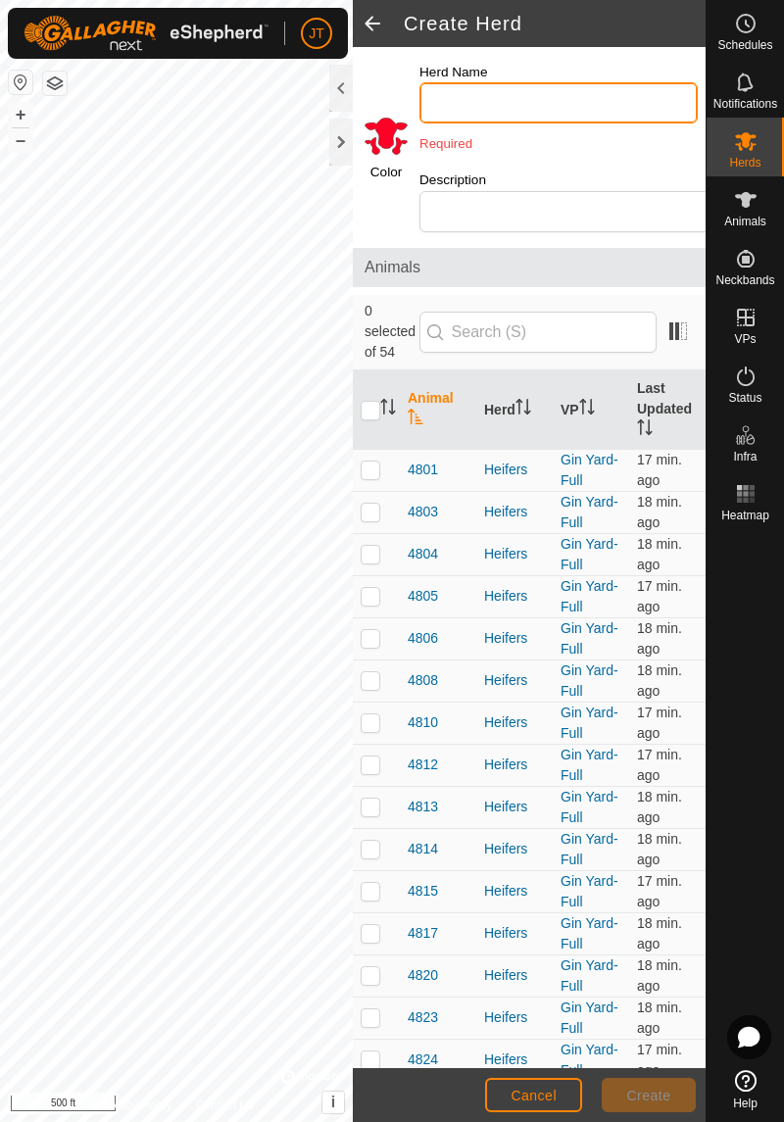
type input "j"
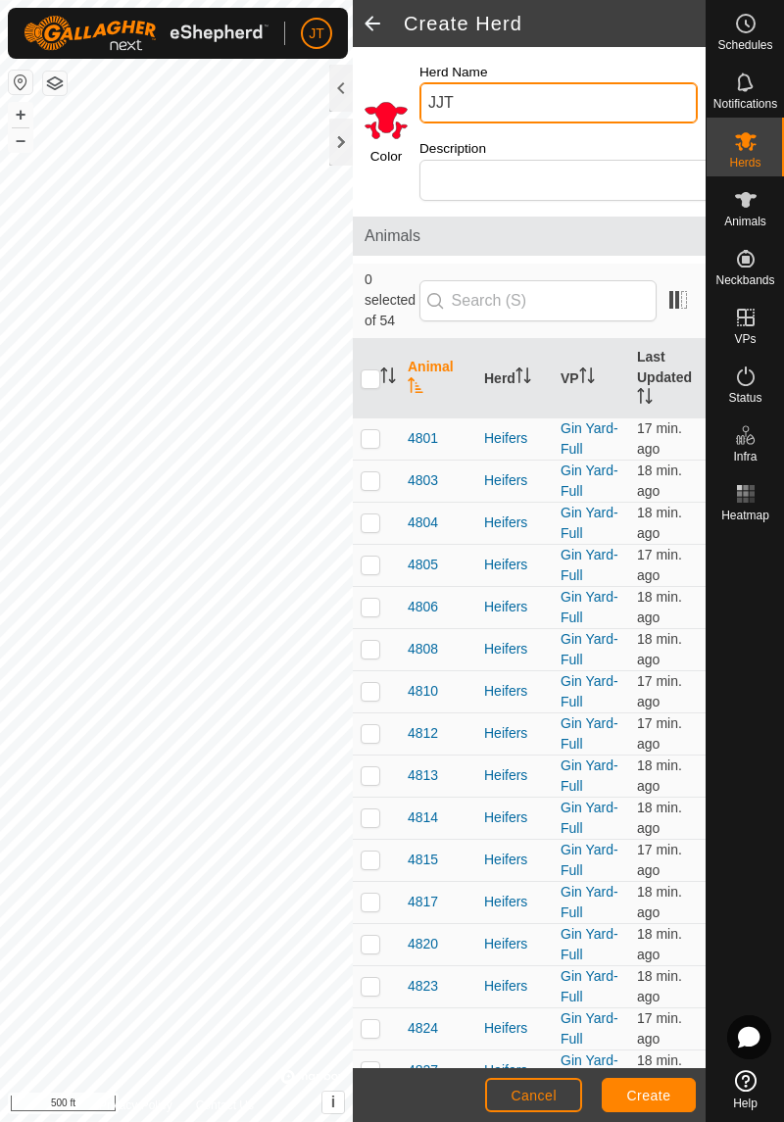
type input "JJT"
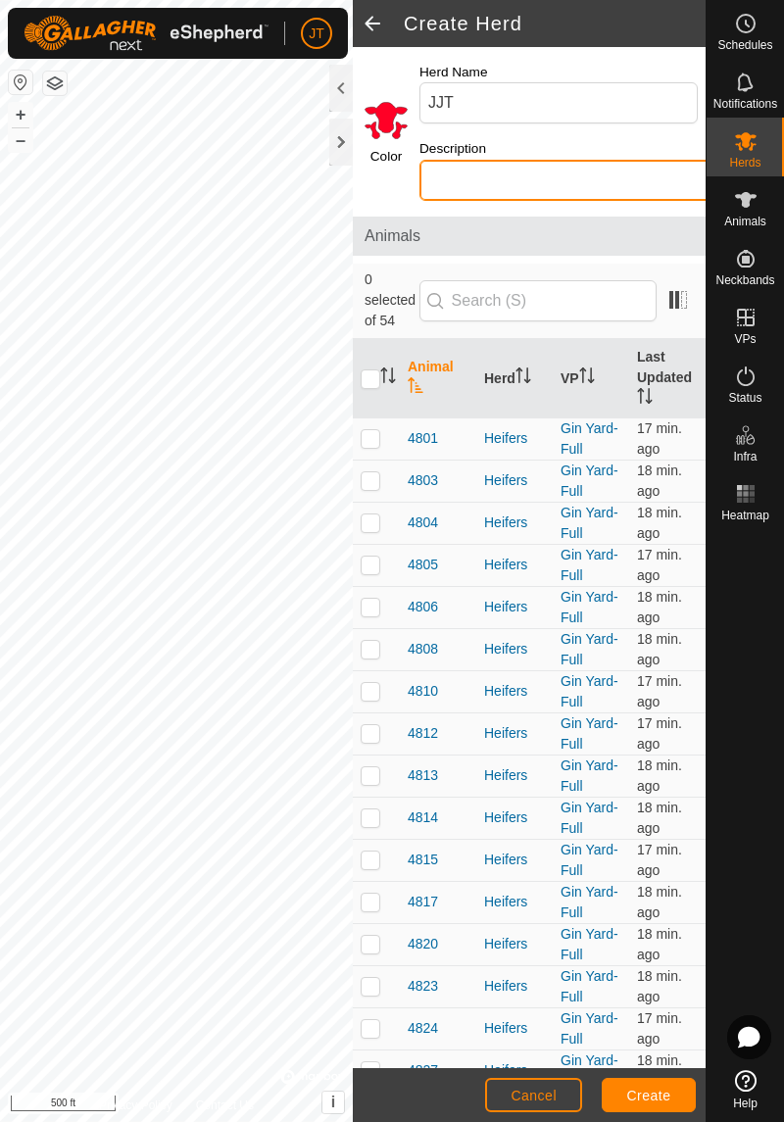
click at [578, 189] on input "Description" at bounding box center [572, 180] width 306 height 41
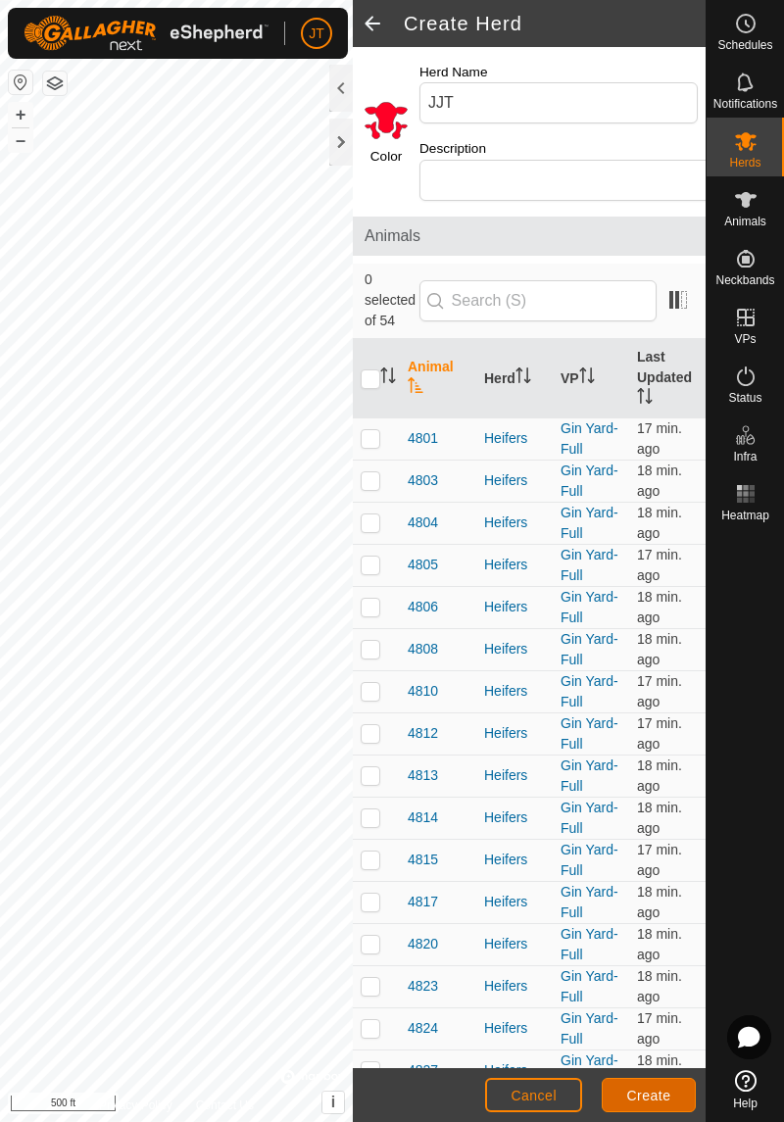
click at [653, 1103] on span "Create" at bounding box center [649, 1096] width 44 height 16
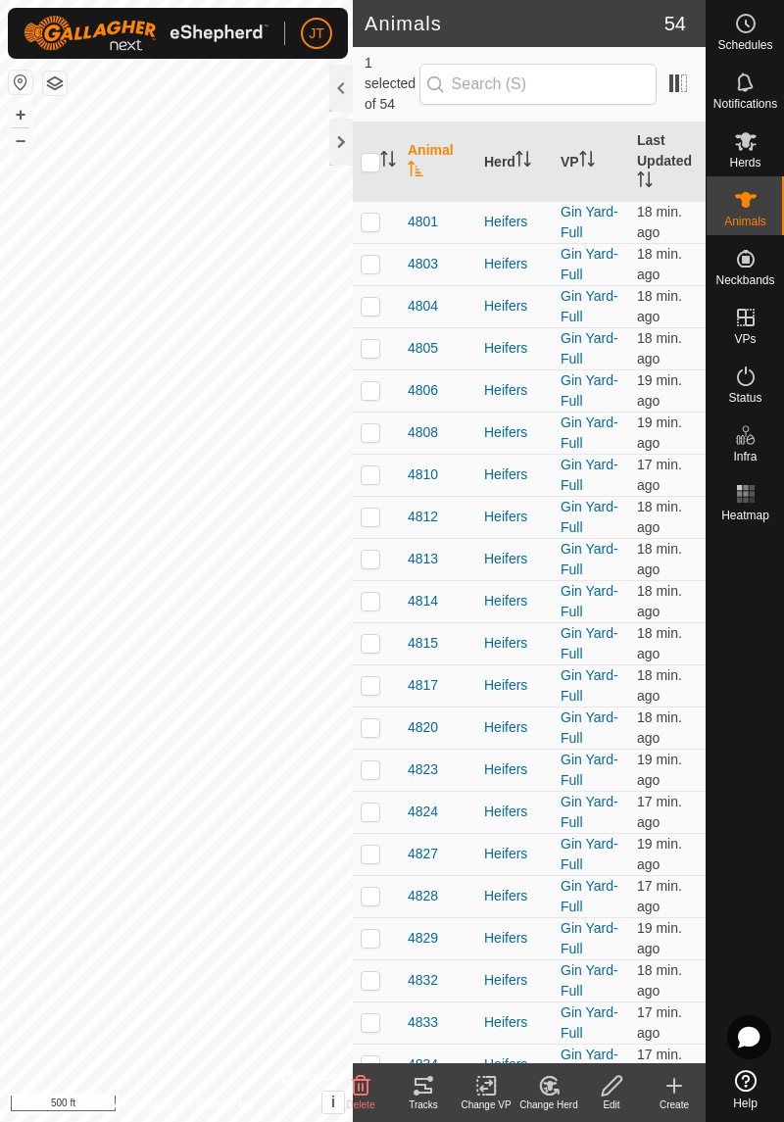
checkbox input "false"
click at [504, 167] on th "Herd" at bounding box center [514, 162] width 76 height 79
click at [424, 226] on span "JJT" at bounding box center [419, 222] width 23 height 21
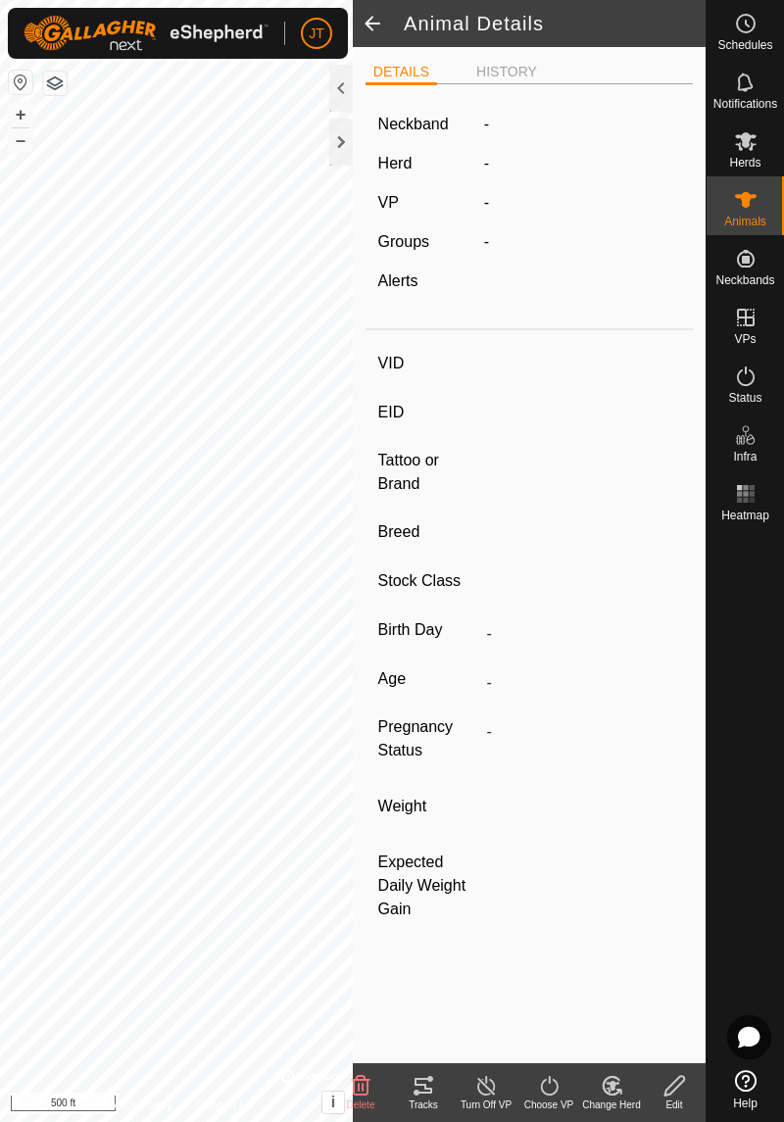
type input "JJT"
type input "-"
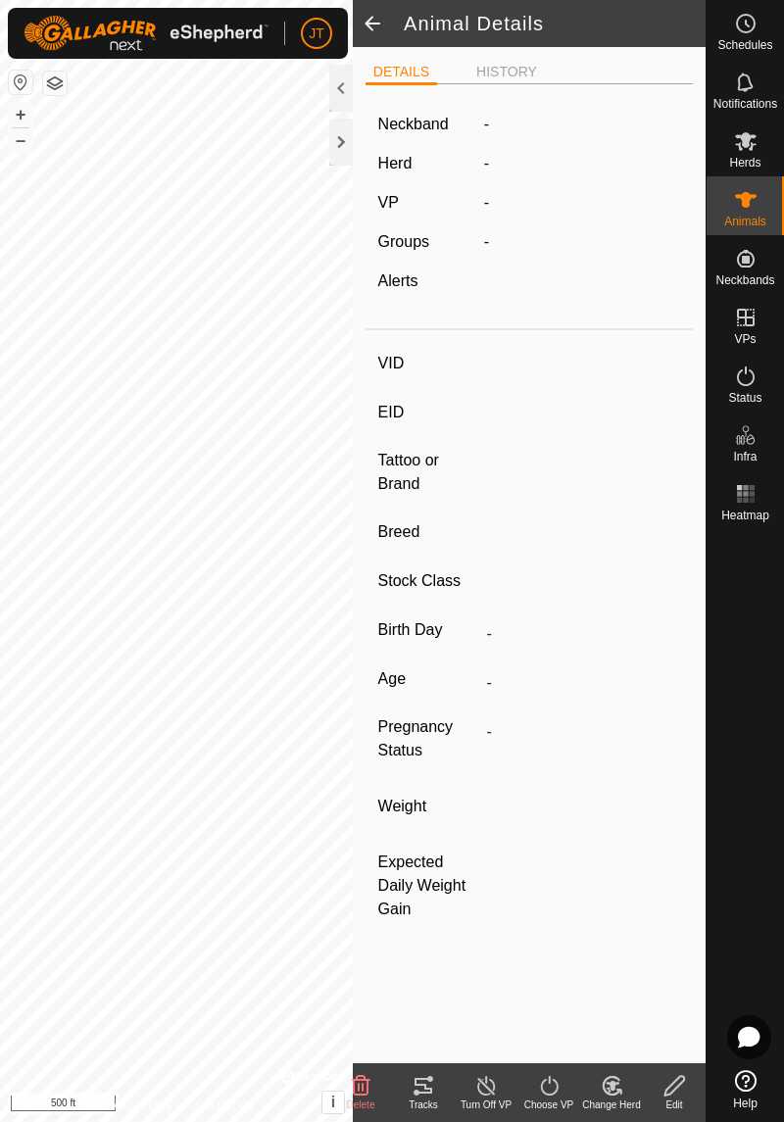
type input "0 kg"
type input "-"
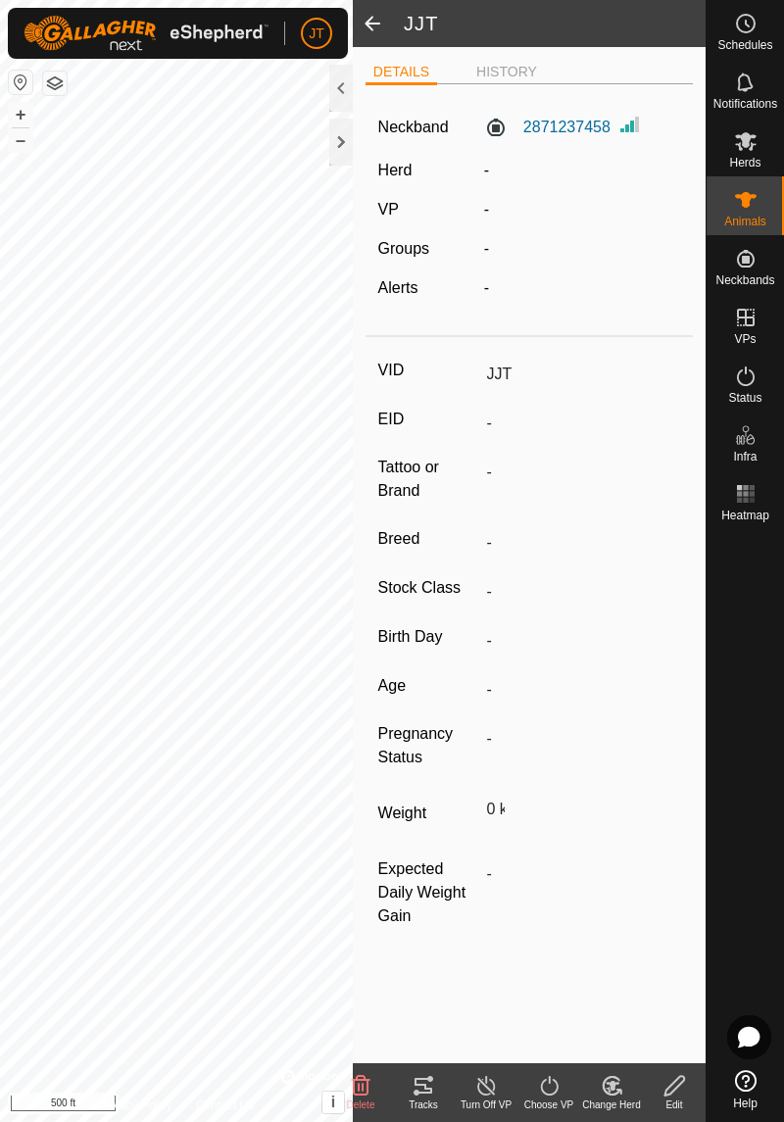
click at [676, 1087] on icon at bounding box center [674, 1086] width 20 height 20
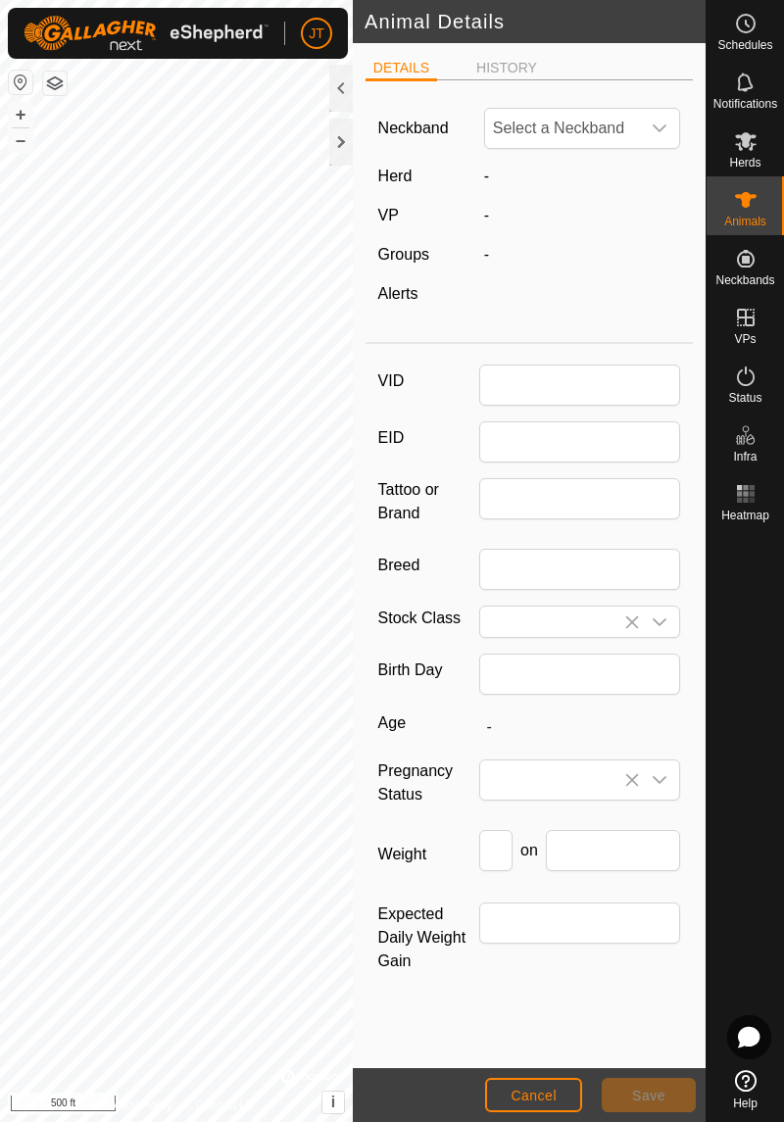
type input "JJT"
type input "0"
click at [529, 1109] on button "Cancel" at bounding box center [533, 1095] width 97 height 34
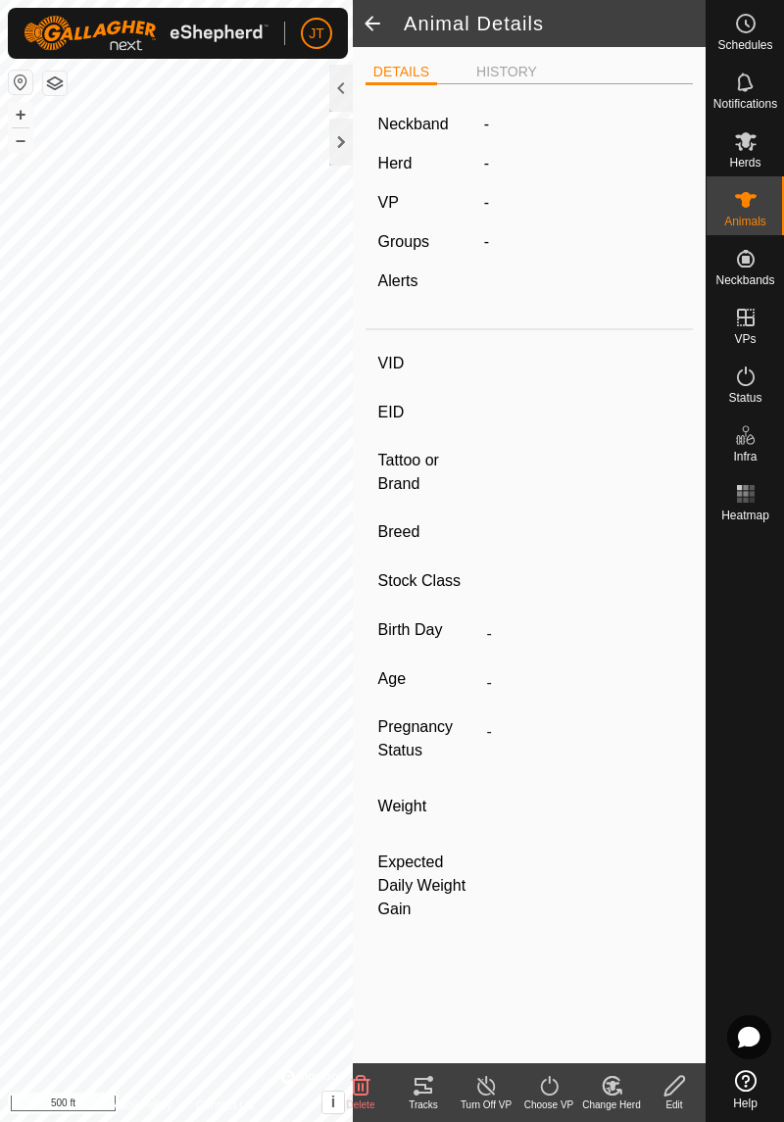
type input "JJT"
type input "-"
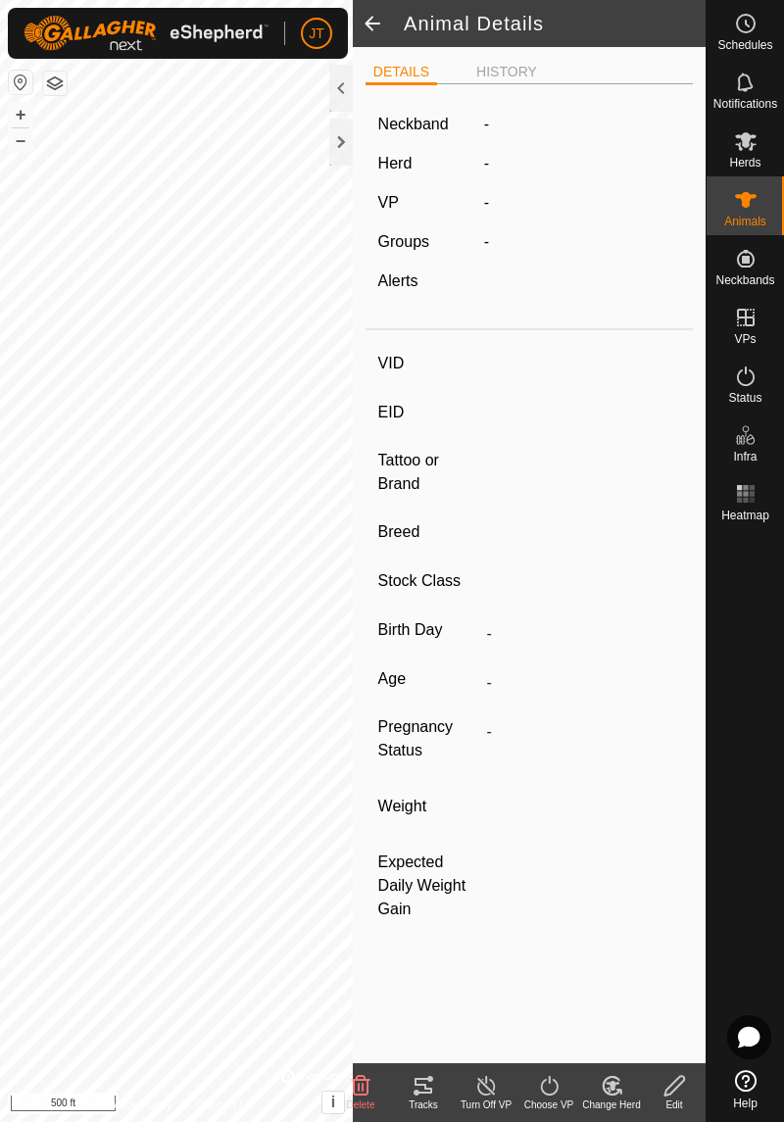
type input "0 kg"
type input "-"
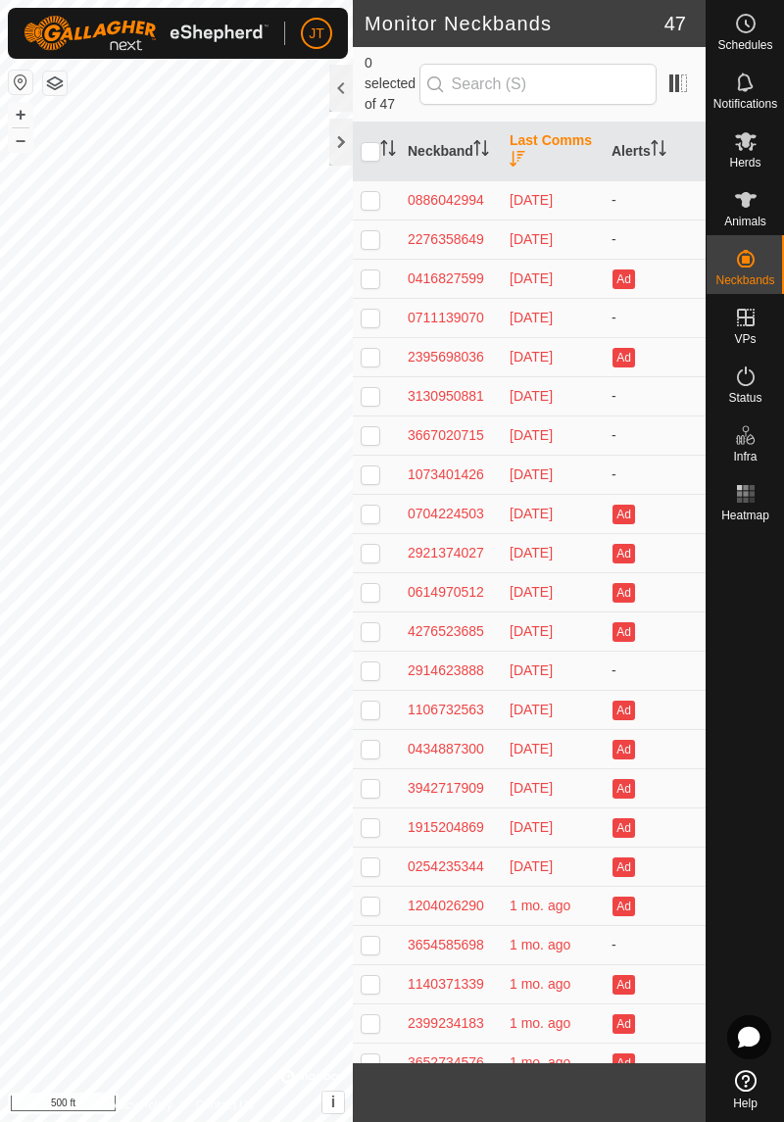
click at [739, 157] on span "Herds" at bounding box center [744, 163] width 31 height 12
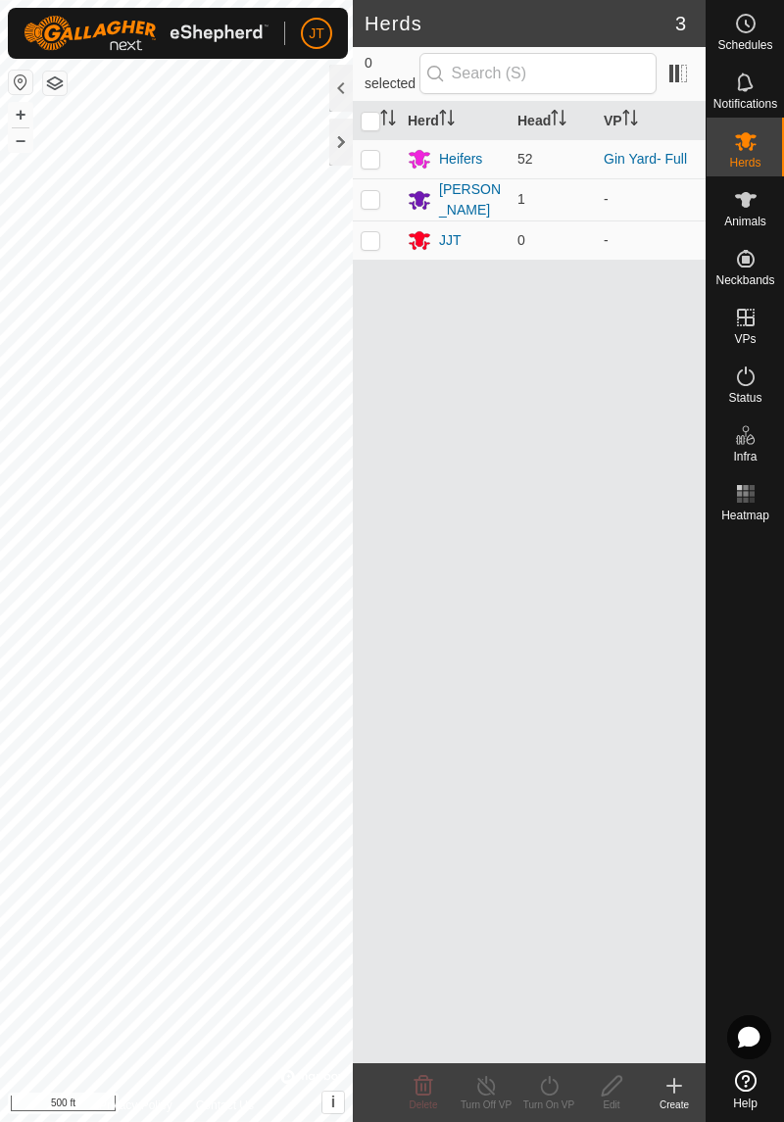
click at [445, 243] on div "JJT" at bounding box center [450, 240] width 23 height 21
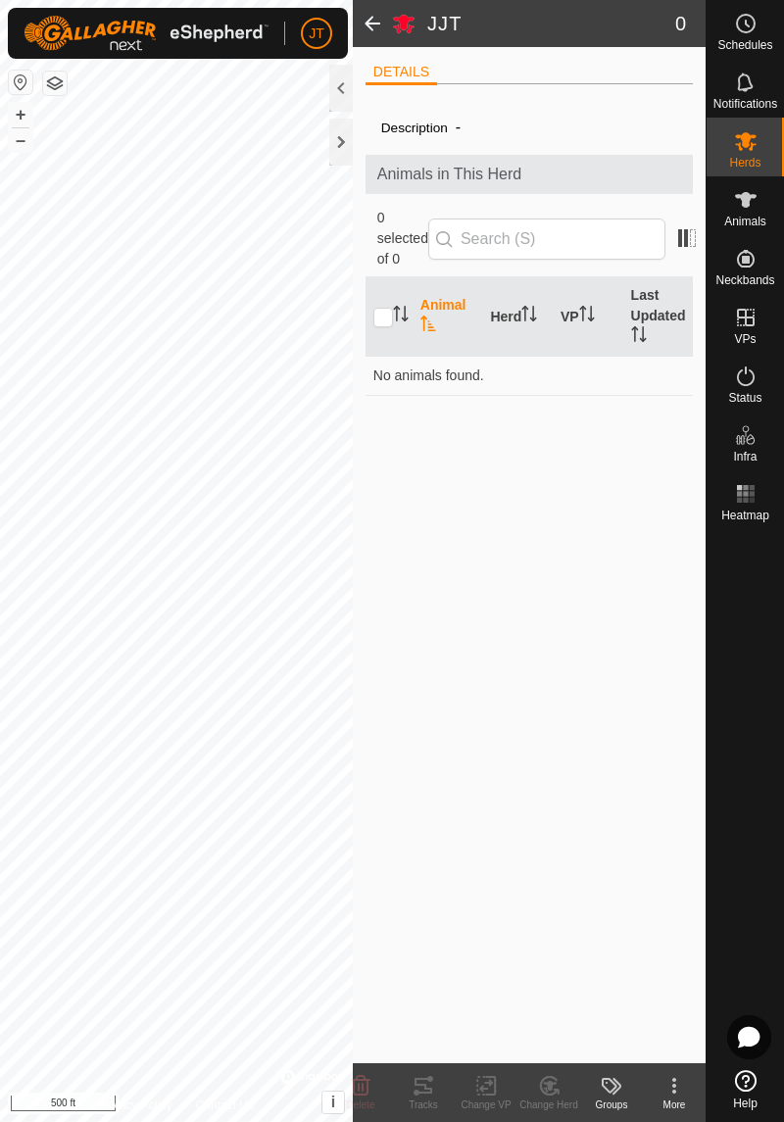
click at [457, 309] on th "Animal" at bounding box center [448, 316] width 71 height 79
click at [345, 88] on div at bounding box center [341, 88] width 24 height 47
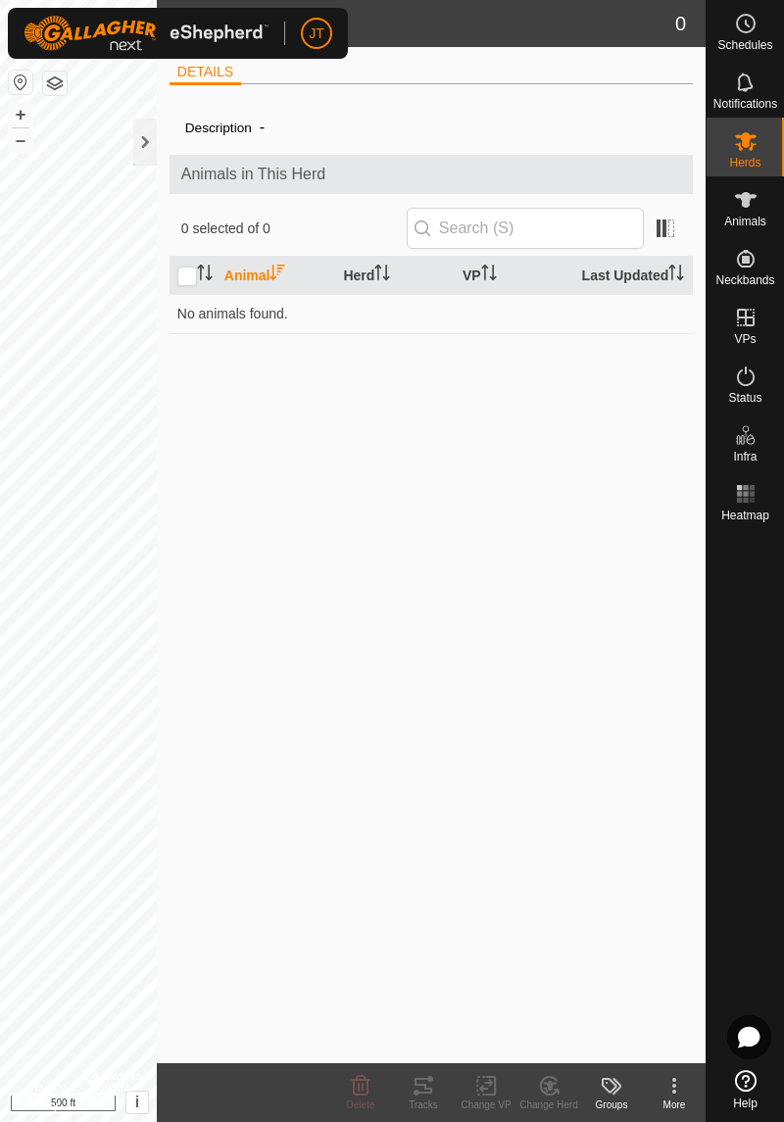
click at [148, 145] on div at bounding box center [145, 142] width 24 height 47
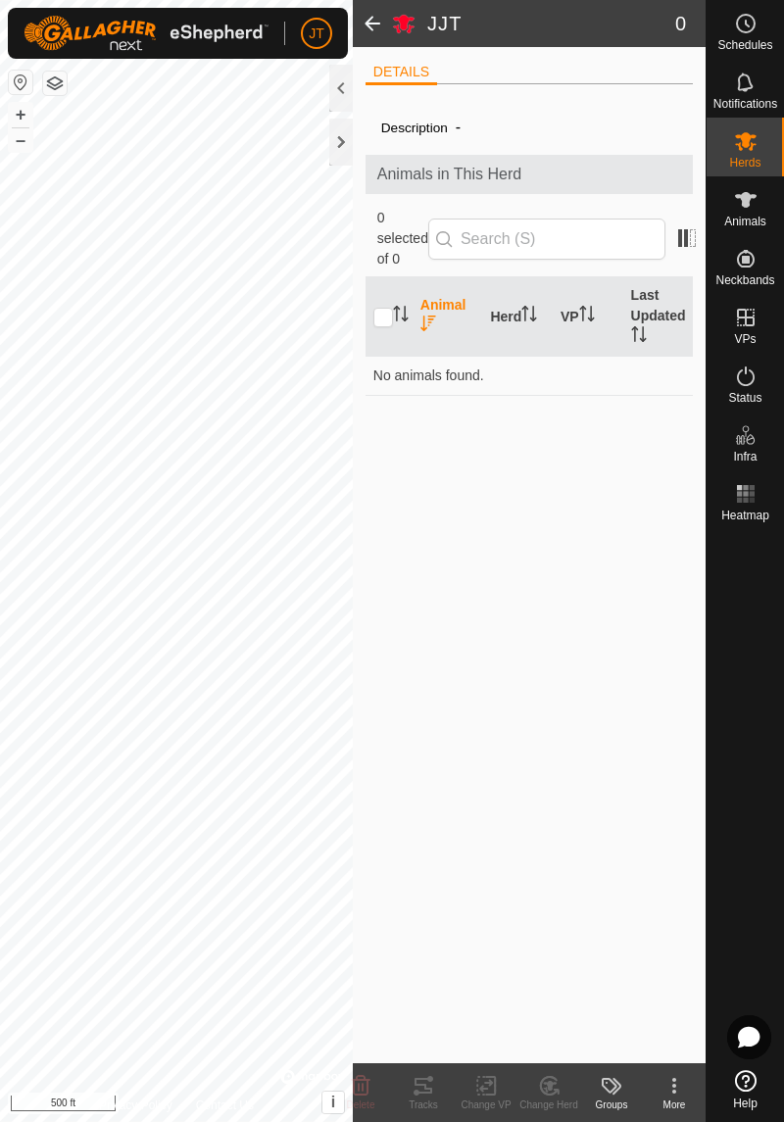
click at [613, 1096] on icon at bounding box center [612, 1086] width 24 height 24
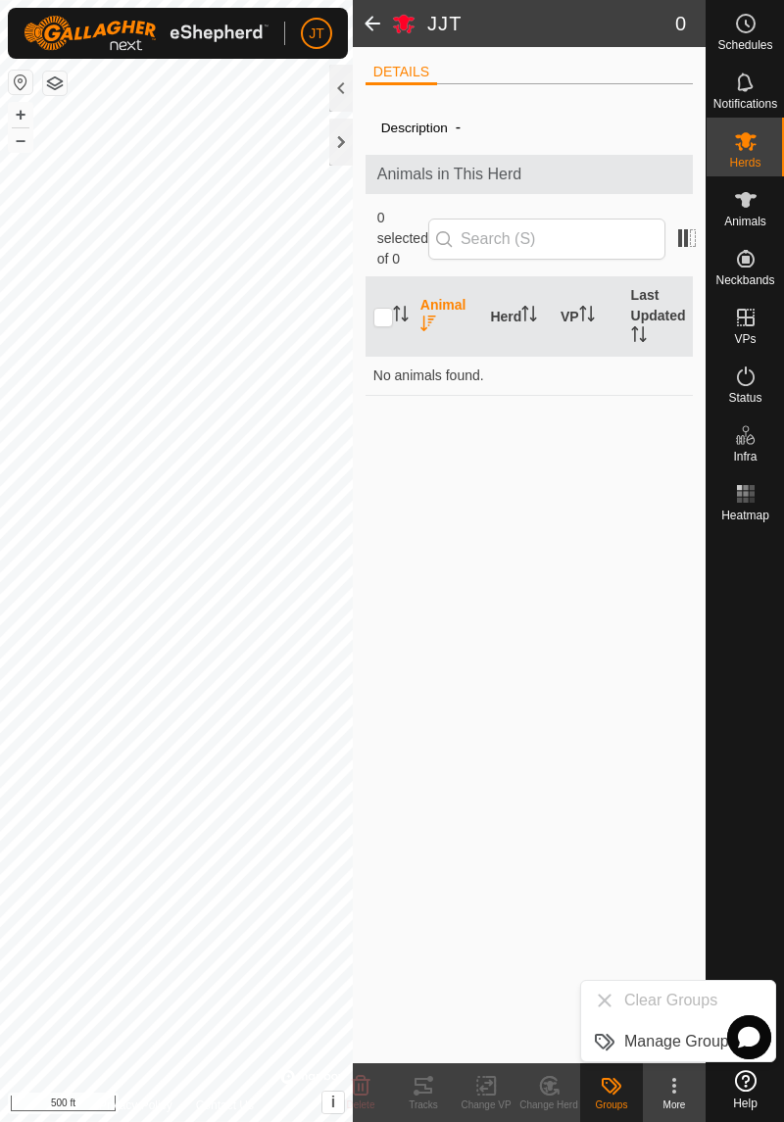
click at [674, 1095] on icon at bounding box center [675, 1086] width 24 height 24
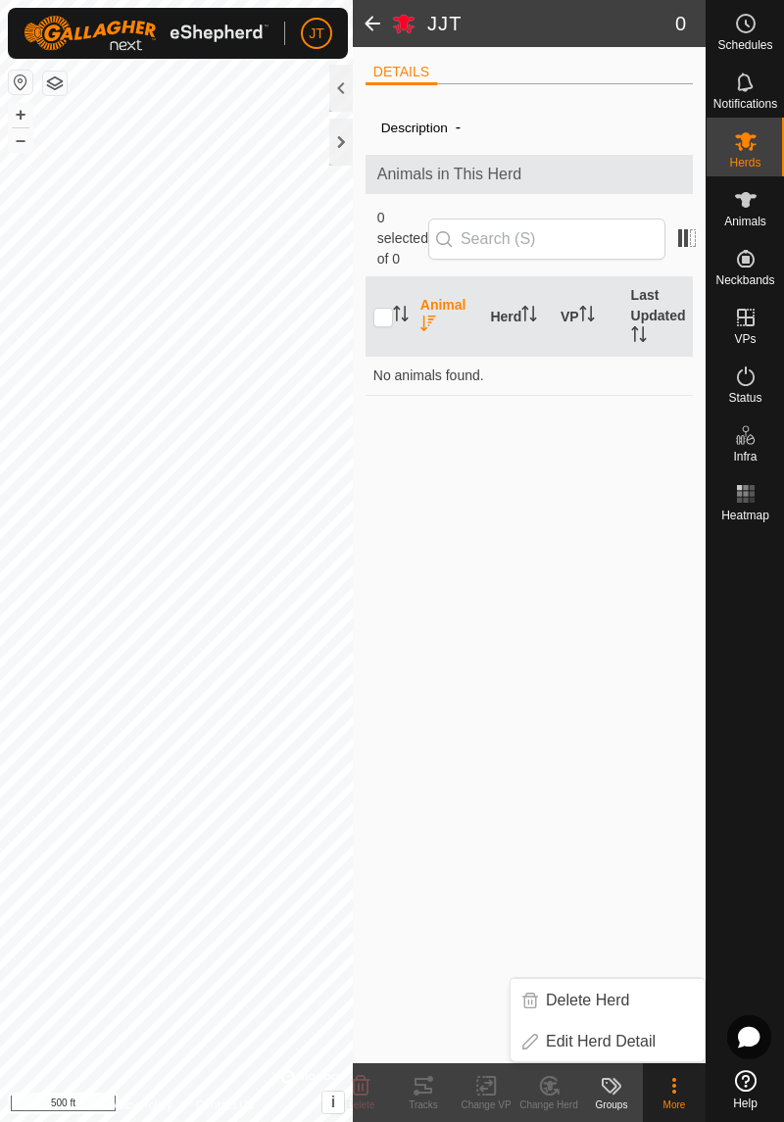
click at [654, 1045] on span "Edit Herd Detail" at bounding box center [601, 1042] width 110 height 24
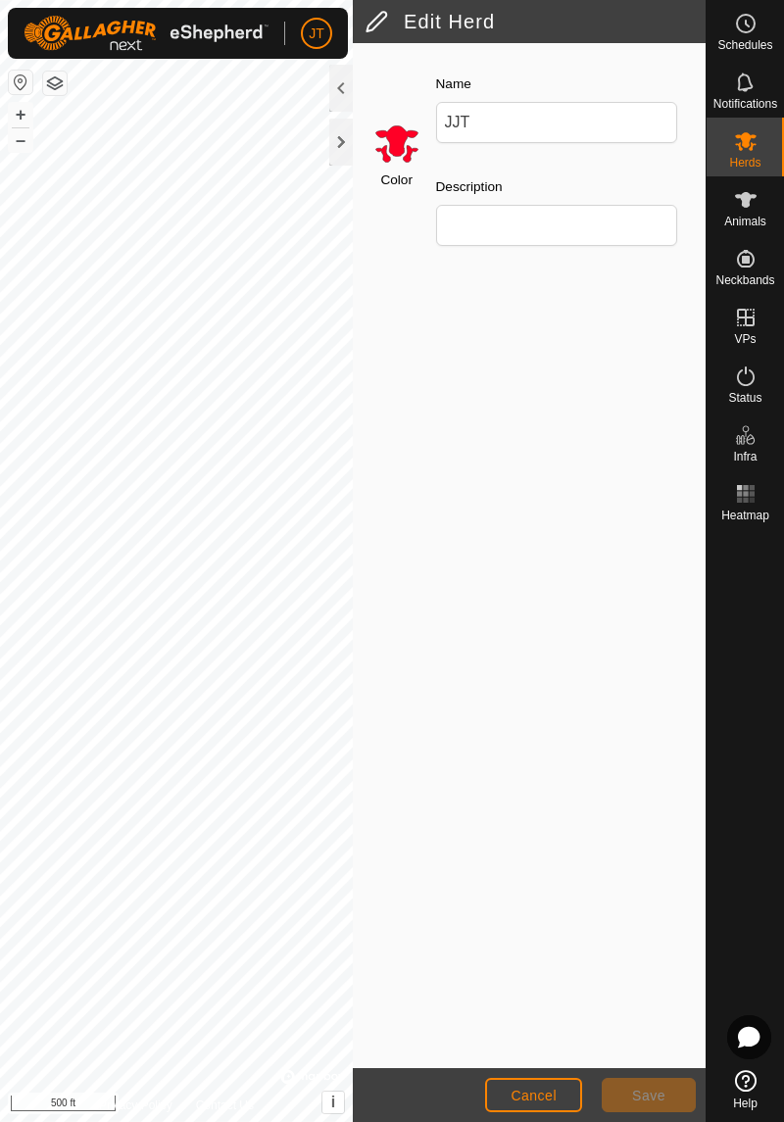
click at [345, 102] on div at bounding box center [341, 88] width 24 height 47
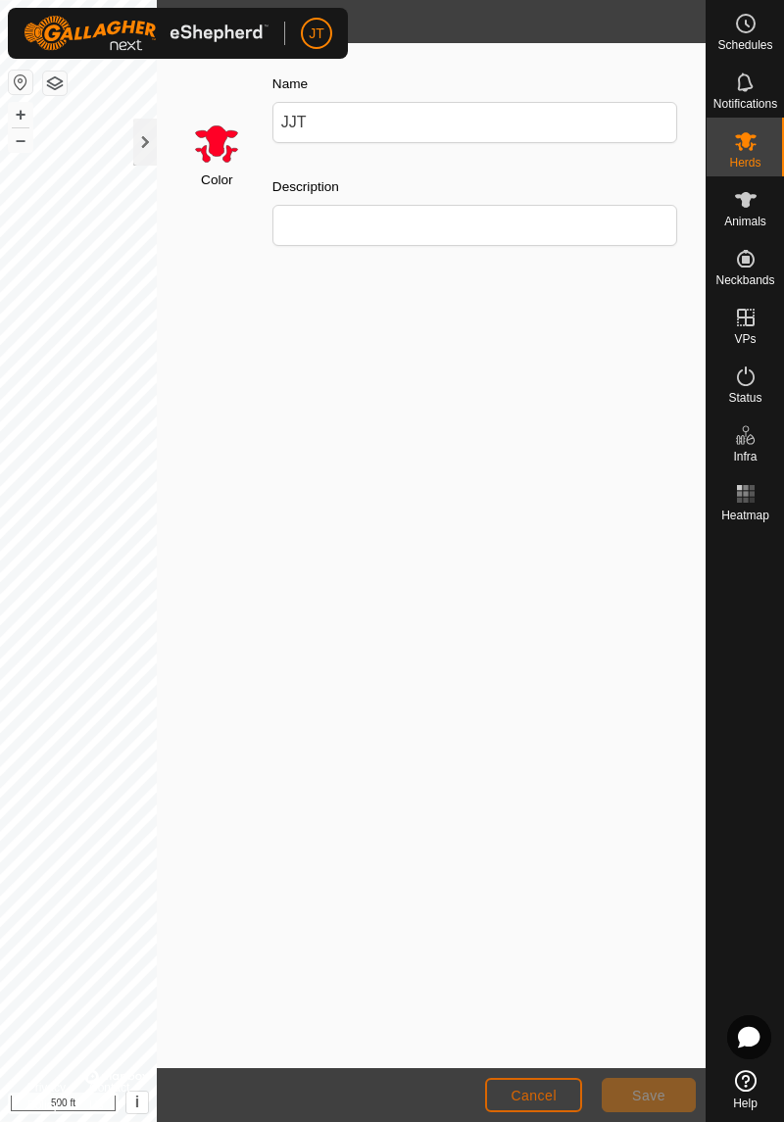
click at [535, 1101] on span "Cancel" at bounding box center [534, 1096] width 46 height 16
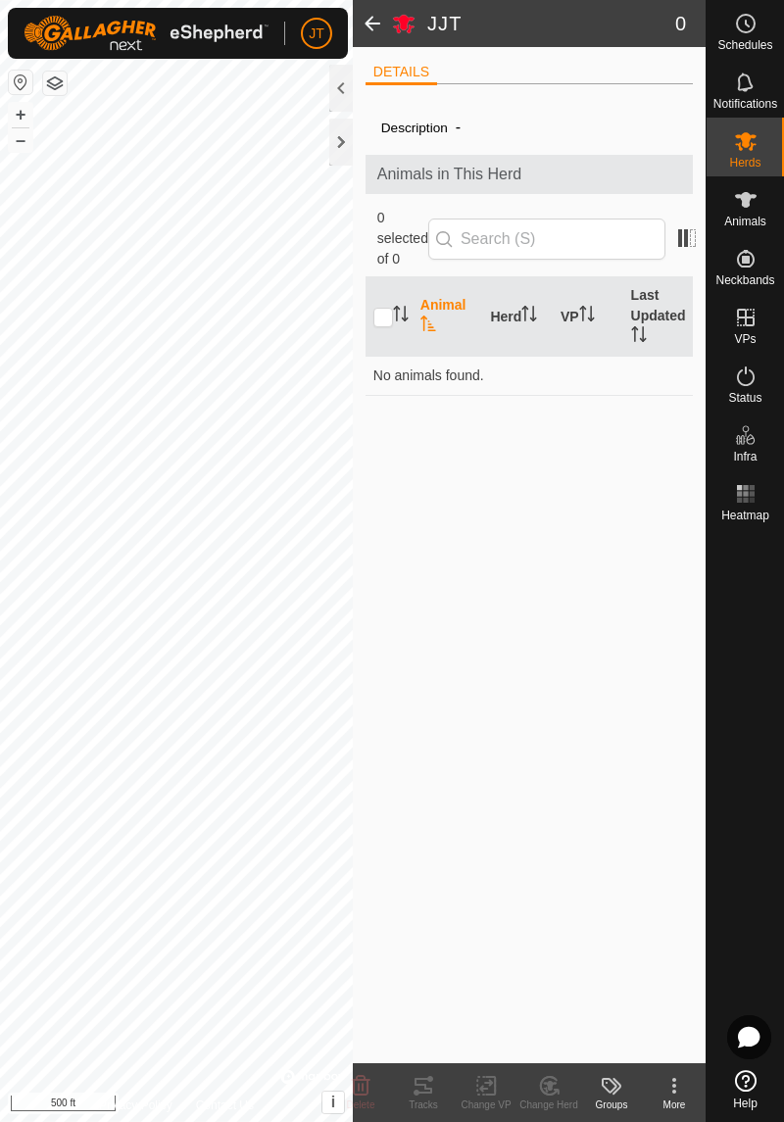
click at [685, 1098] on div "More" at bounding box center [674, 1105] width 63 height 15
click at [658, 906] on div "Description - Animals in This Herd 0 selected of 0 Animal Herd VP Last Updated …" at bounding box center [529, 581] width 327 height 963
click at [337, 92] on div at bounding box center [341, 88] width 24 height 47
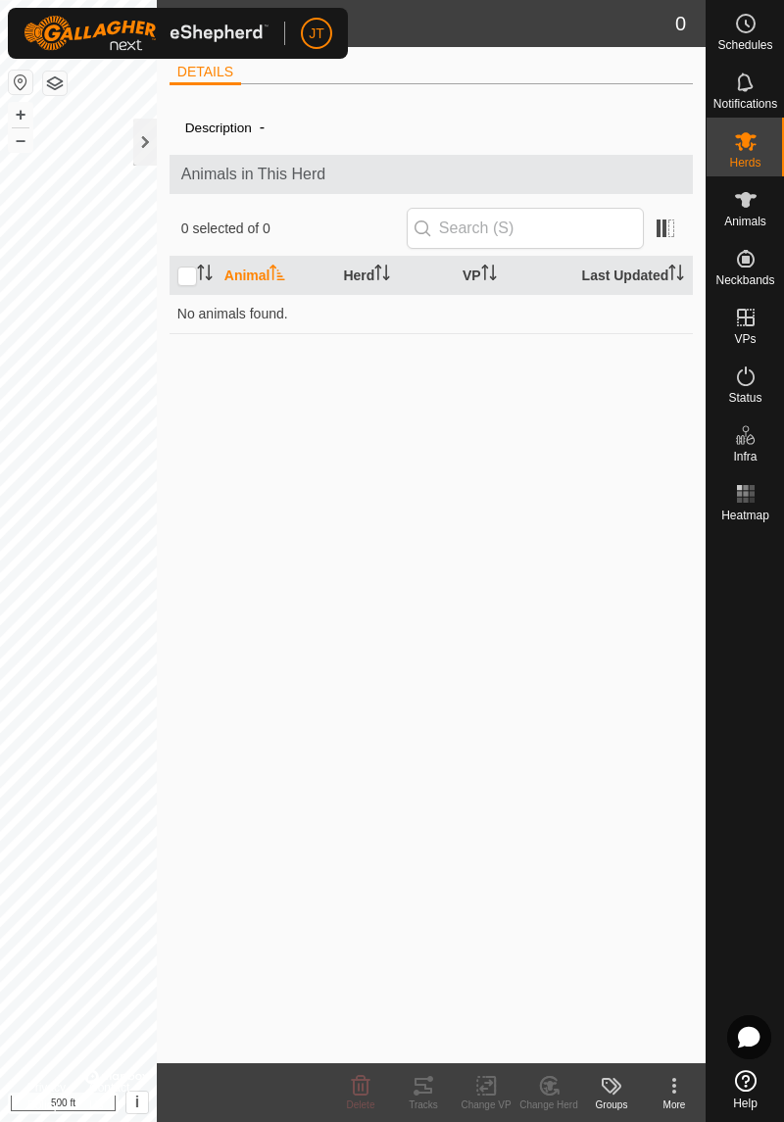
click at [139, 150] on div at bounding box center [145, 142] width 24 height 47
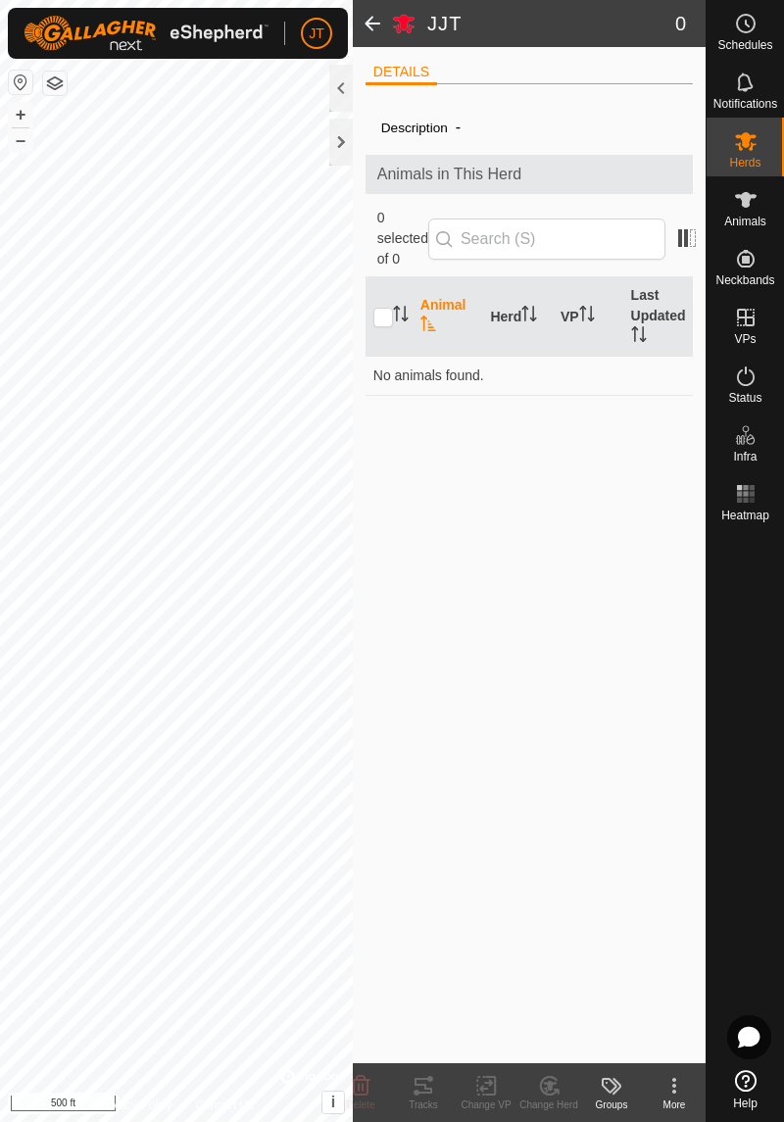
click at [741, 222] on span "Animals" at bounding box center [745, 222] width 42 height 12
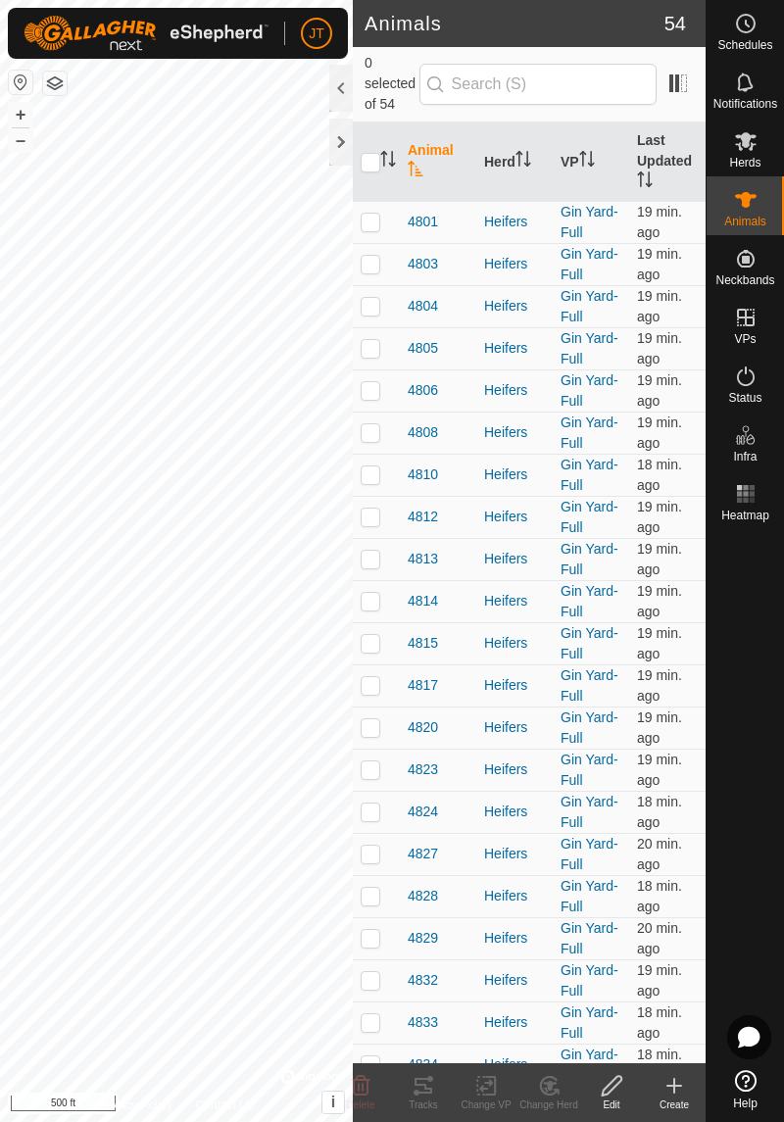
click at [504, 172] on th "Herd" at bounding box center [514, 162] width 76 height 79
click at [446, 226] on div "JJT" at bounding box center [438, 222] width 61 height 21
click at [418, 224] on span "JJT" at bounding box center [419, 222] width 23 height 21
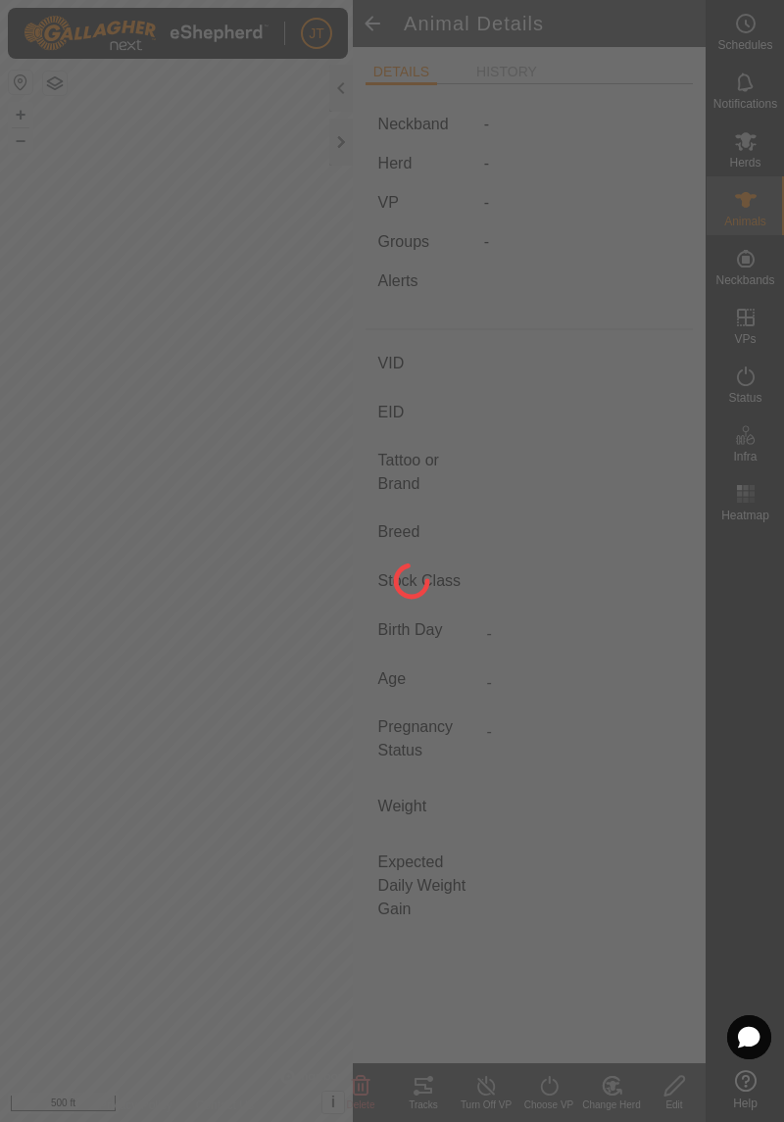
type input "JJT"
type input "-"
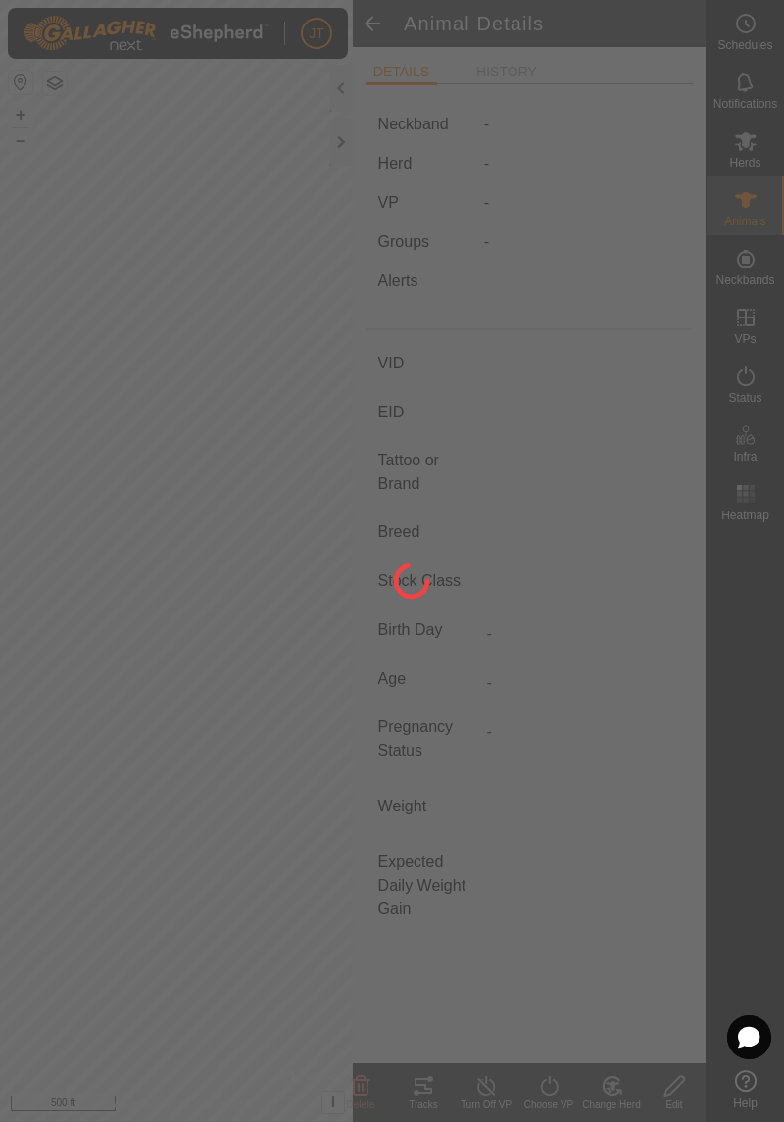
type input "0 kg"
type input "-"
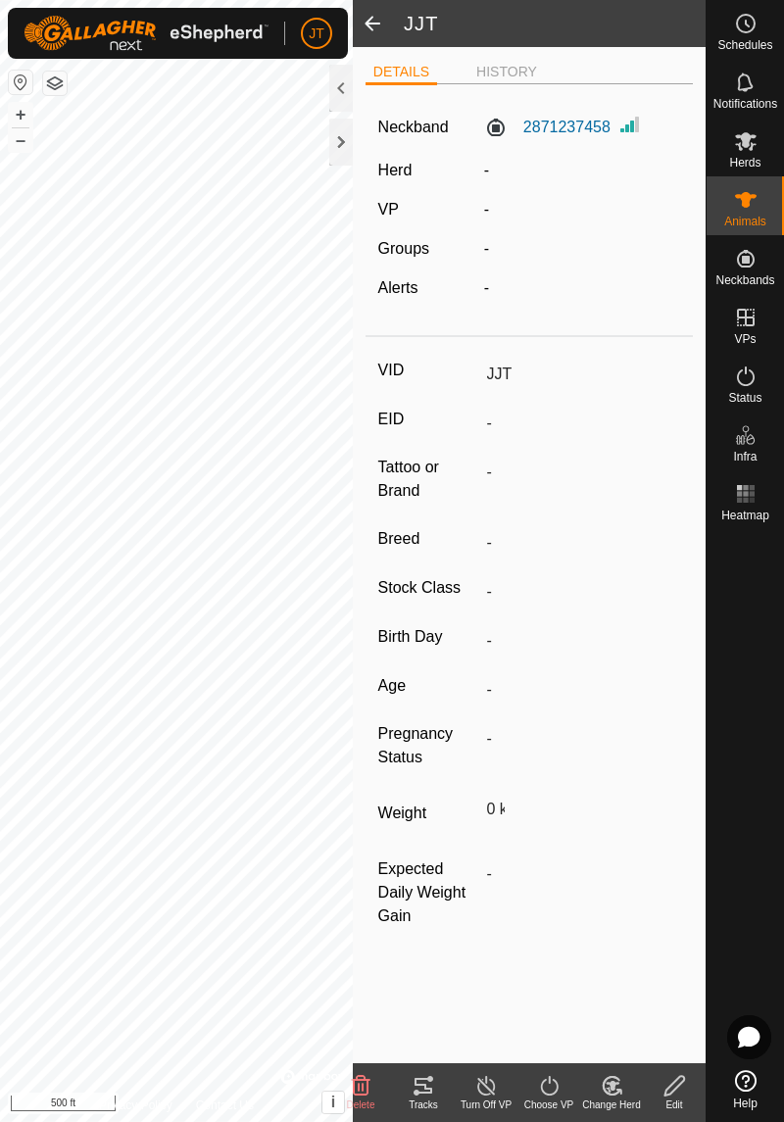
click at [619, 1096] on icon at bounding box center [612, 1086] width 25 height 24
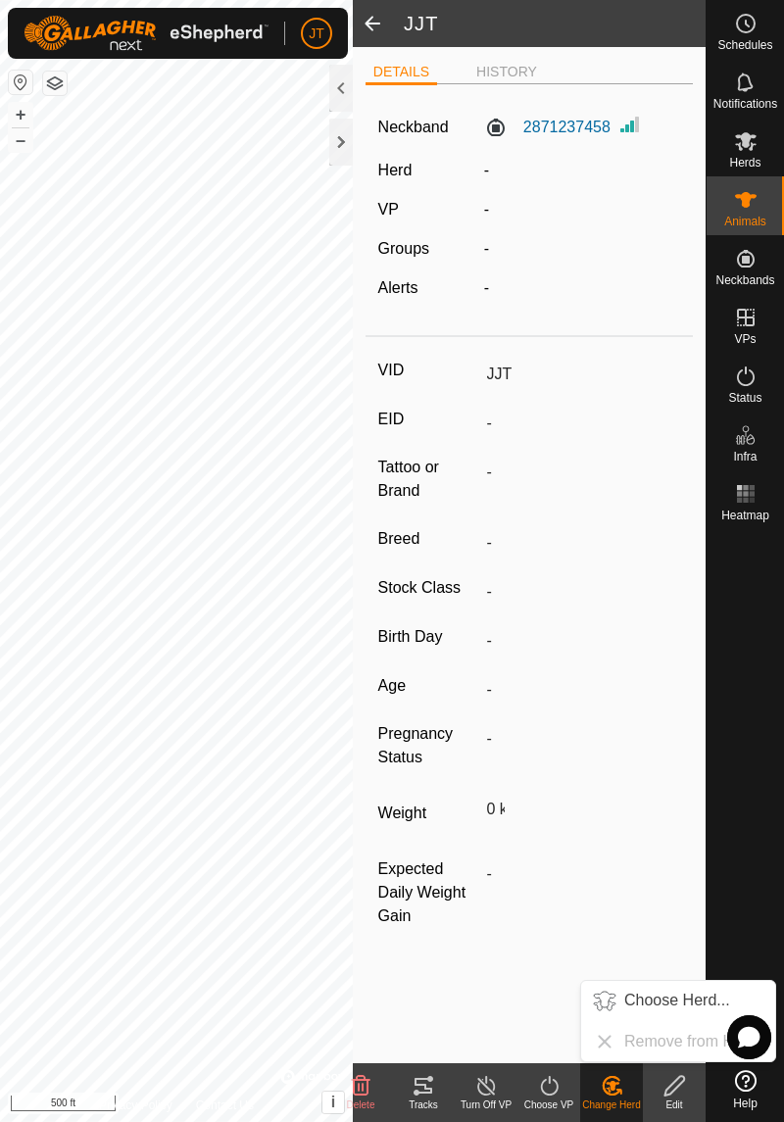
click at [675, 999] on span "Choose Herd..." at bounding box center [677, 1001] width 106 height 24
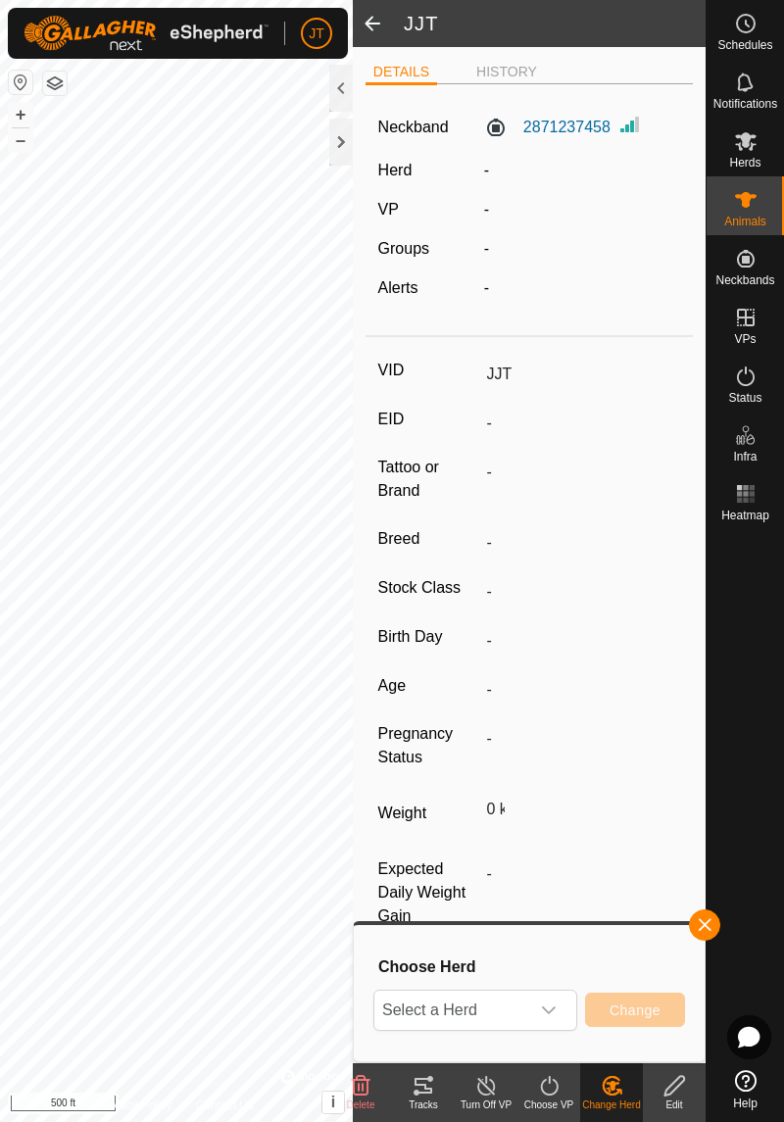
click at [554, 1017] on icon "dropdown trigger" at bounding box center [549, 1011] width 16 height 16
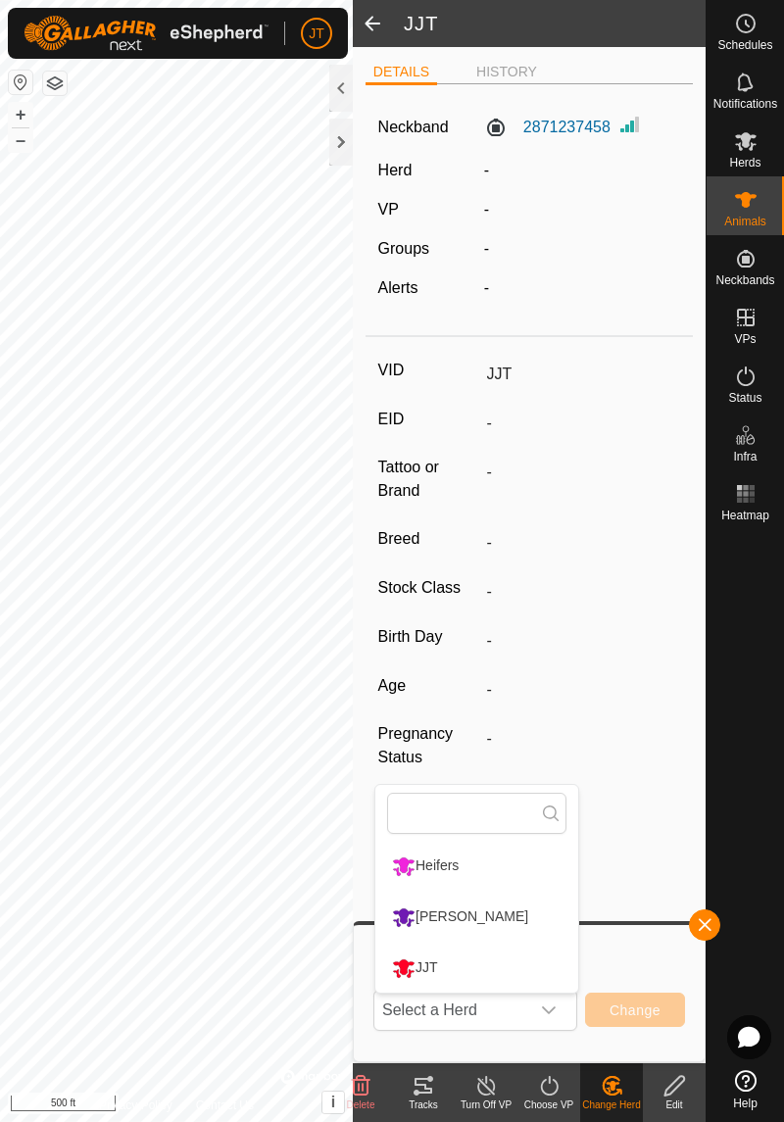
click at [501, 971] on li "JJT" at bounding box center [476, 968] width 203 height 49
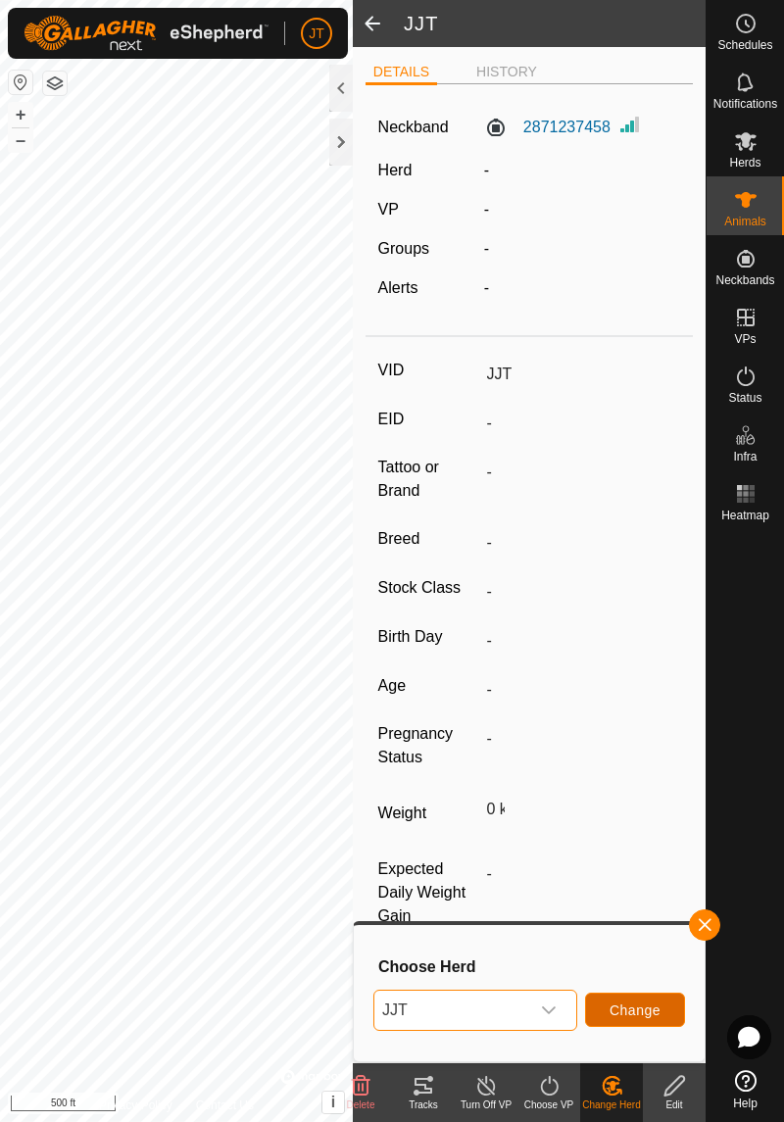
click at [643, 1023] on button "Change" at bounding box center [635, 1010] width 100 height 34
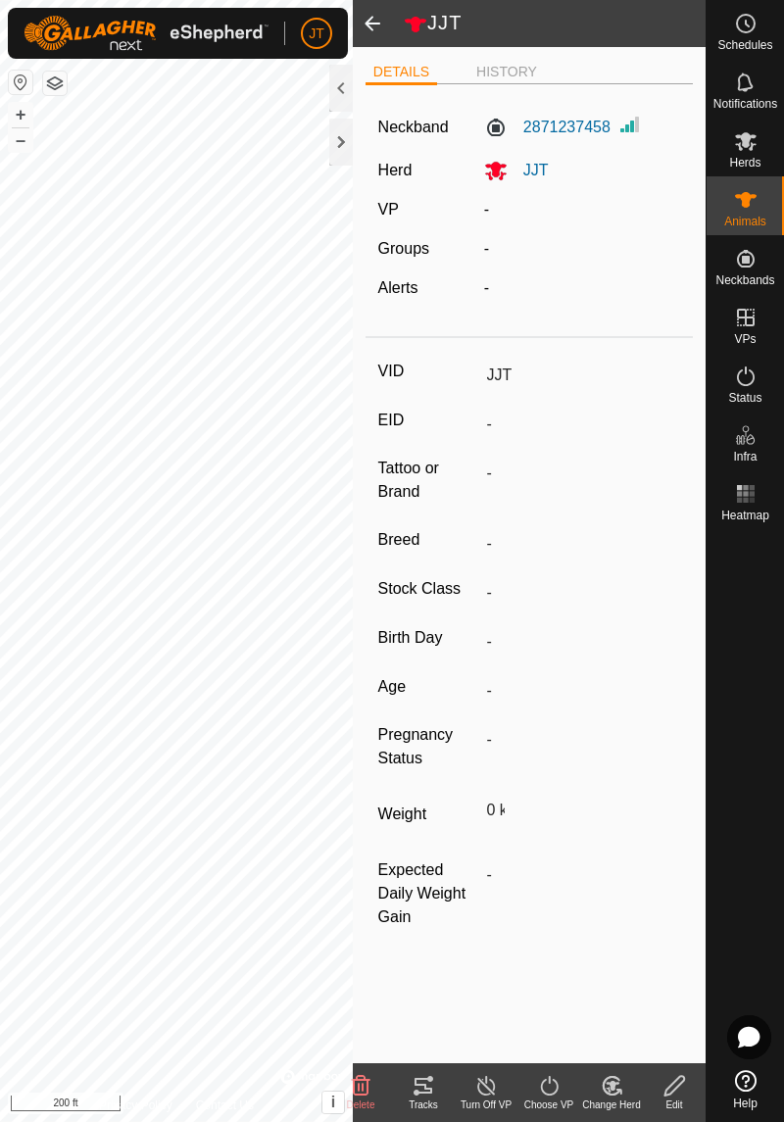
click at [496, 172] on icon at bounding box center [496, 172] width 22 height 19
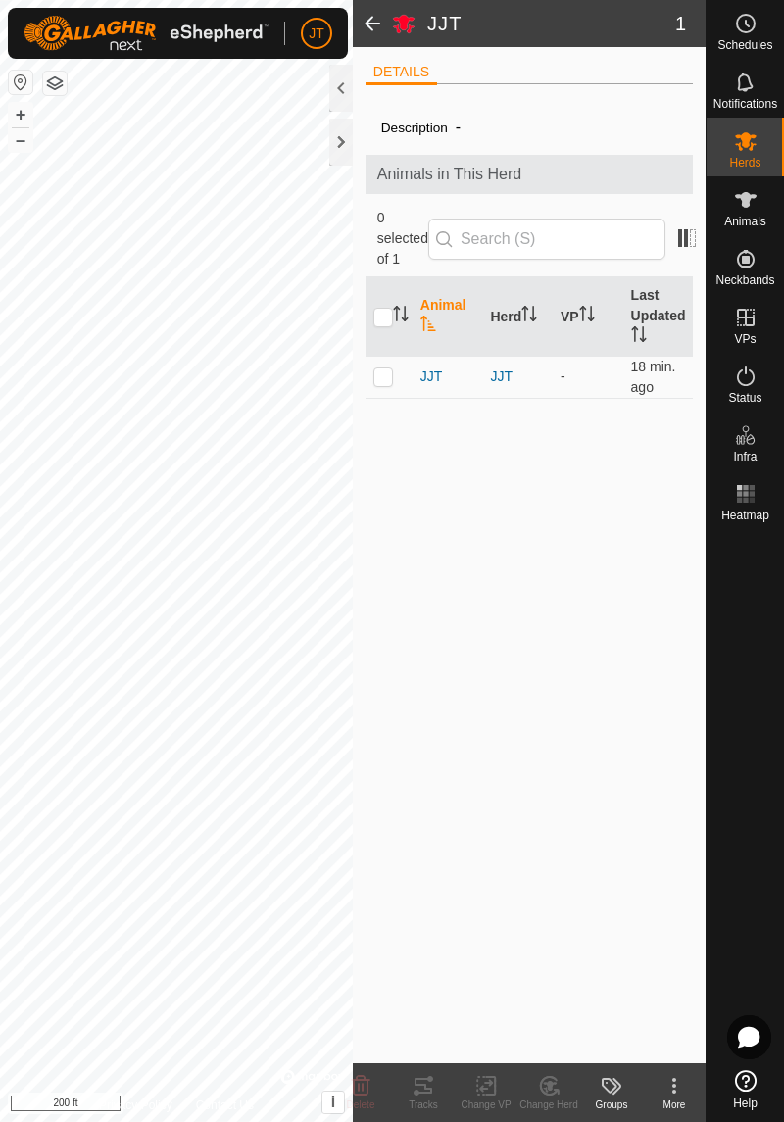
click at [608, 1107] on div "Groups" at bounding box center [611, 1105] width 63 height 15
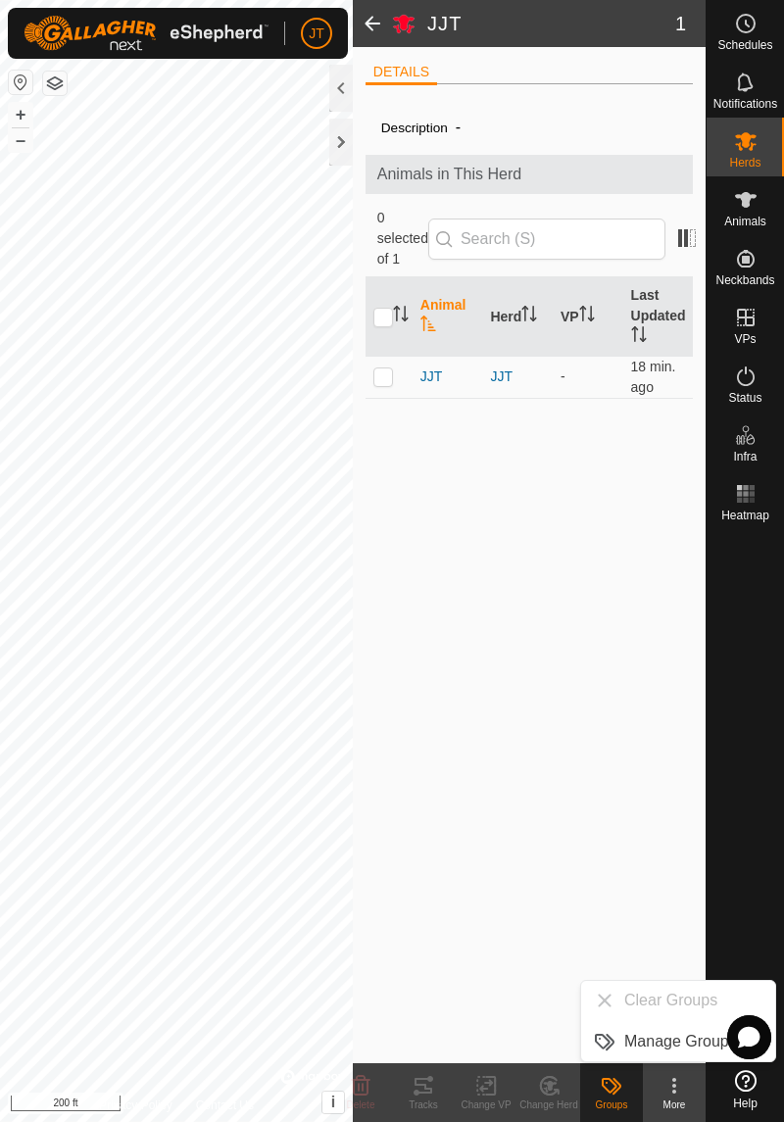
click at [500, 958] on div "Description - Animals in This Herd 0 selected of 1 Animal Herd VP Last Updated …" at bounding box center [529, 581] width 327 height 963
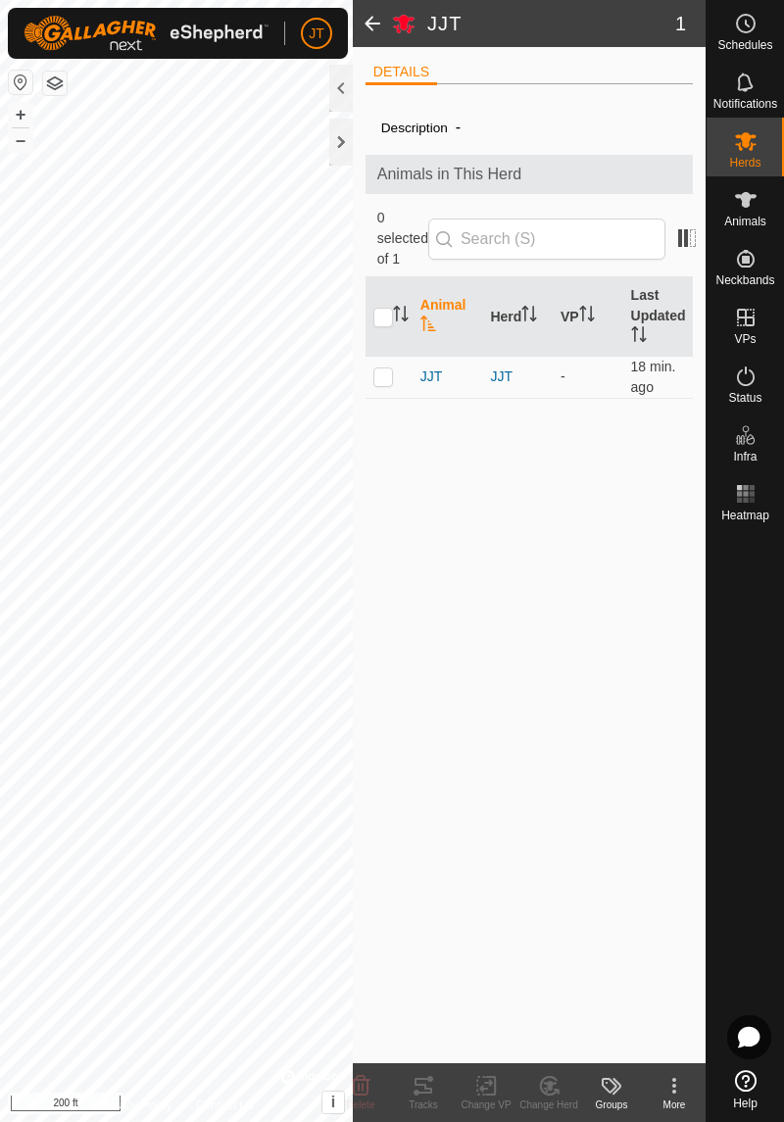
click at [686, 1104] on div "More" at bounding box center [674, 1105] width 63 height 15
click at [620, 898] on div "Description - Animals in This Herd 0 selected of 1 Animal Herd VP Last Updated …" at bounding box center [529, 581] width 327 height 963
click at [748, 155] on es-mob-svg-icon at bounding box center [745, 140] width 35 height 31
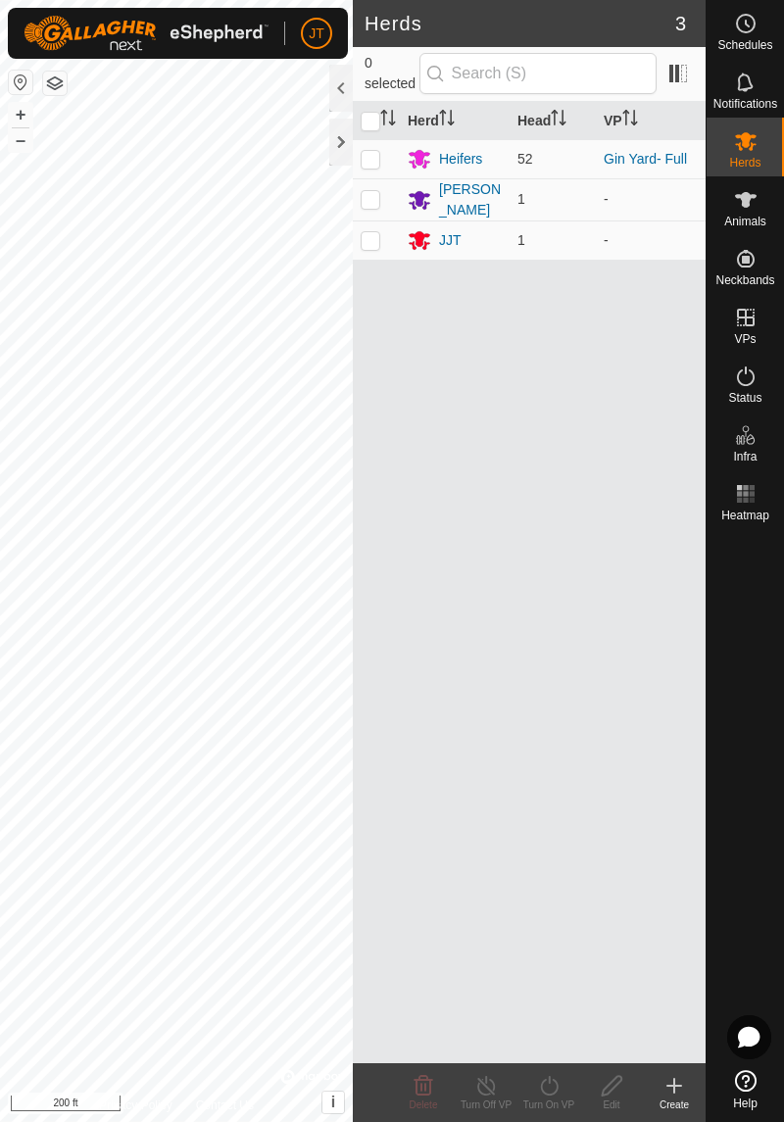
click at [440, 238] on div "JJT" at bounding box center [450, 240] width 23 height 21
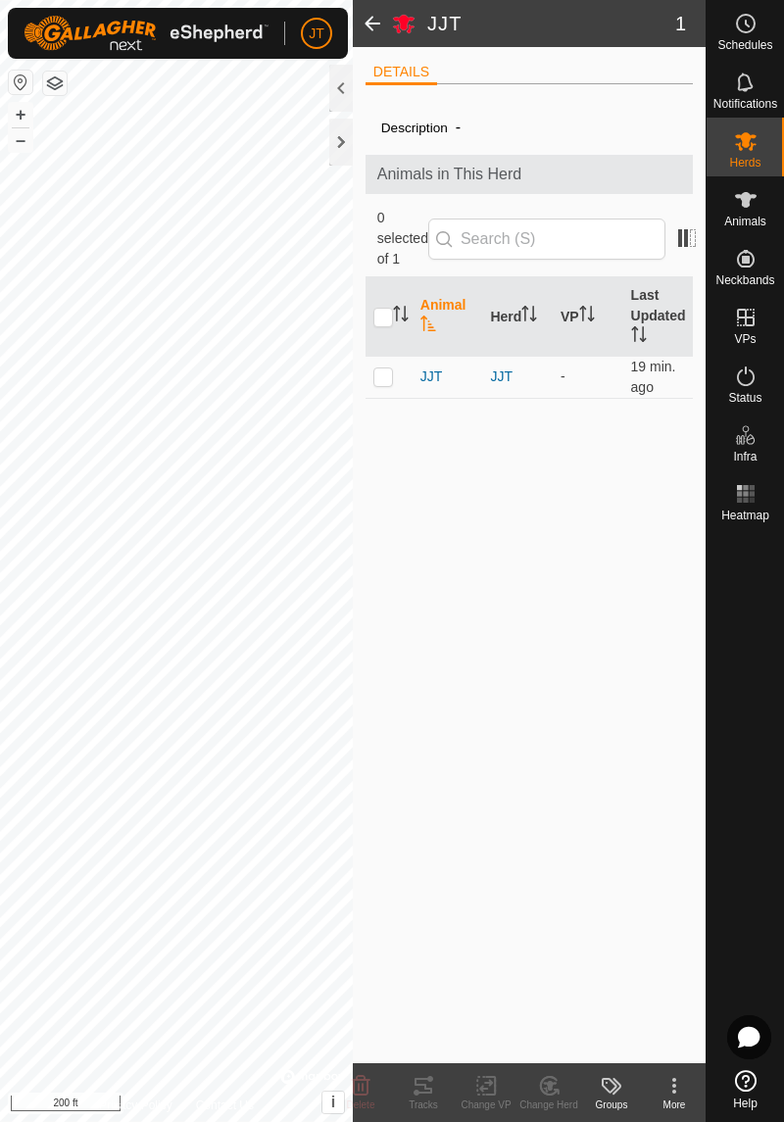
click at [390, 30] on span at bounding box center [372, 23] width 39 height 47
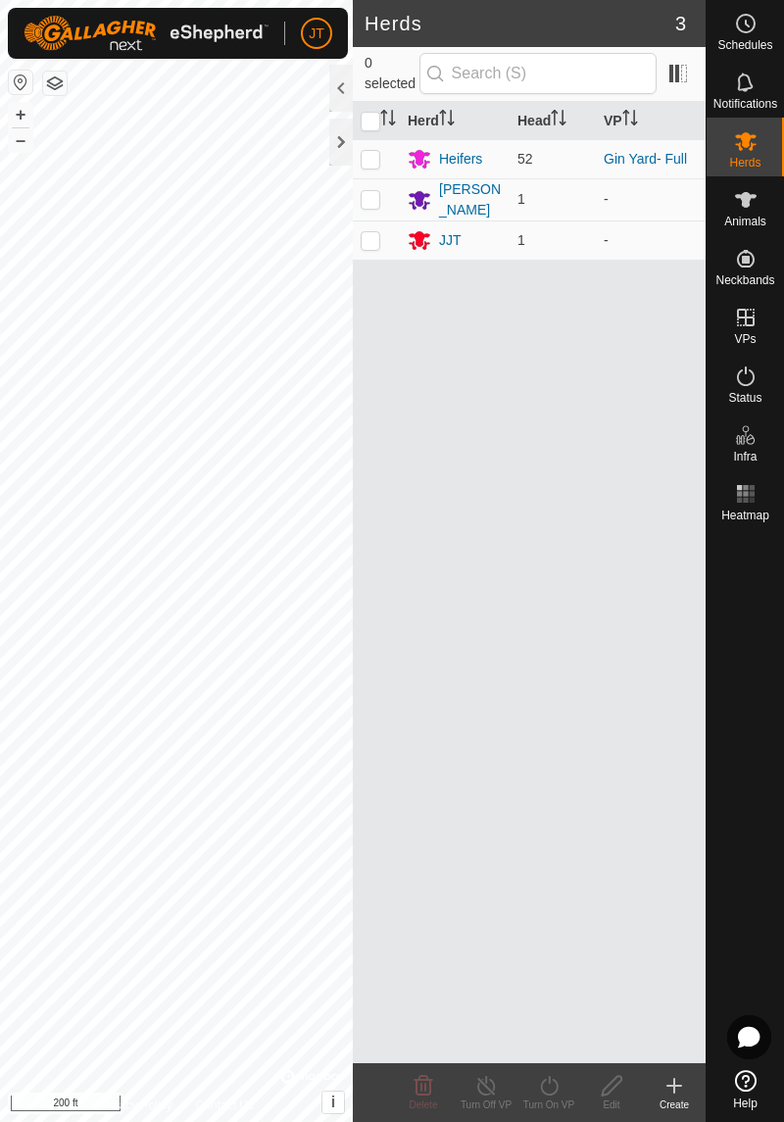
click at [421, 235] on icon at bounding box center [420, 241] width 22 height 19
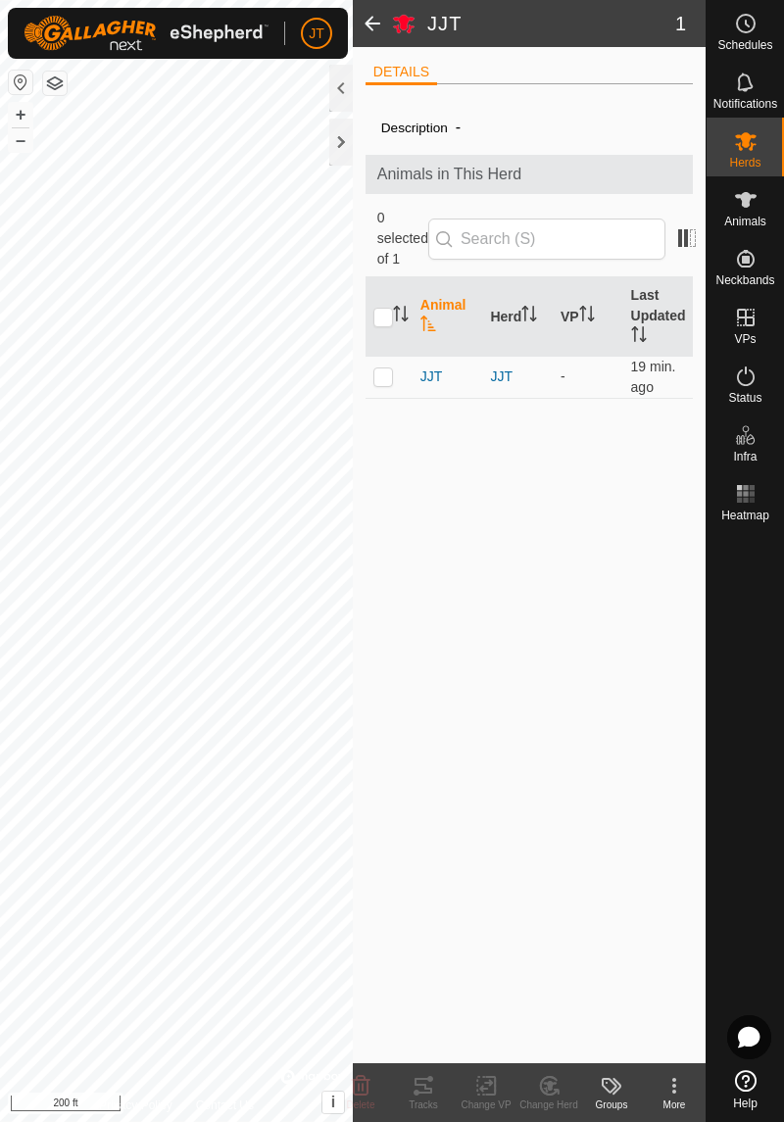
click at [612, 1100] on div "Groups" at bounding box center [611, 1105] width 63 height 15
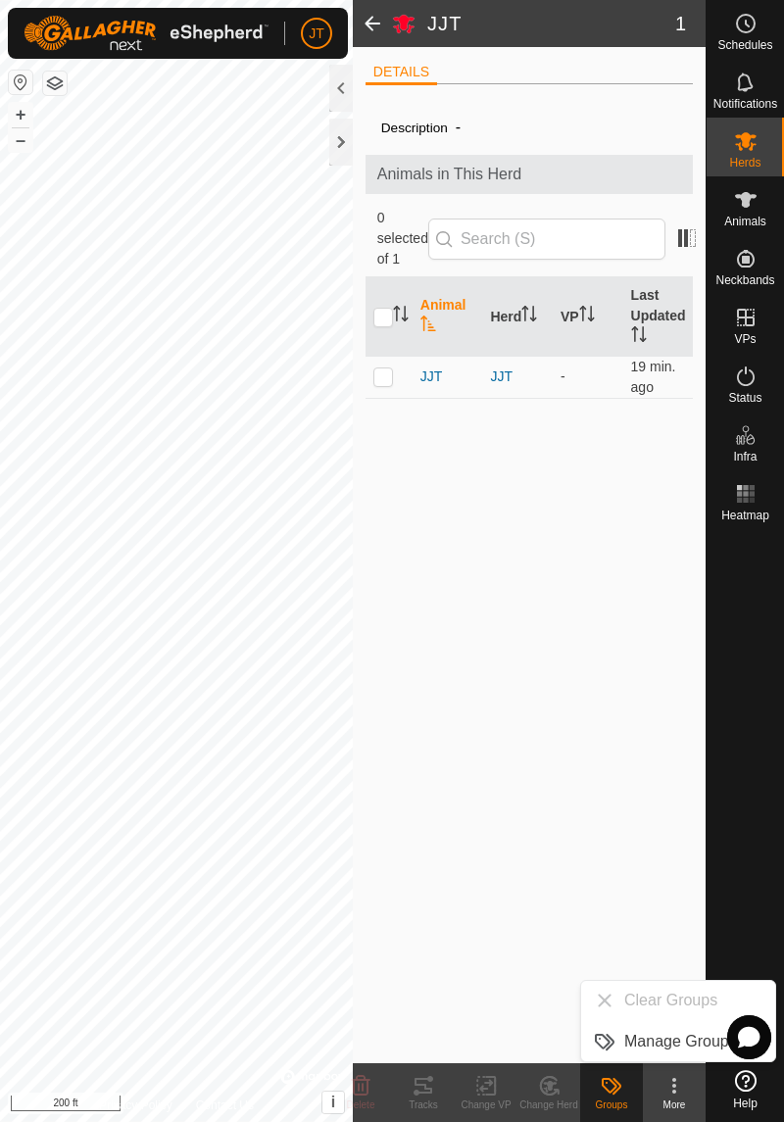
click at [673, 1102] on div "More" at bounding box center [674, 1105] width 63 height 15
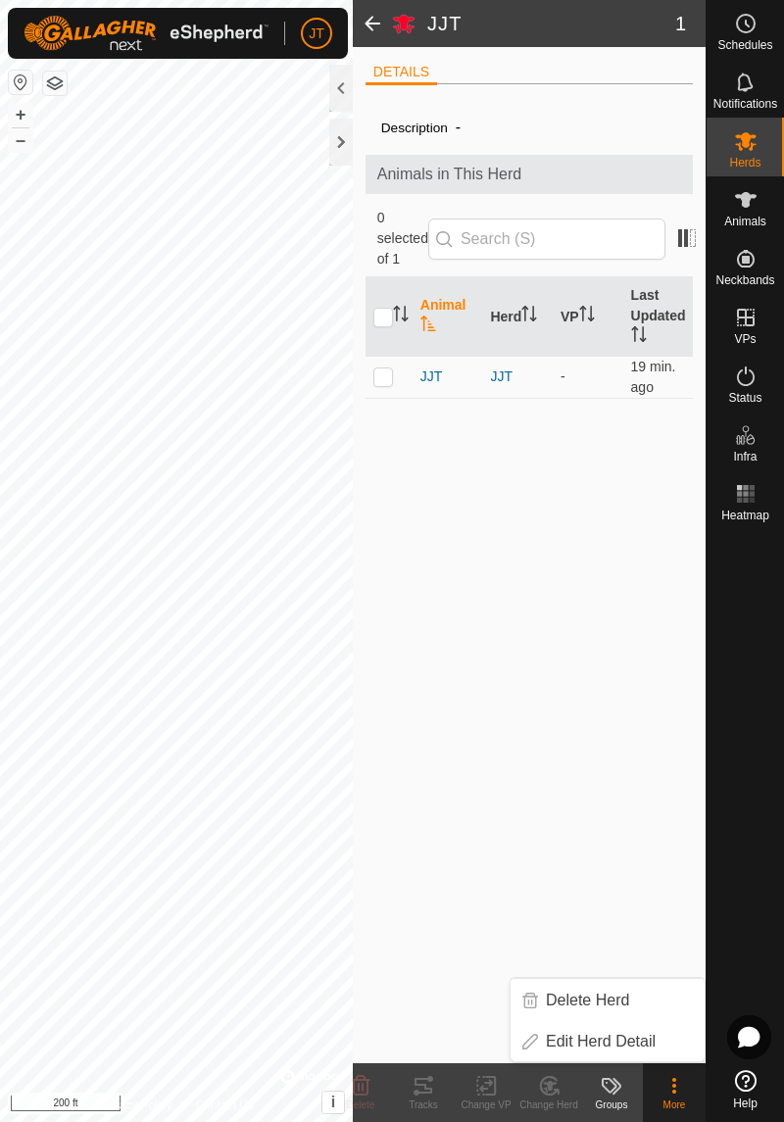
click at [616, 1042] on span "Edit Herd Detail" at bounding box center [601, 1042] width 110 height 24
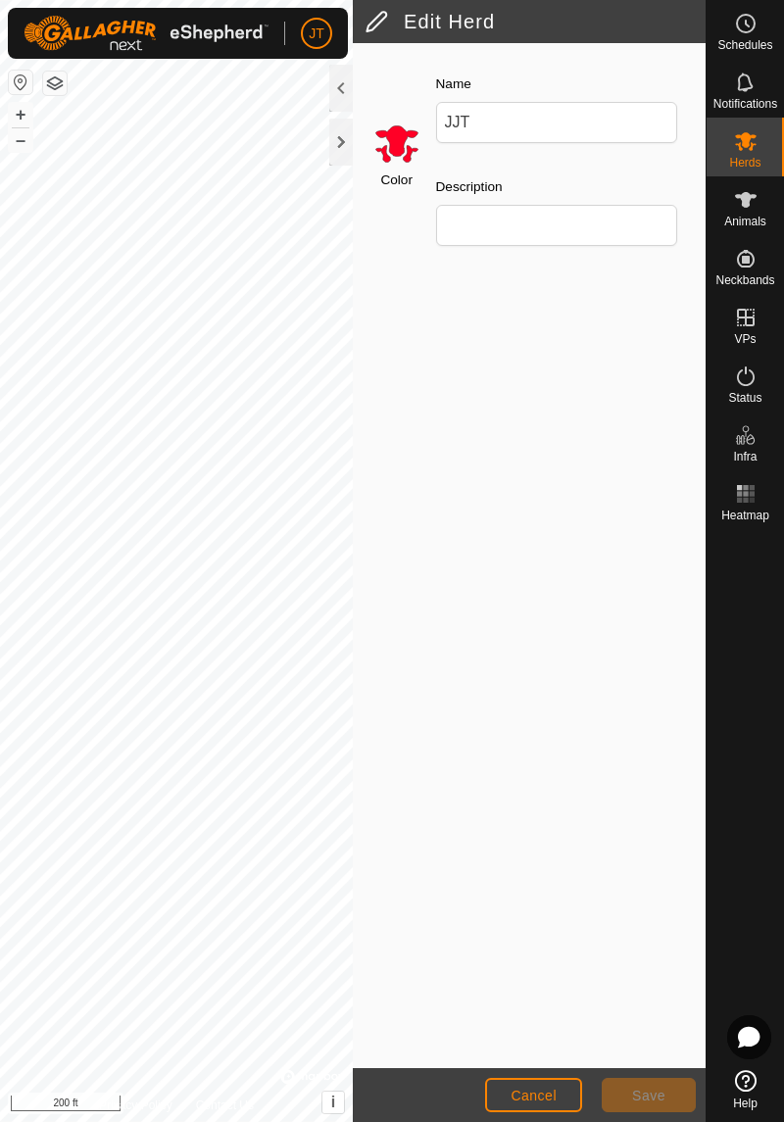
click at [391, 142] on input "Select a color" at bounding box center [396, 143] width 47 height 47
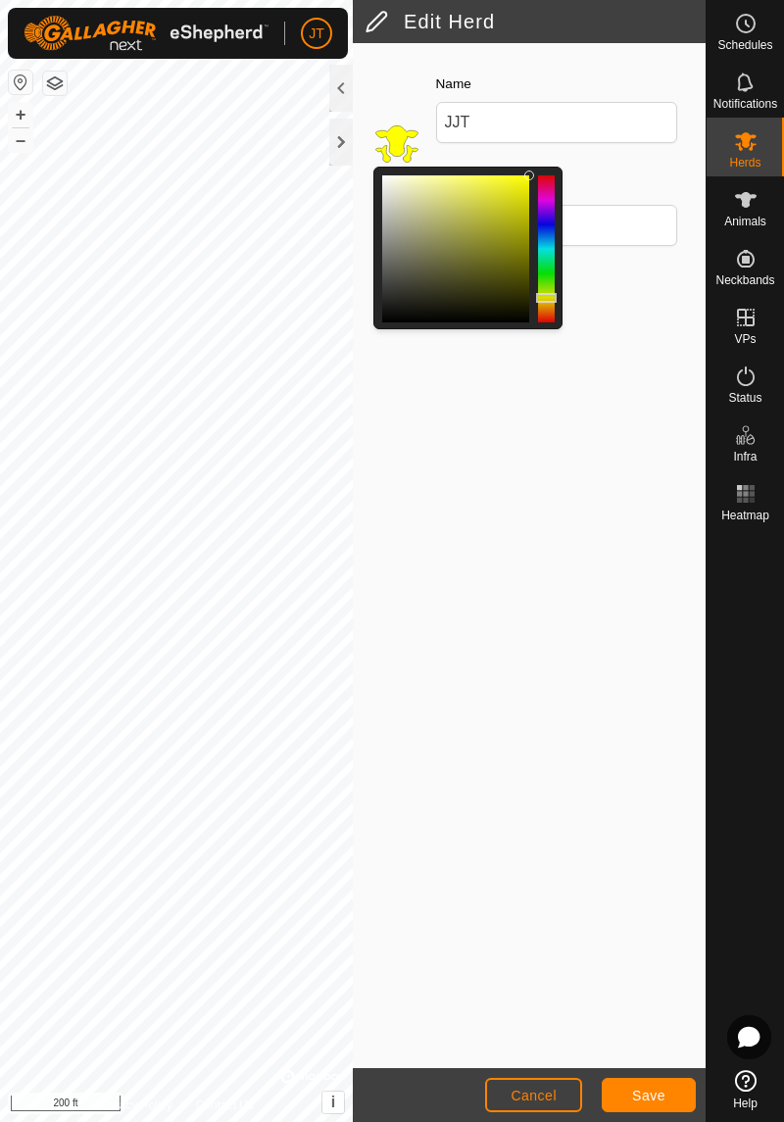
click at [623, 1107] on button "Save" at bounding box center [649, 1095] width 94 height 34
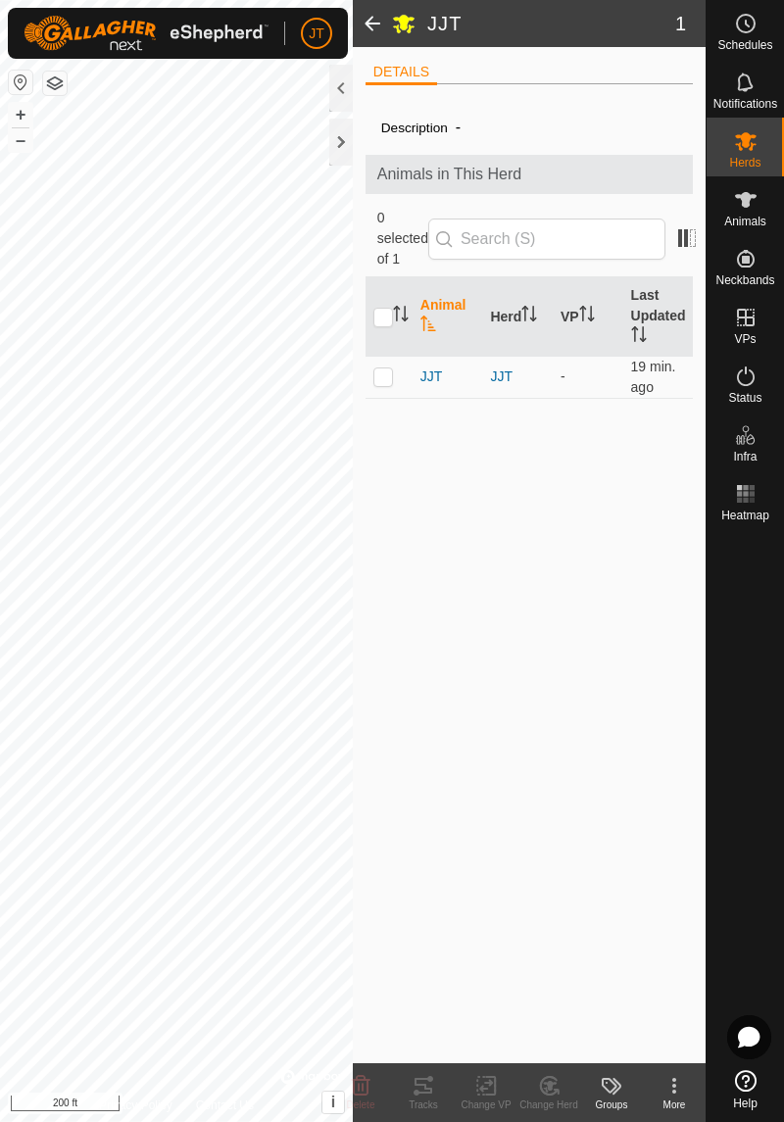
click at [576, 29] on icon "Close" at bounding box center [569, 37] width 16 height 16
click at [350, 140] on div at bounding box center [341, 142] width 24 height 47
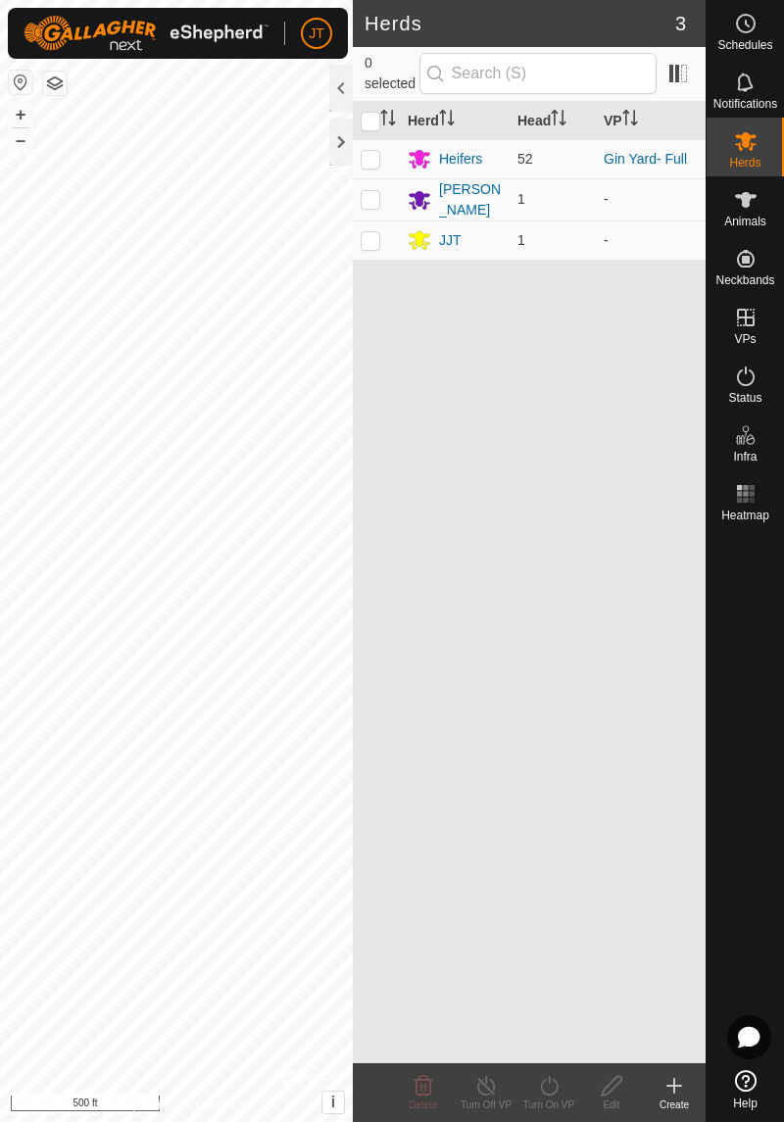
click at [340, 155] on div at bounding box center [341, 142] width 24 height 47
